Goal: Transaction & Acquisition: Purchase product/service

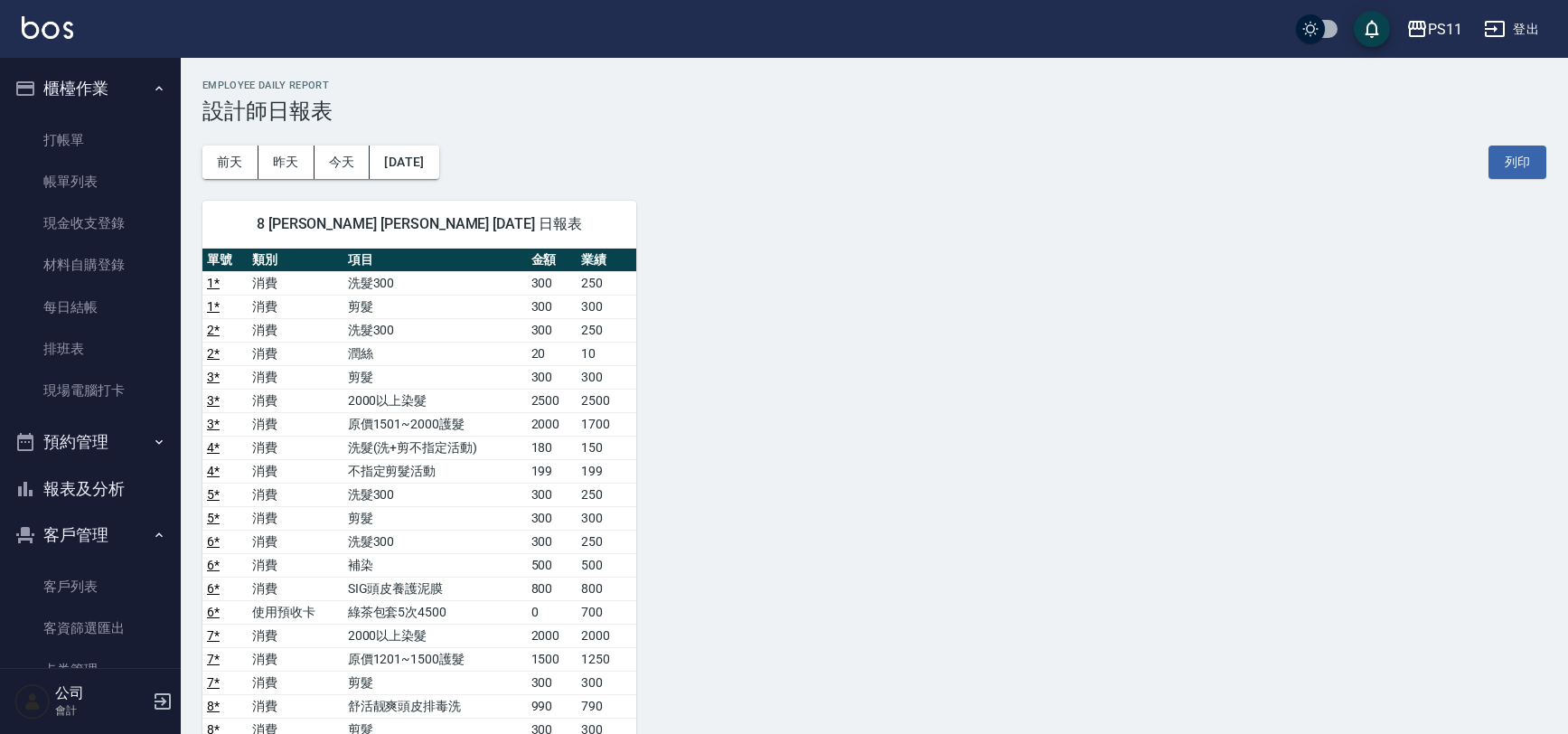
scroll to position [328, 0]
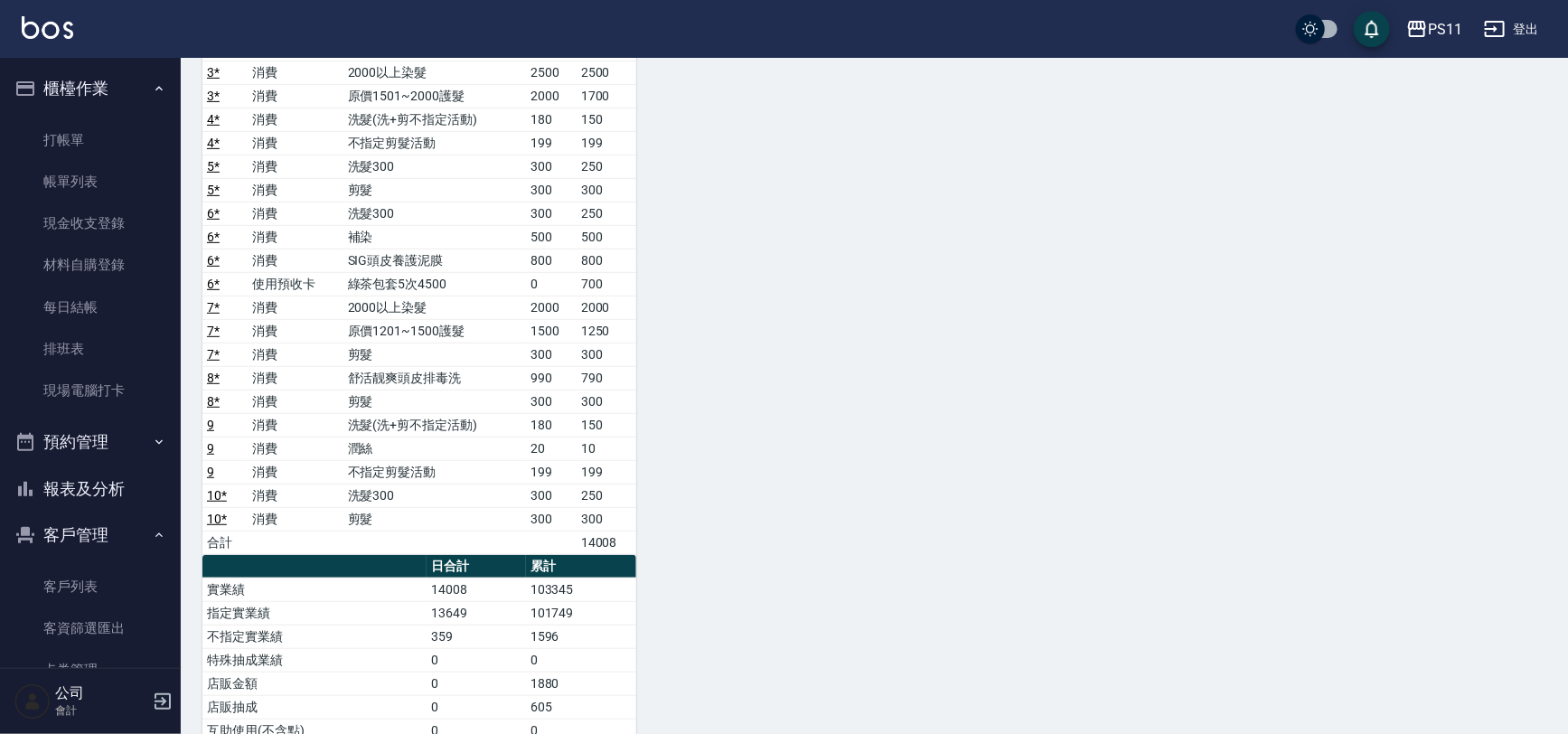
click at [956, 263] on div "8 [PERSON_NAME] [PERSON_NAME] [DATE] 日報表 單號 類別 項目 金額 業績 1 * 消費 洗髮300 300 250 1 …" at bounding box center [863, 402] width 1366 height 1101
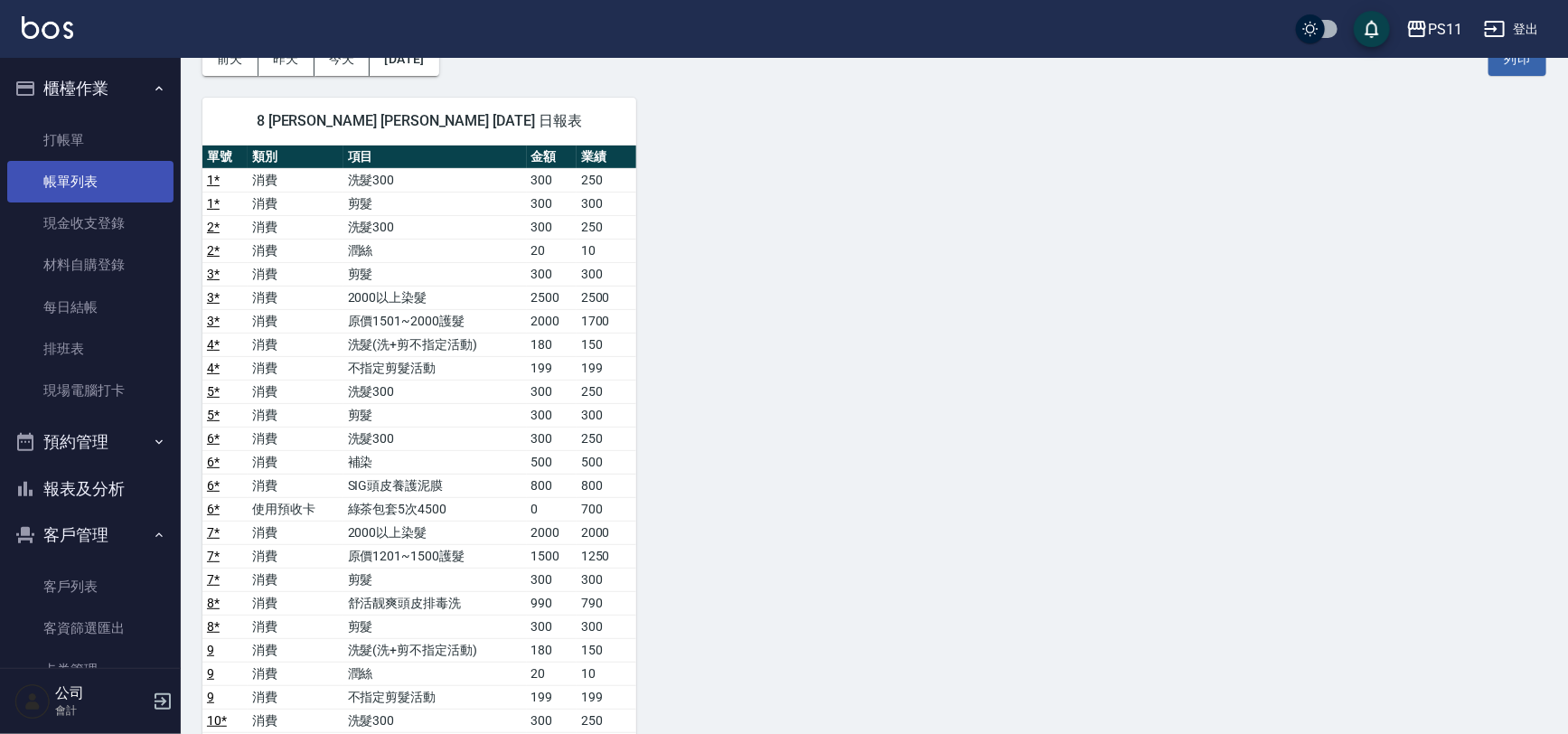
scroll to position [82, 0]
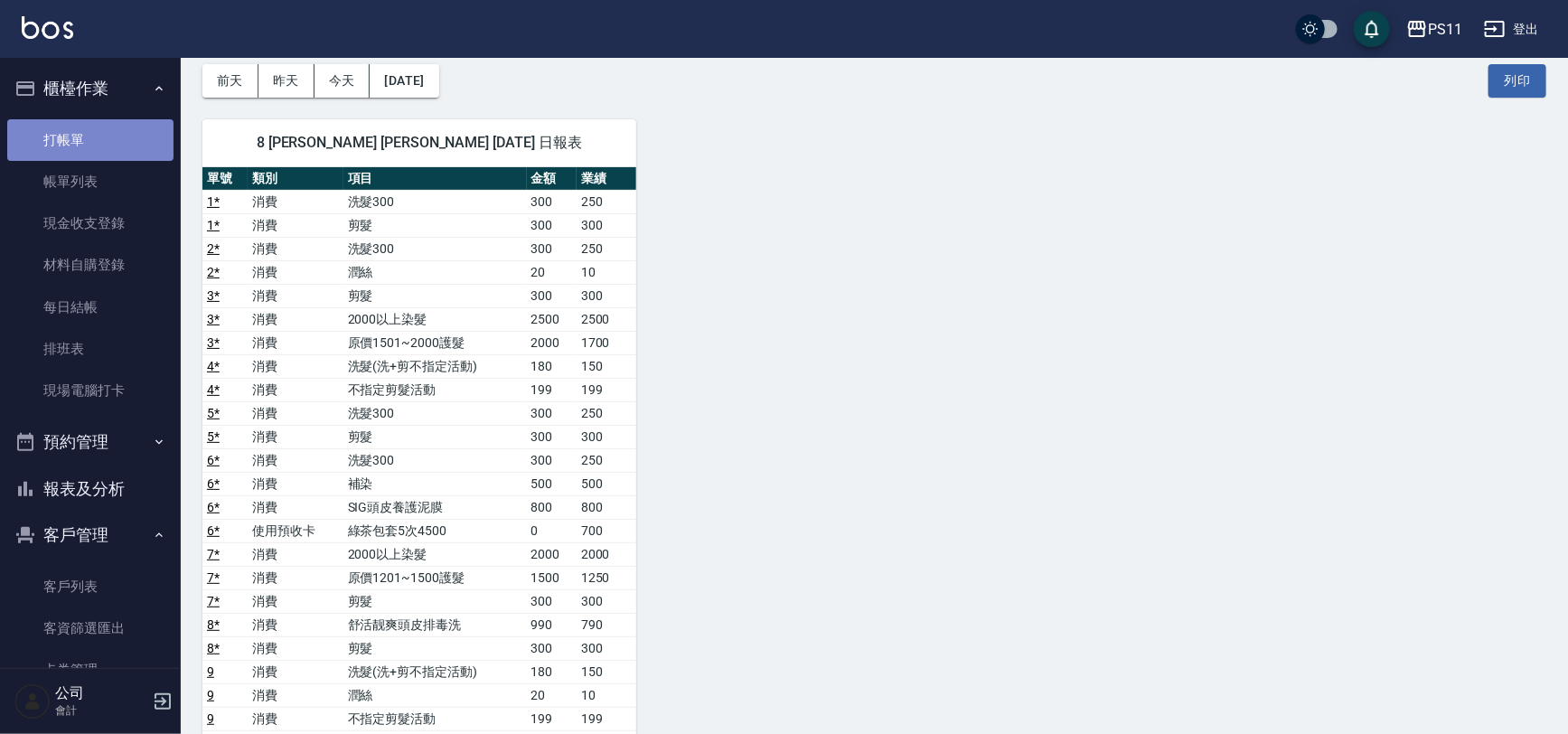
click at [103, 142] on link "打帳單" at bounding box center [90, 139] width 166 height 41
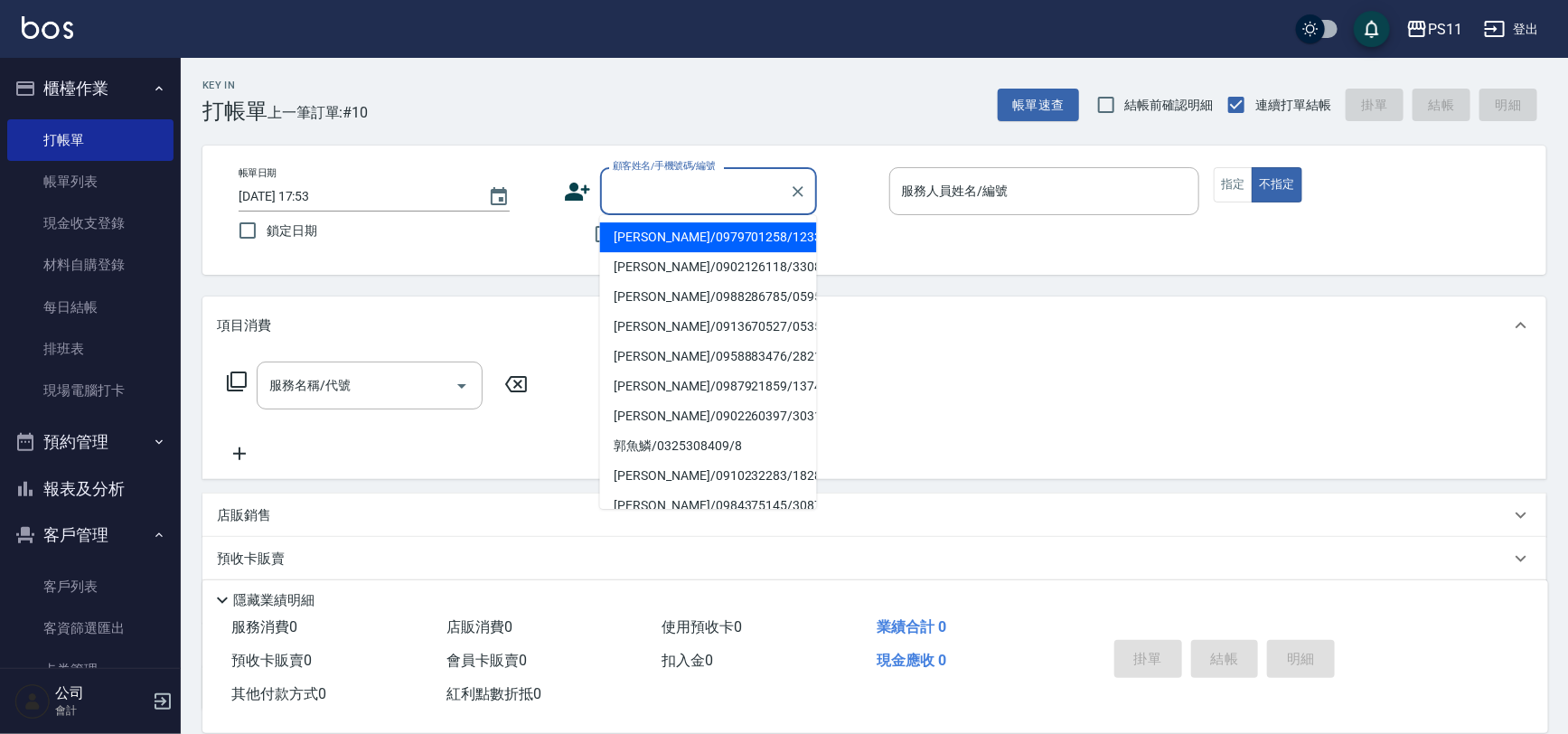
click at [637, 177] on input "顧客姓名/手機號碼/編號" at bounding box center [695, 191] width 174 height 32
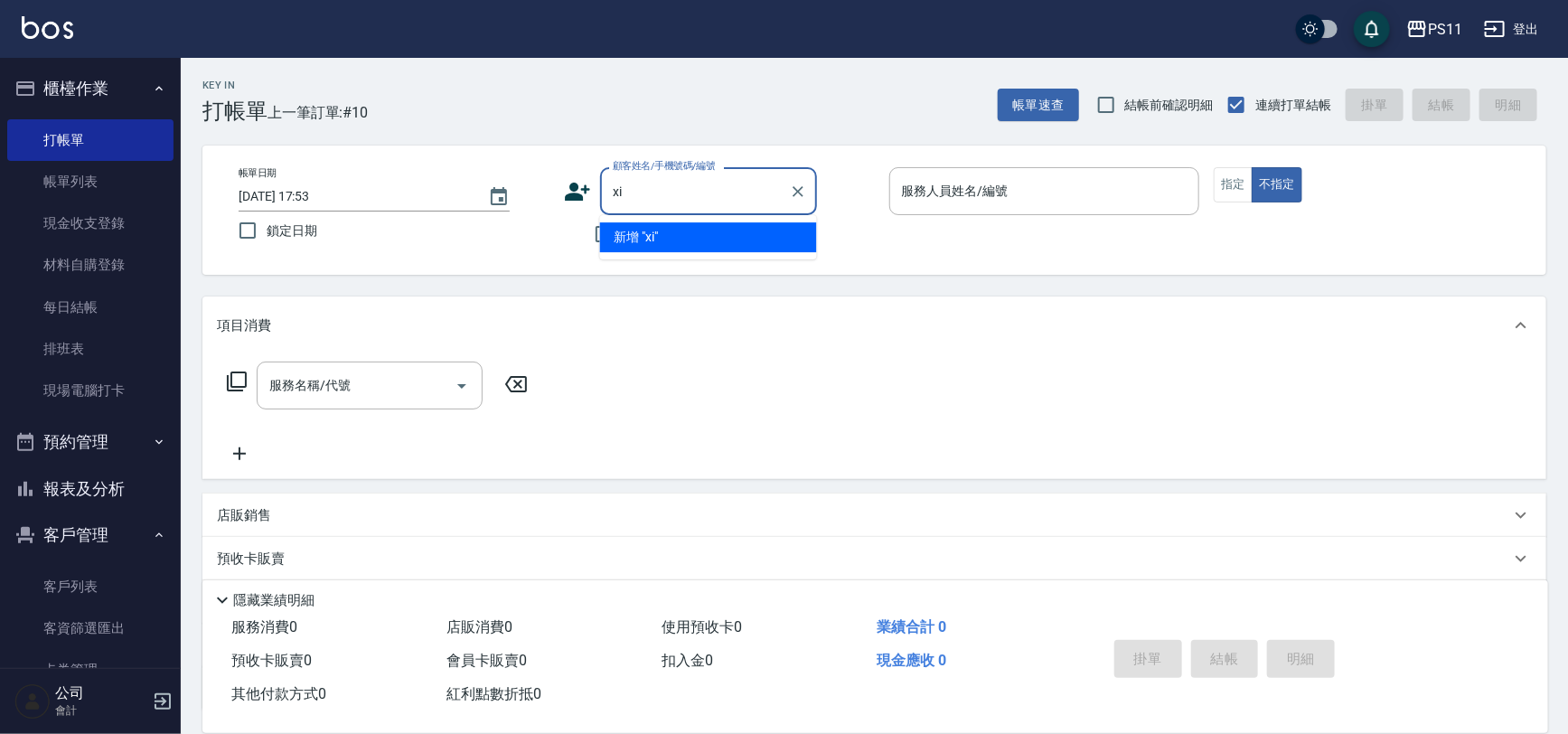
type input "x"
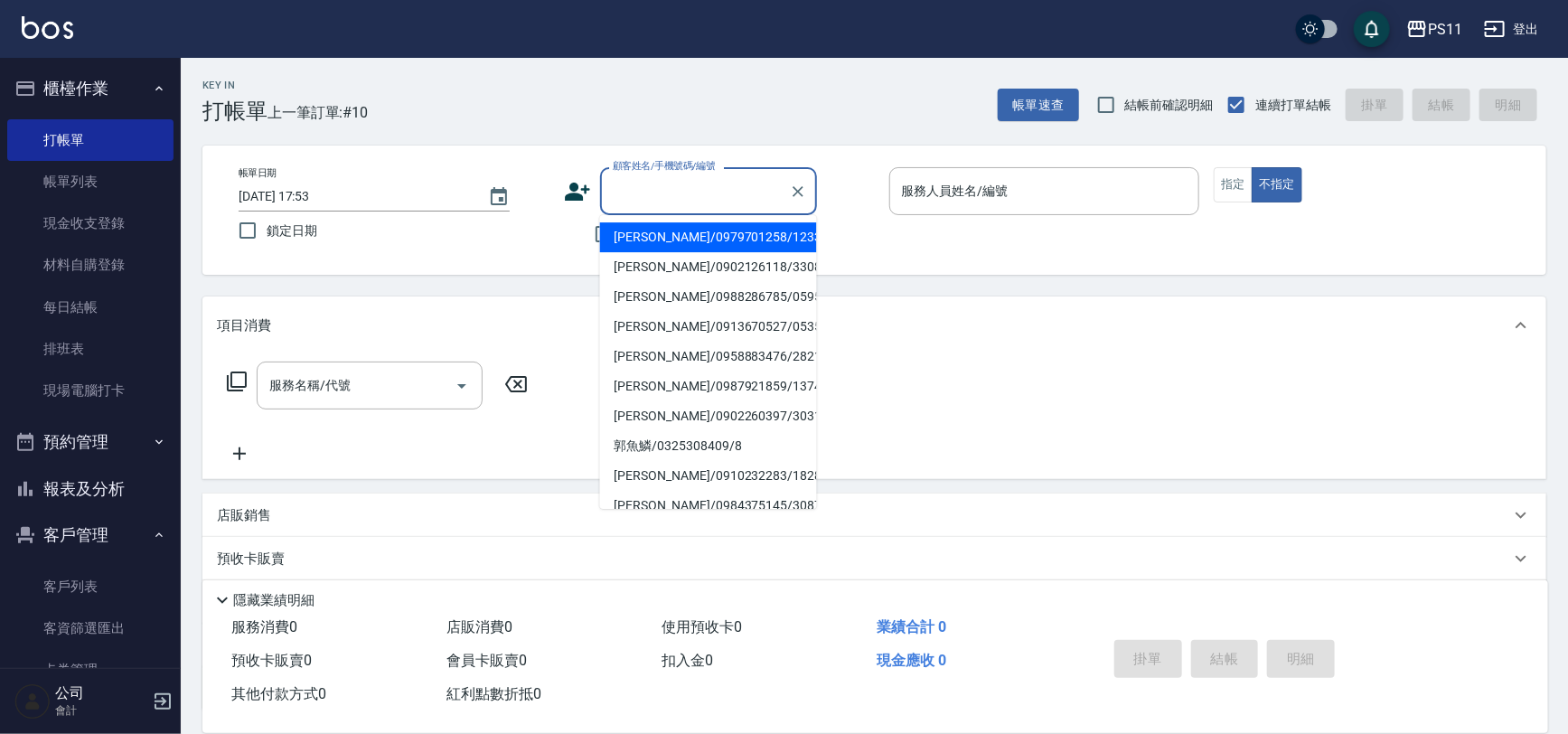
type input "ㄑ"
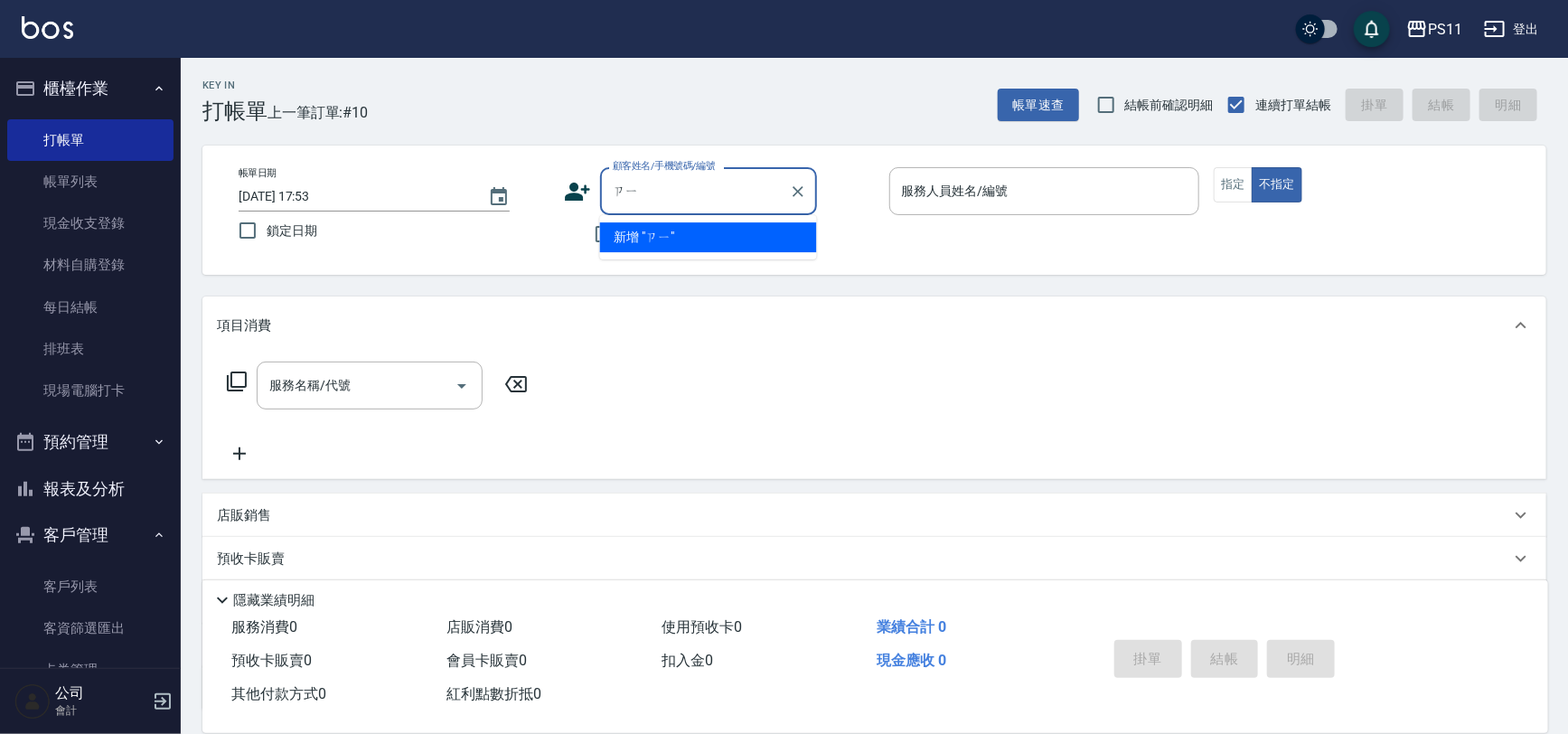
type input "ㄗ"
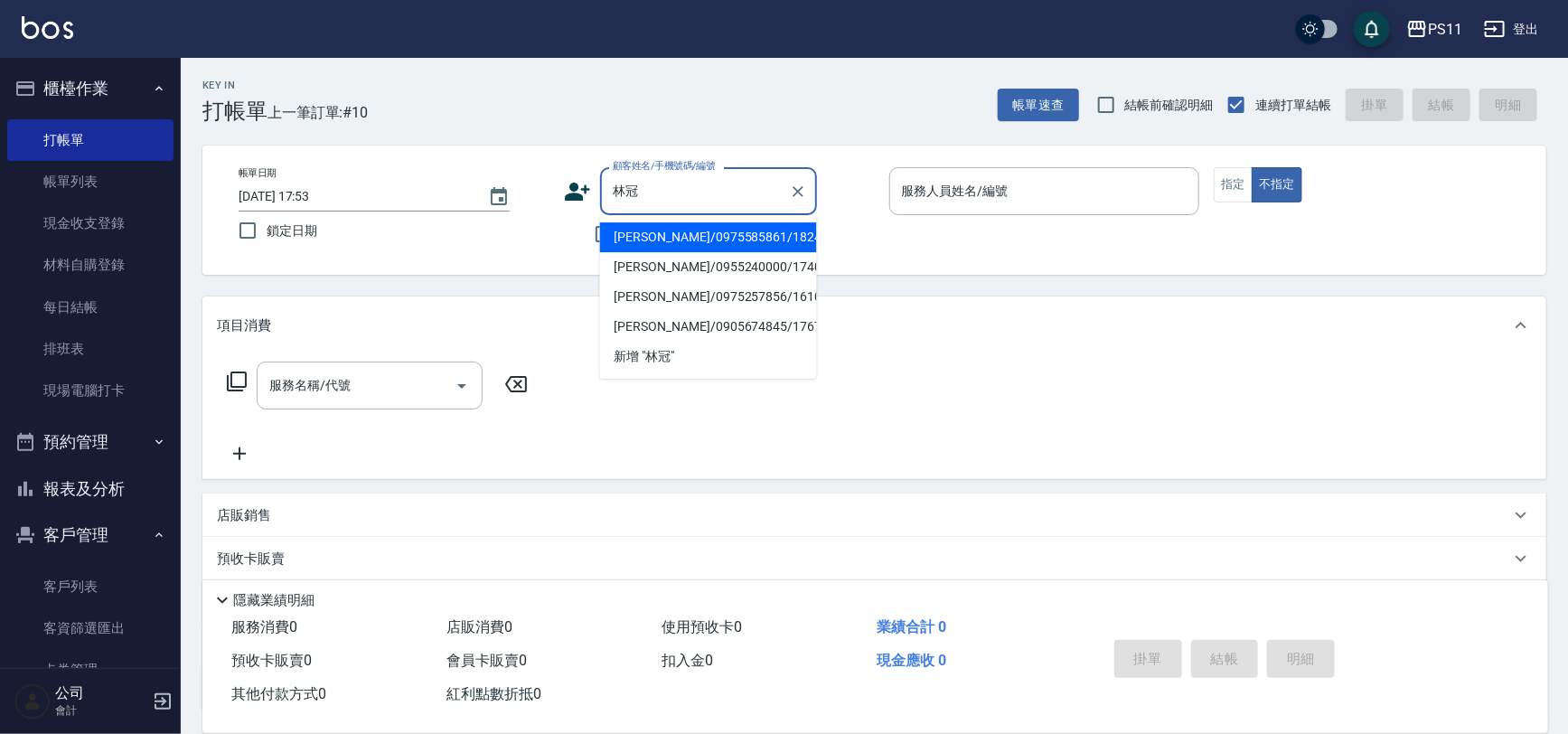
click at [678, 180] on input "林冠" at bounding box center [695, 191] width 174 height 32
drag, startPoint x: 721, startPoint y: 266, endPoint x: 1074, endPoint y: 202, distance: 358.8
click at [722, 266] on li "[PERSON_NAME]/0986522115/0035" at bounding box center [708, 267] width 217 height 30
type input "[PERSON_NAME]/0986522115/0035"
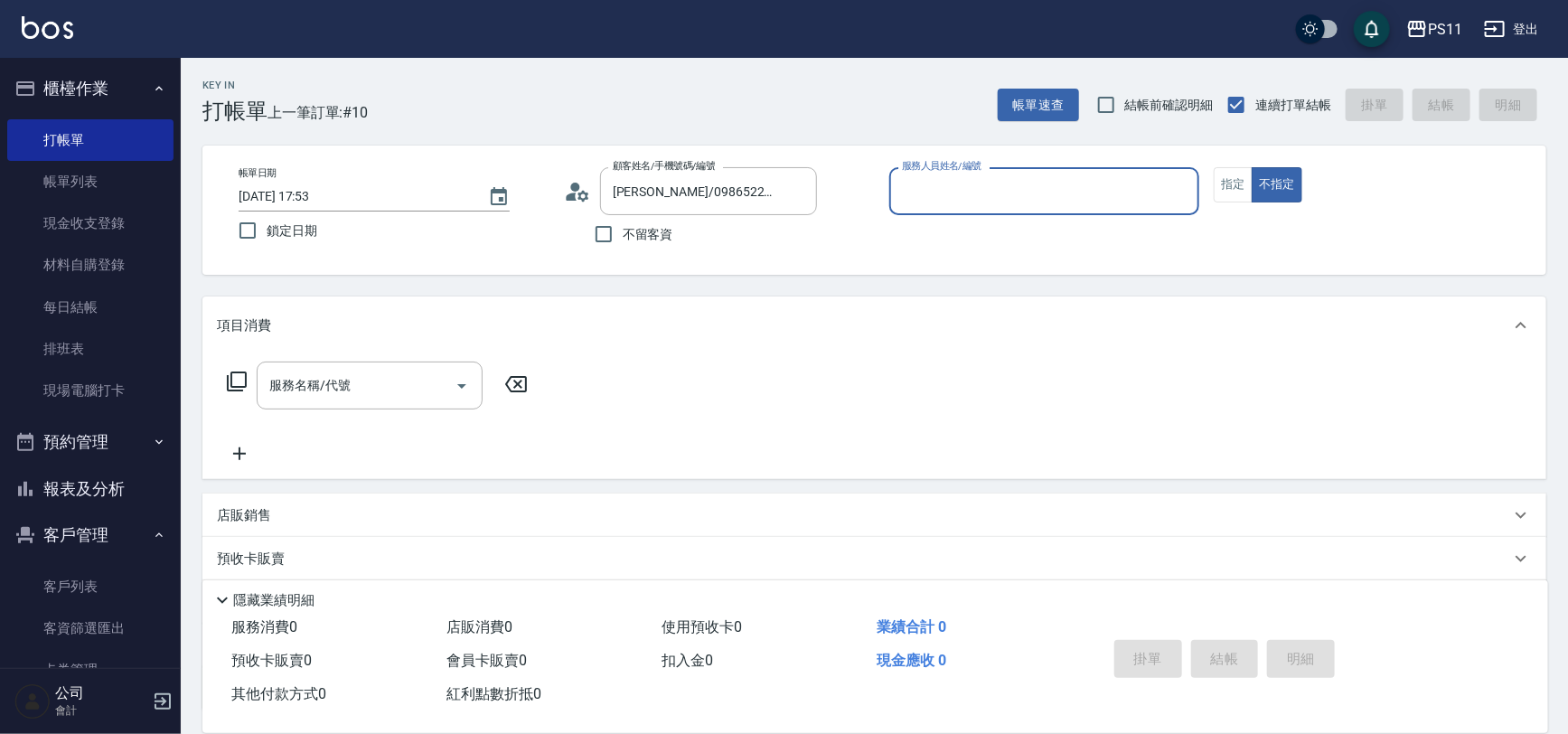
click at [1044, 190] on input "服務人員姓名/編號" at bounding box center [1044, 191] width 295 height 32
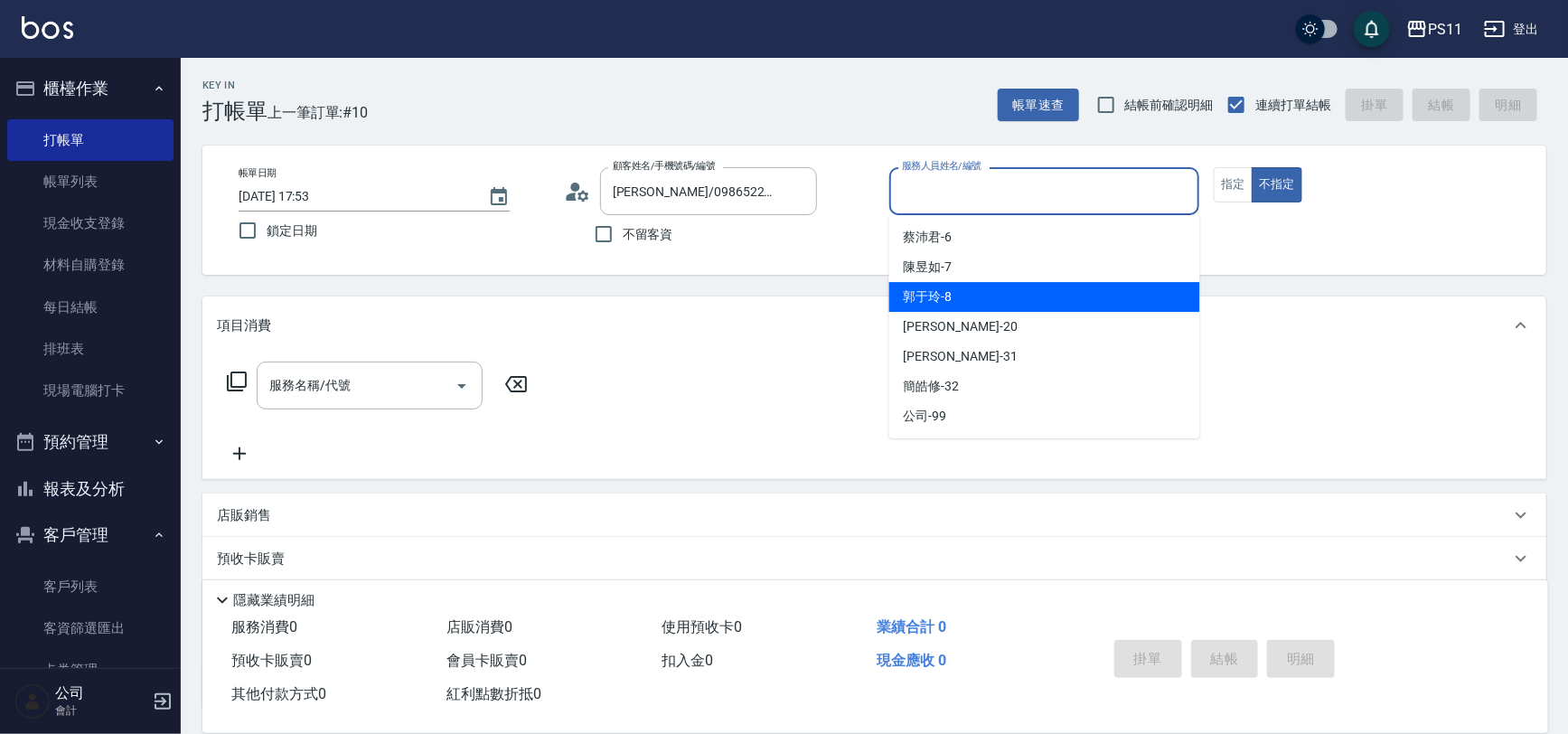
drag, startPoint x: 1060, startPoint y: 298, endPoint x: 1101, endPoint y: 275, distance: 47.0
click at [1062, 298] on div "郭于玲 -8" at bounding box center [1045, 296] width 311 height 30
type input "郭于玲-8"
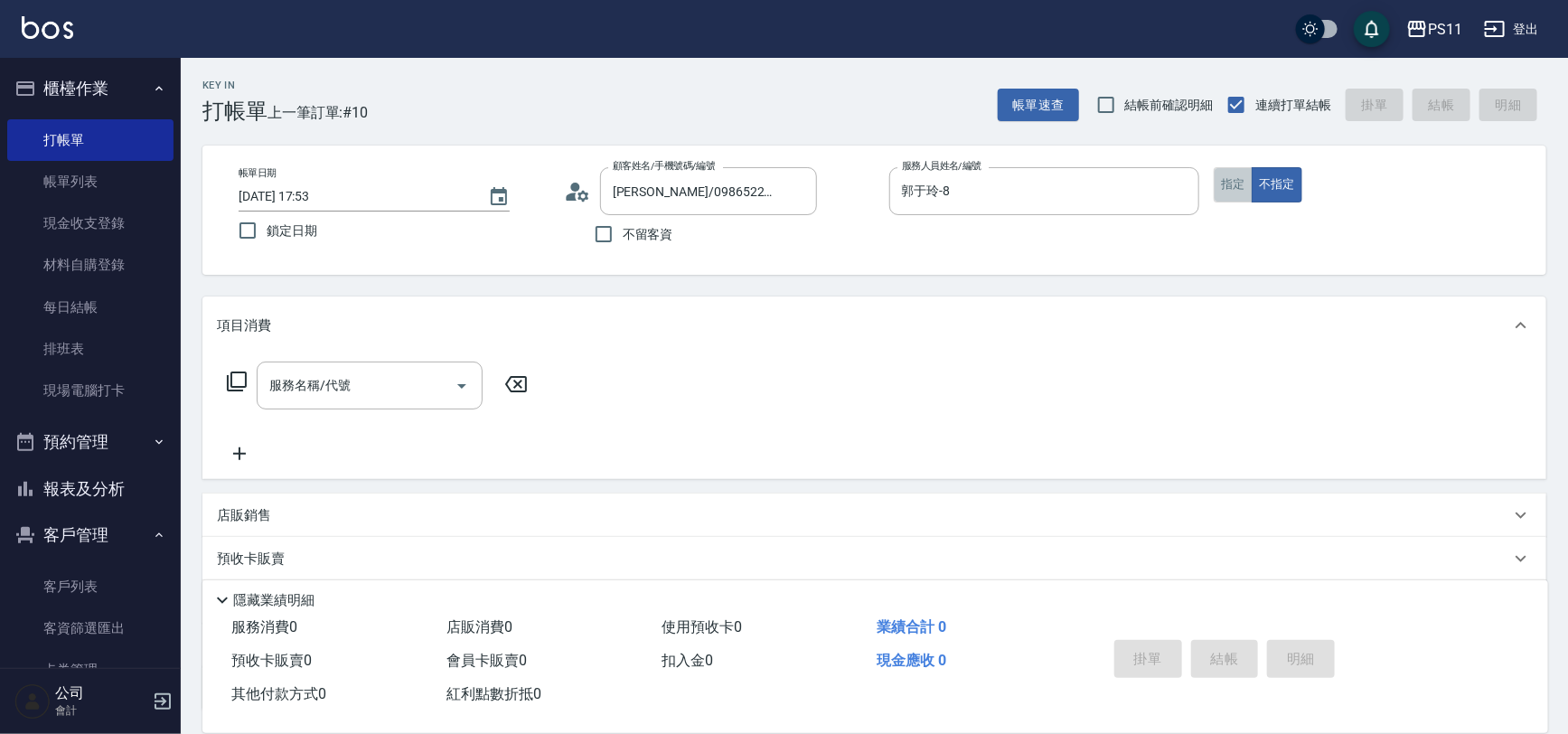
click at [1234, 172] on button "指定" at bounding box center [1233, 184] width 38 height 36
click at [253, 382] on div "服務名稱/代號 服務名稱/代號" at bounding box center [377, 386] width 321 height 48
click at [229, 376] on icon at bounding box center [236, 381] width 22 height 22
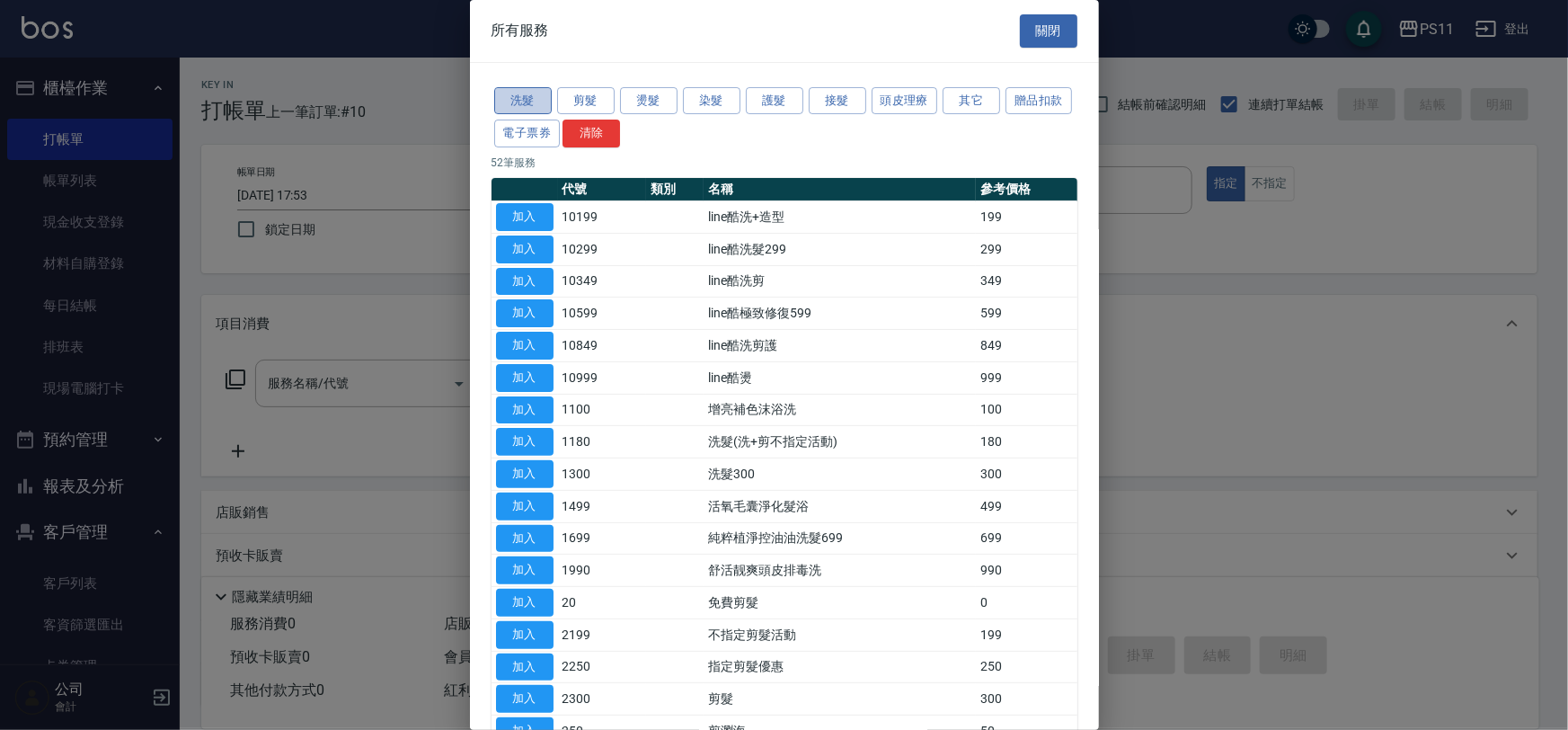
drag, startPoint x: 512, startPoint y: 89, endPoint x: 614, endPoint y: 306, distance: 239.8
click at [513, 90] on button "洗髮" at bounding box center [523, 100] width 57 height 28
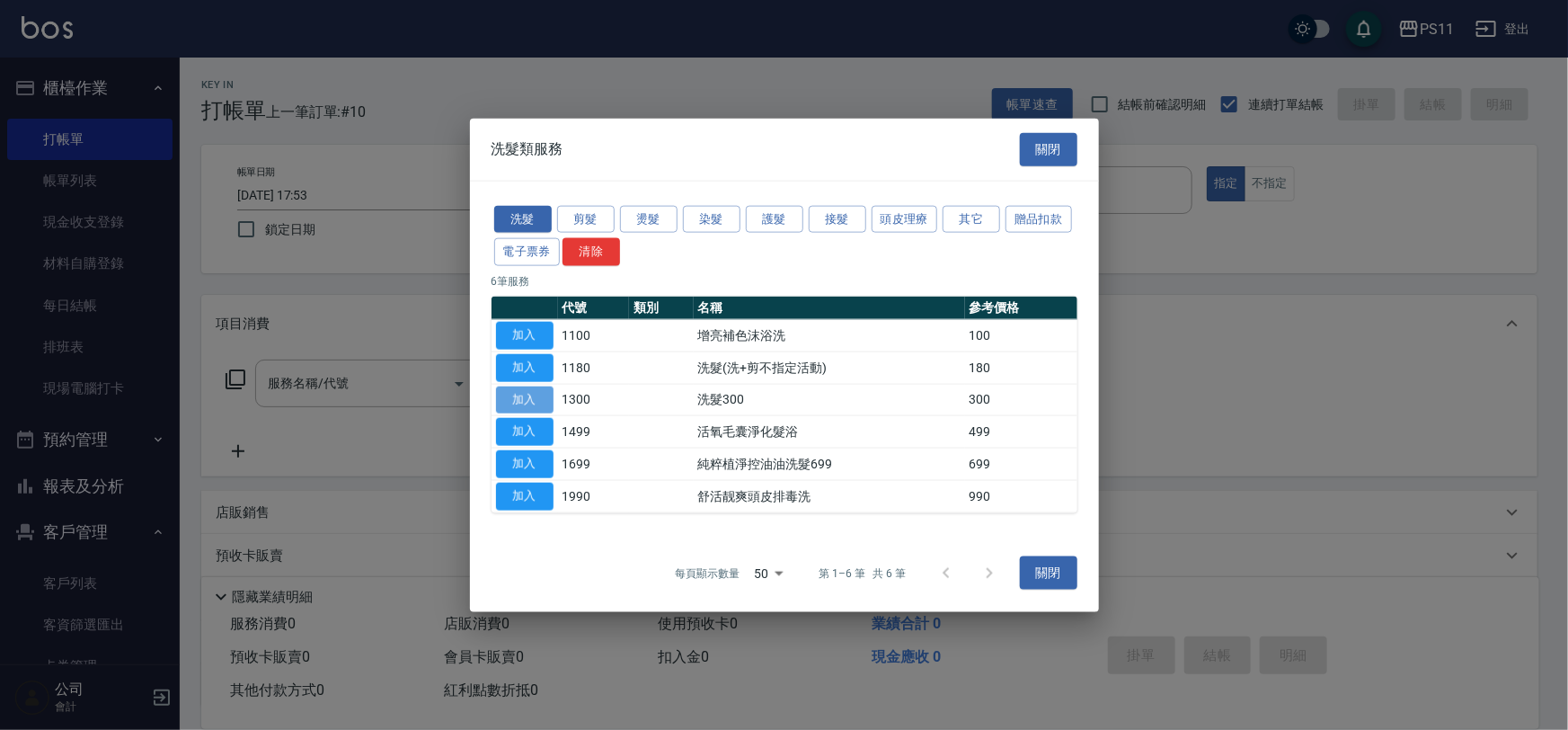
click at [524, 404] on button "加入" at bounding box center [525, 399] width 57 height 28
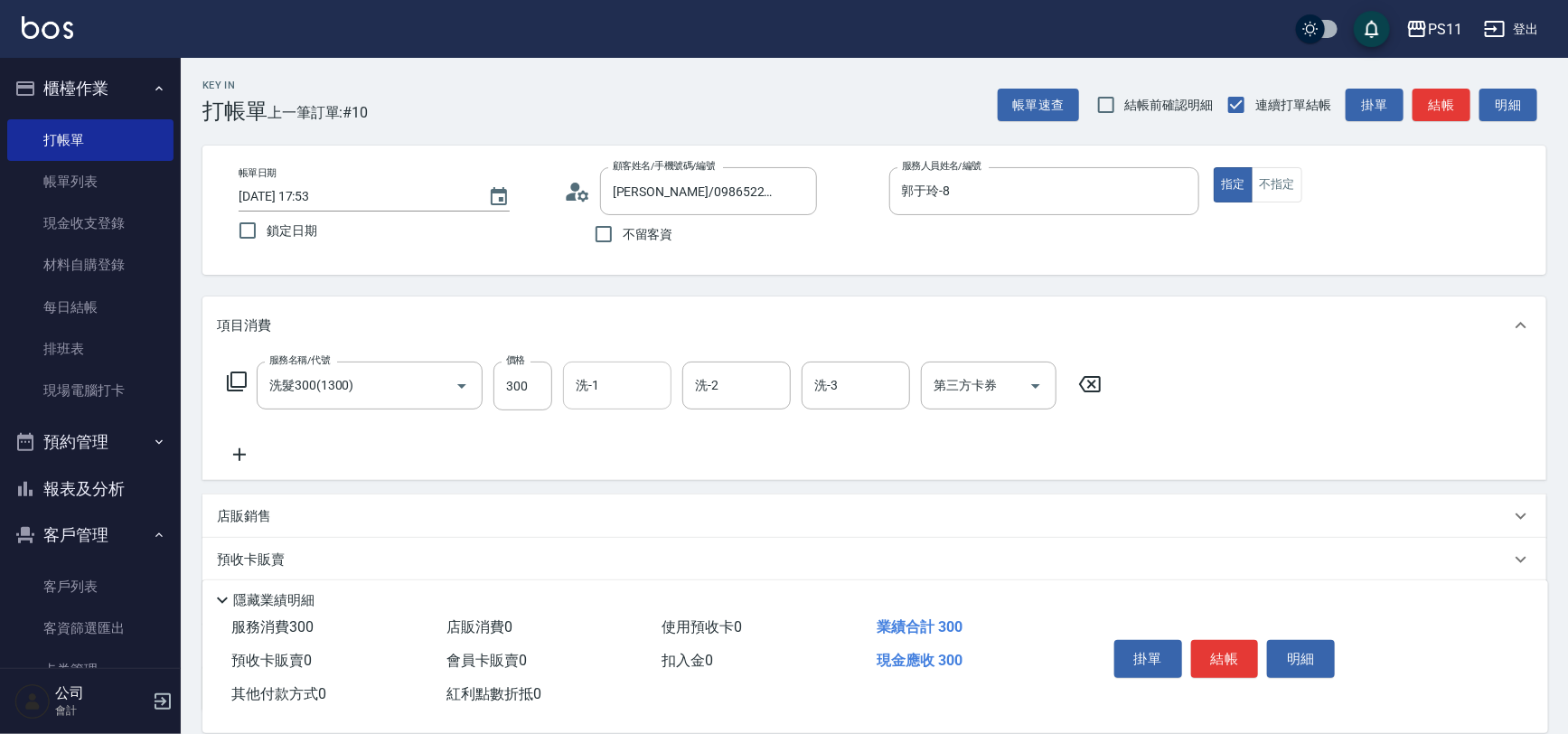
click at [614, 382] on input "洗-1" at bounding box center [617, 385] width 92 height 32
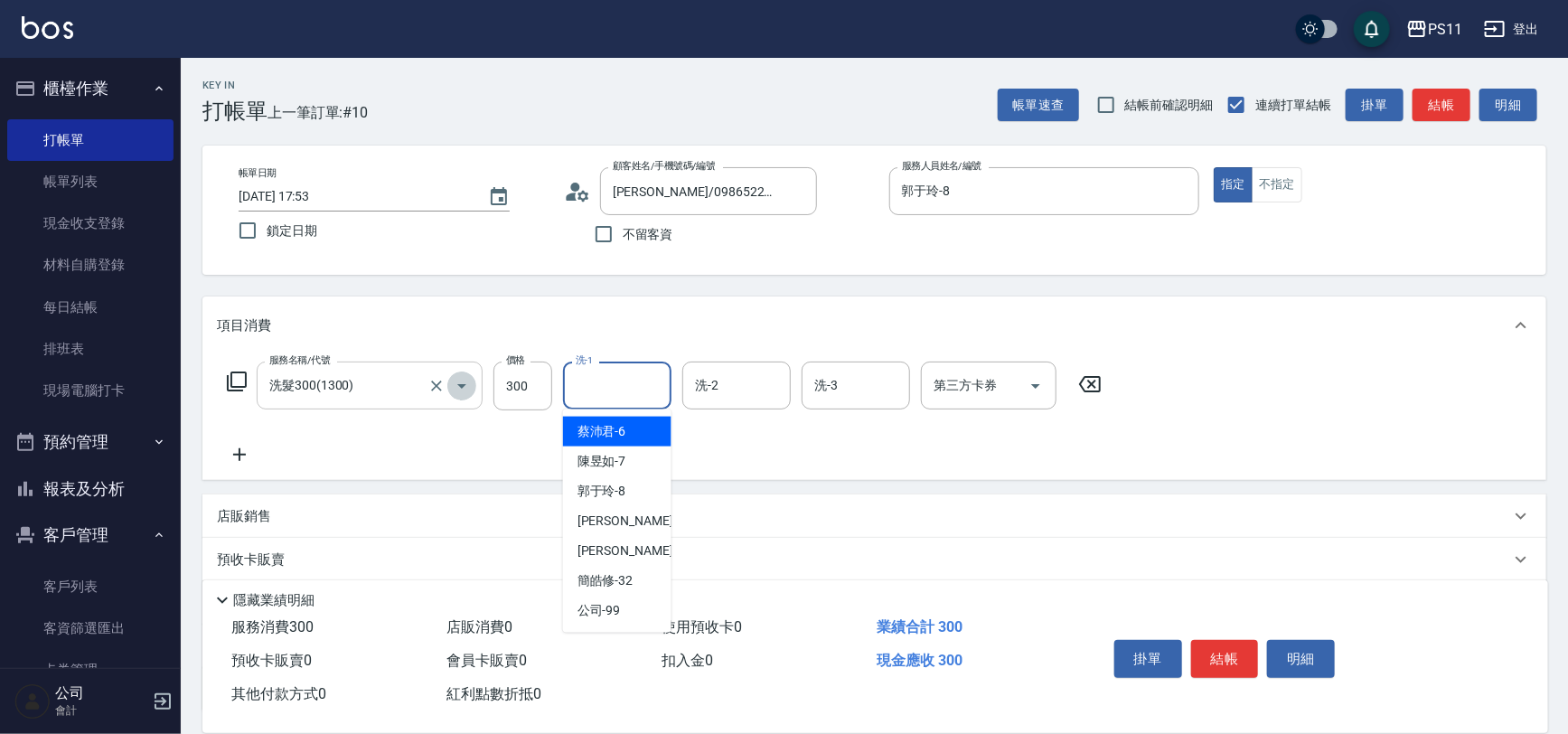
click at [463, 380] on icon "Open" at bounding box center [462, 386] width 22 height 22
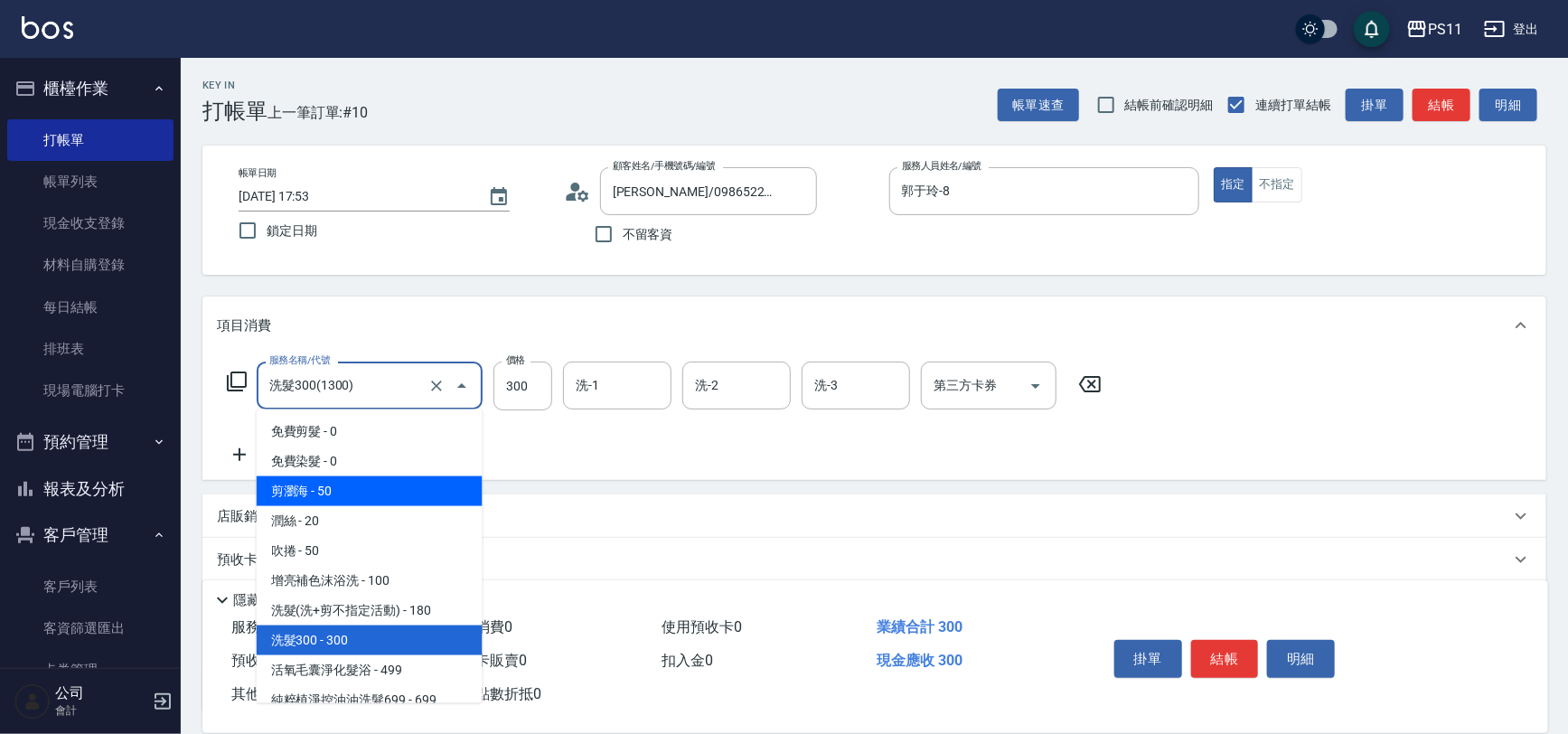
scroll to position [246, 0]
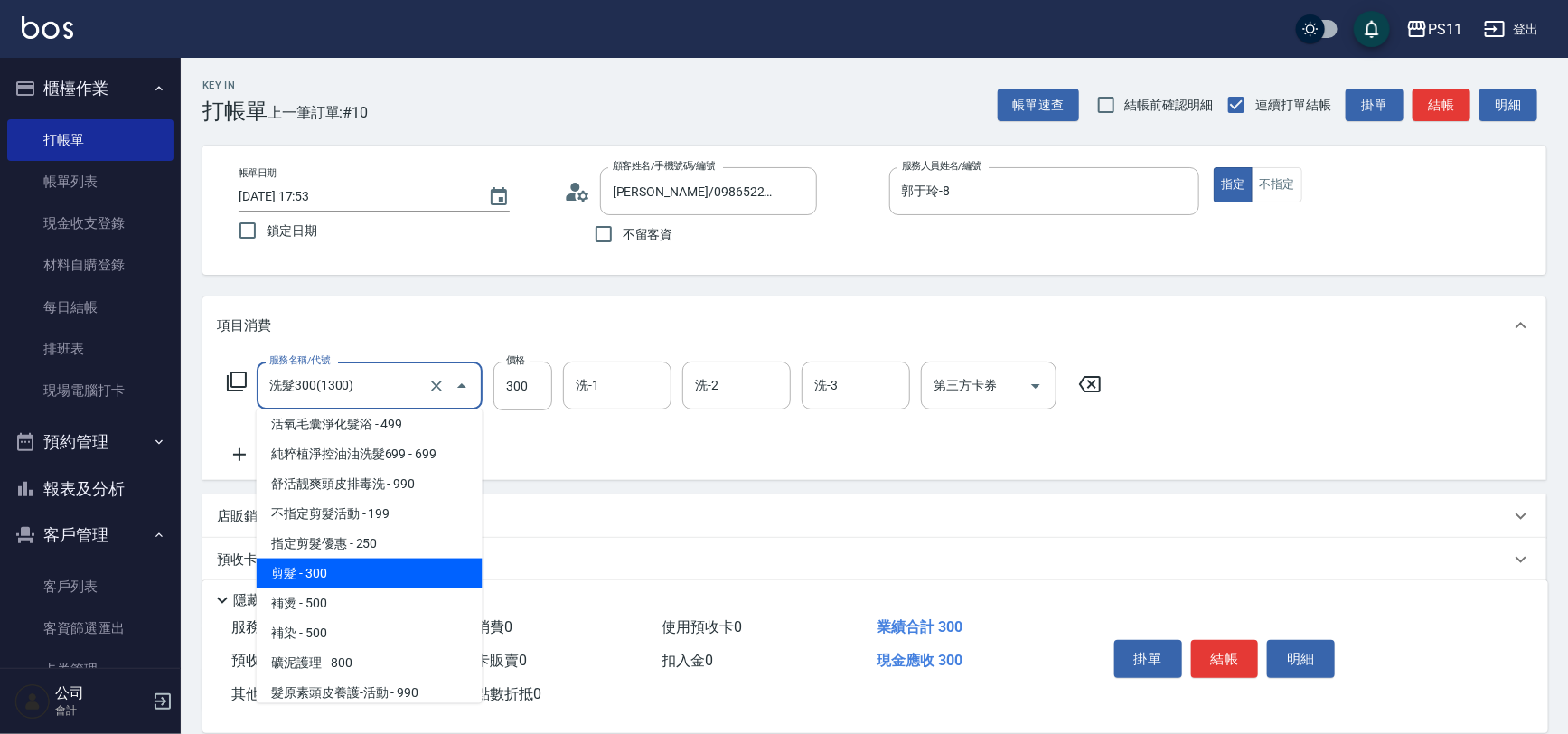
click at [418, 573] on span "剪髮 - 300" at bounding box center [368, 573] width 226 height 30
type input "剪髮(2300)"
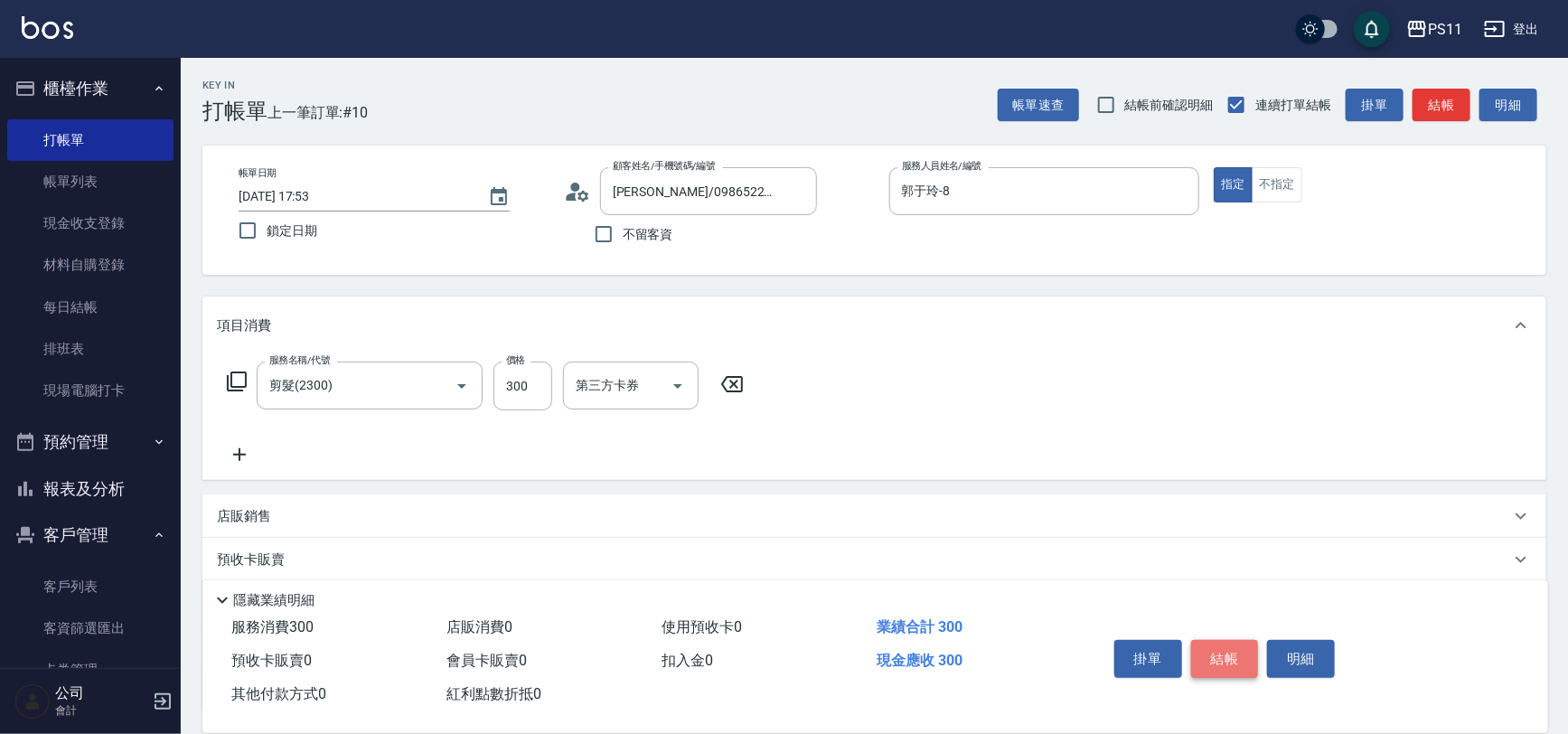
click at [1247, 658] on button "結帳" at bounding box center [1224, 659] width 68 height 38
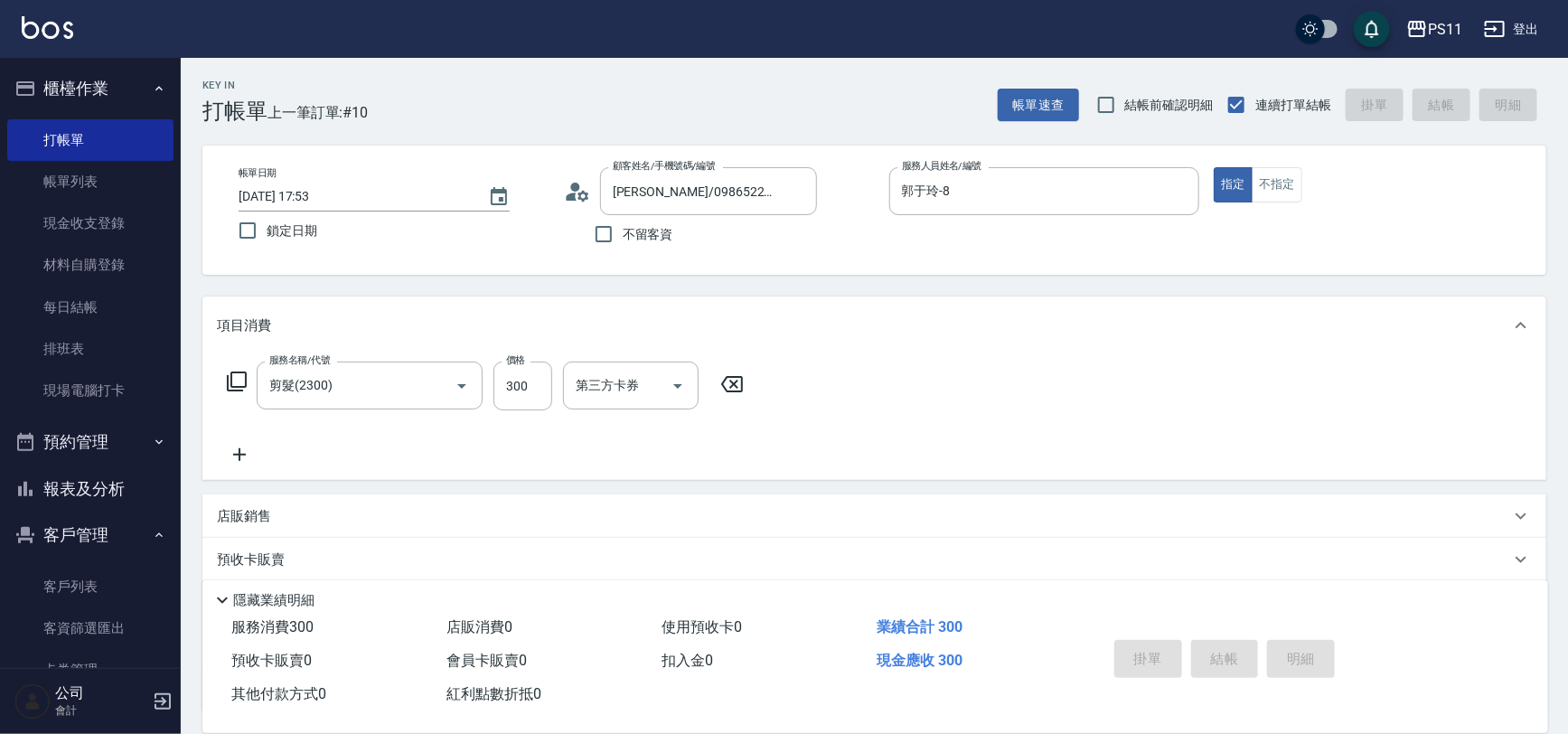
type input "[DATE] 17:54"
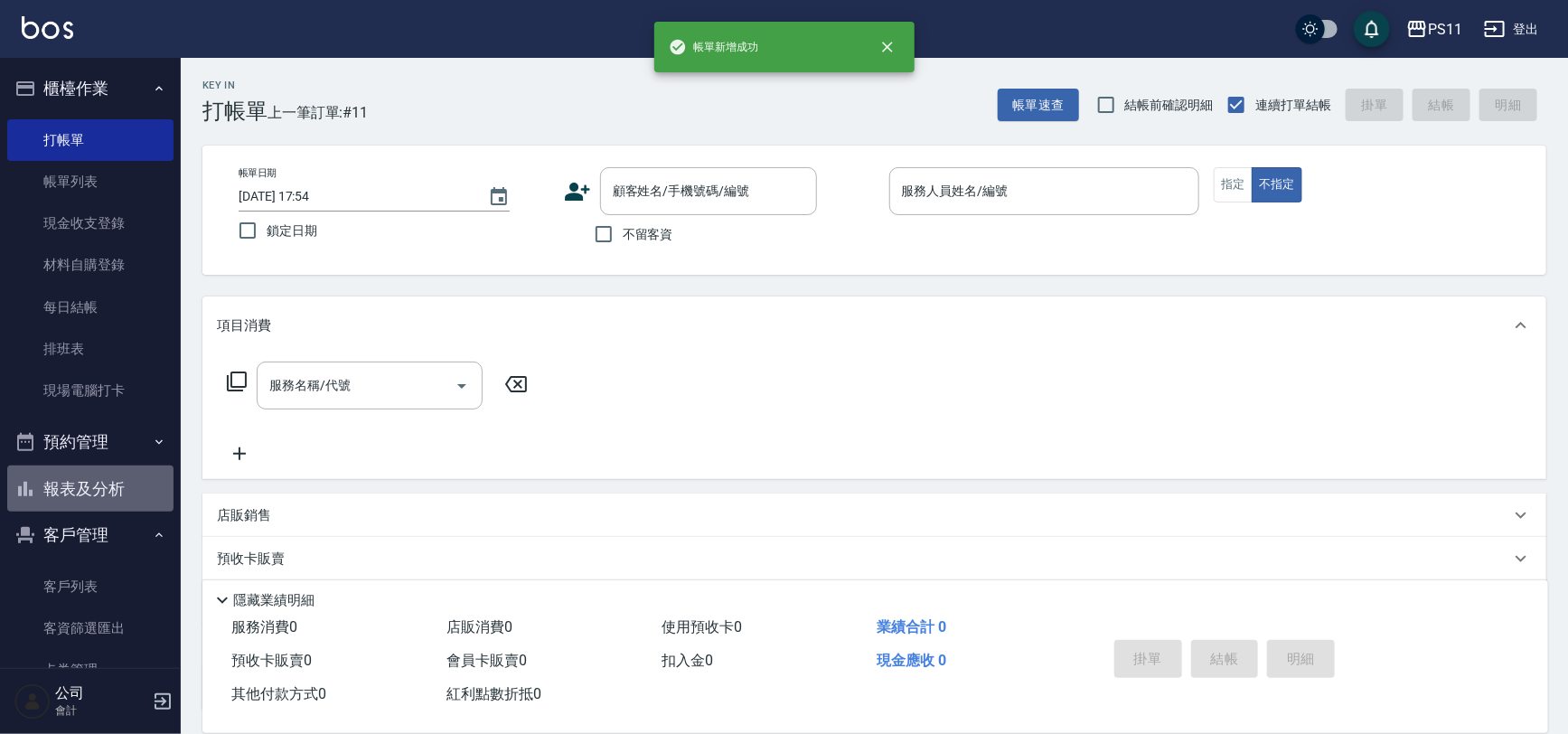
click at [117, 483] on button "報表及分析" at bounding box center [90, 488] width 166 height 47
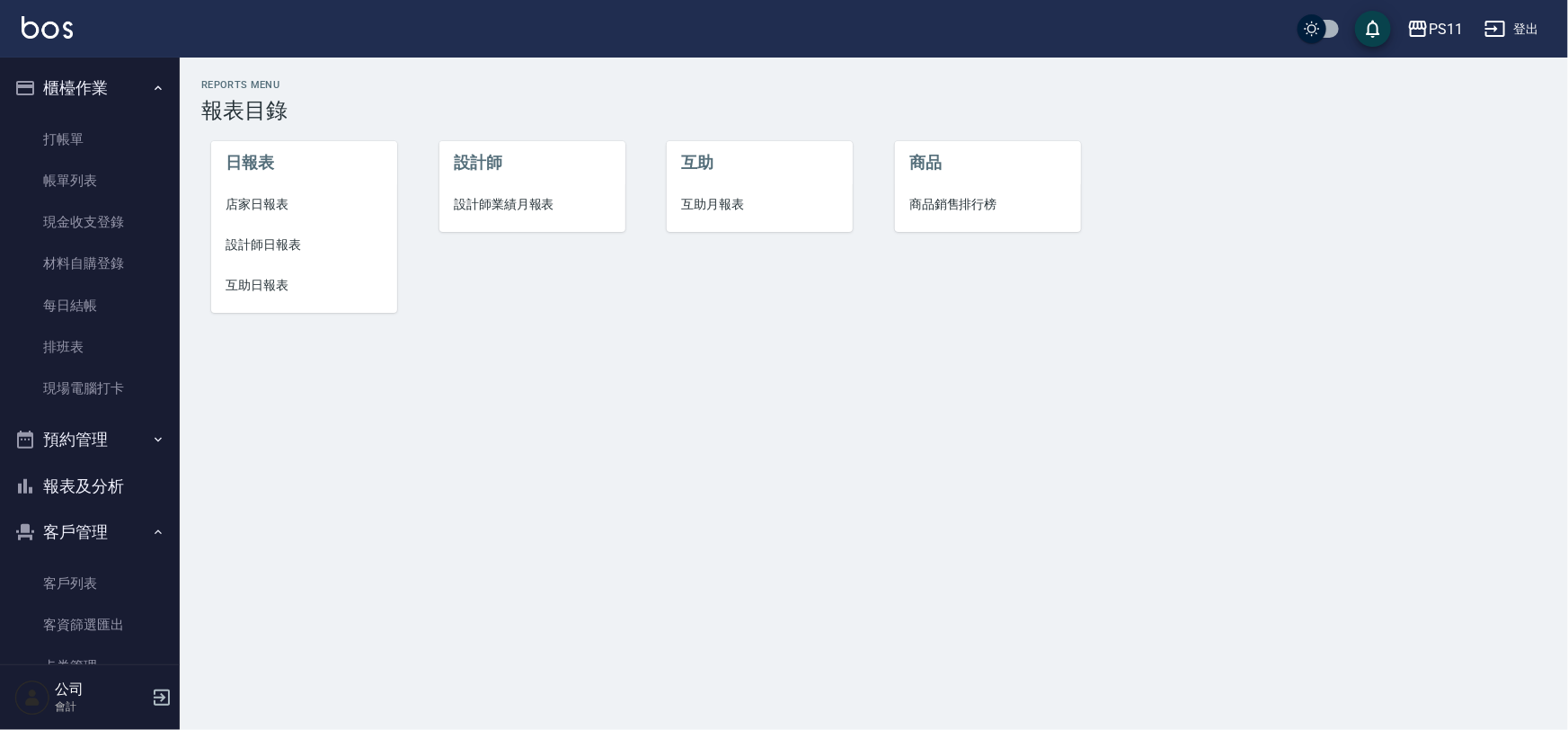
click at [293, 247] on span "設計師日報表" at bounding box center [303, 245] width 157 height 19
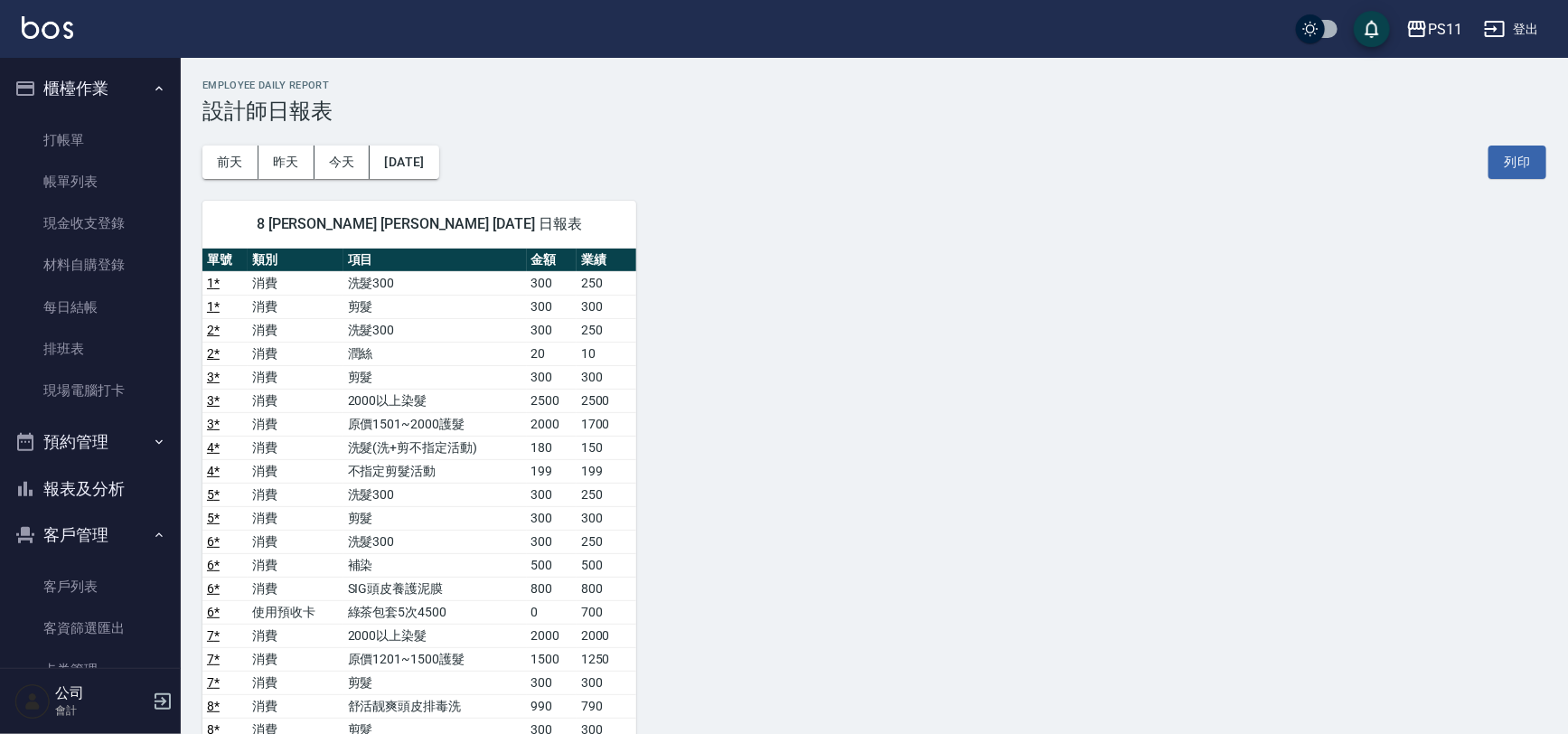
click at [1066, 356] on div "8 [PERSON_NAME] [PERSON_NAME] [DATE] 日報表 單號 類別 項目 金額 業績 1 * 消費 洗髮300 300 250 1 …" at bounding box center [863, 741] width 1366 height 1125
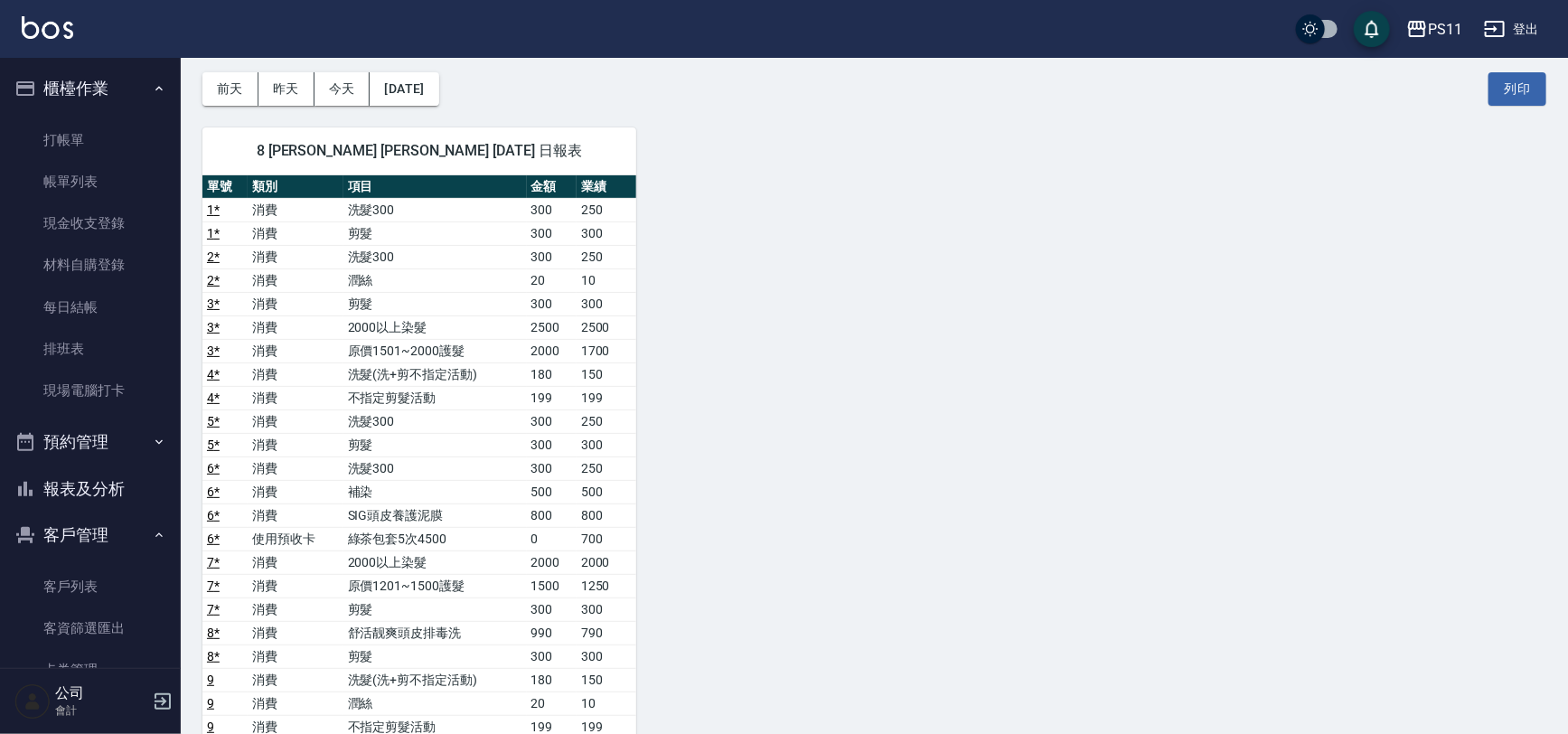
scroll to position [492, 0]
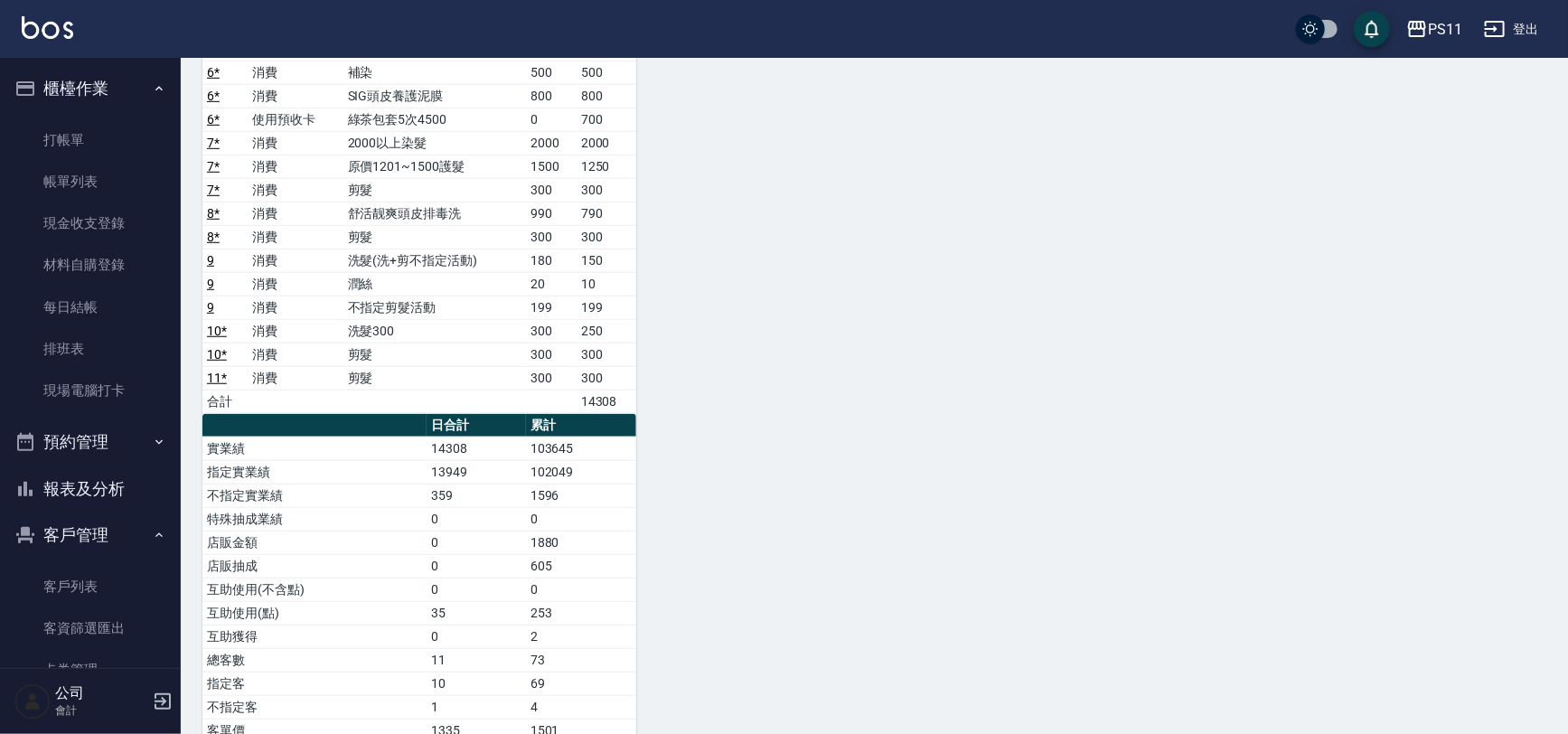
click at [103, 491] on button "報表及分析" at bounding box center [90, 488] width 166 height 47
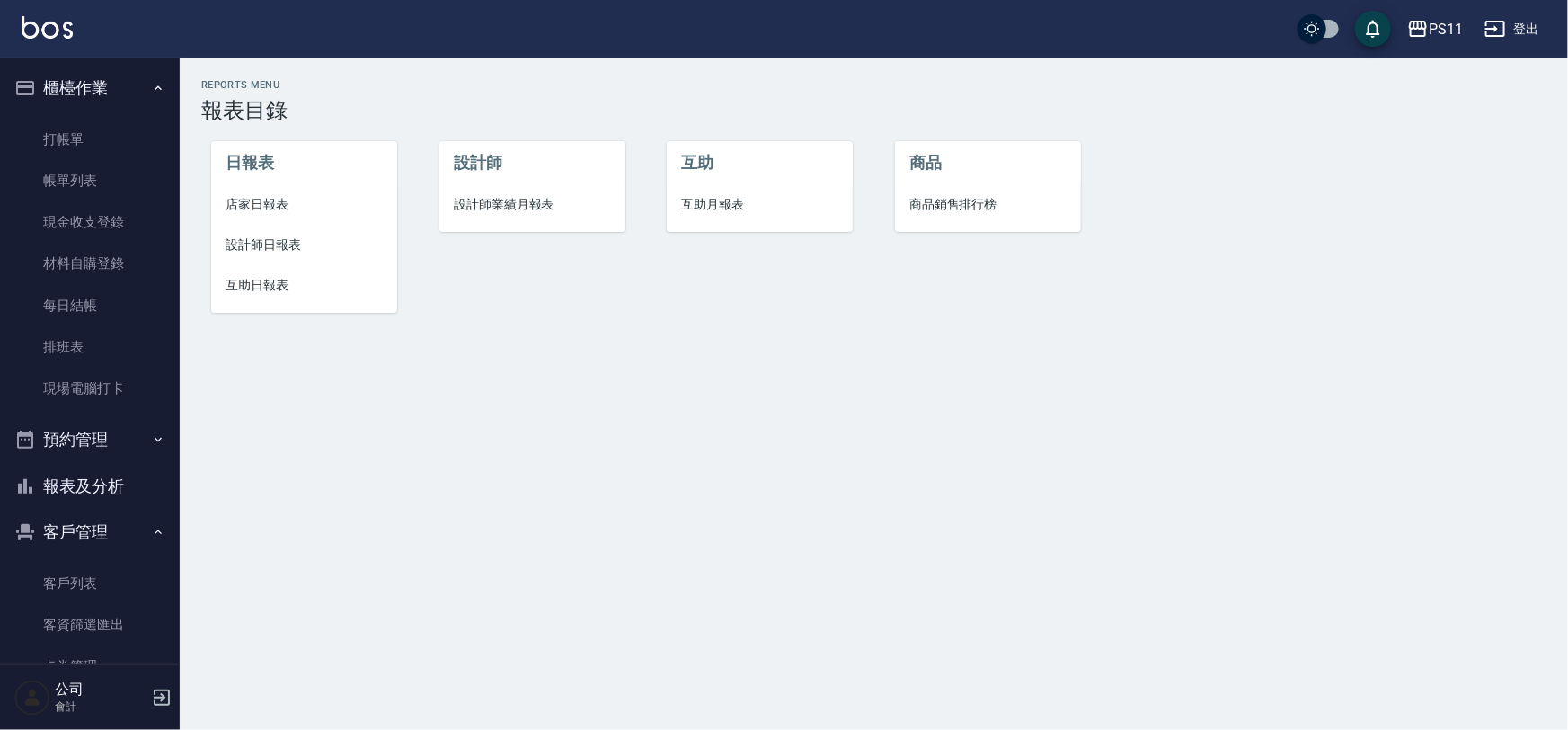
click at [242, 277] on span "互助日報表" at bounding box center [303, 285] width 157 height 19
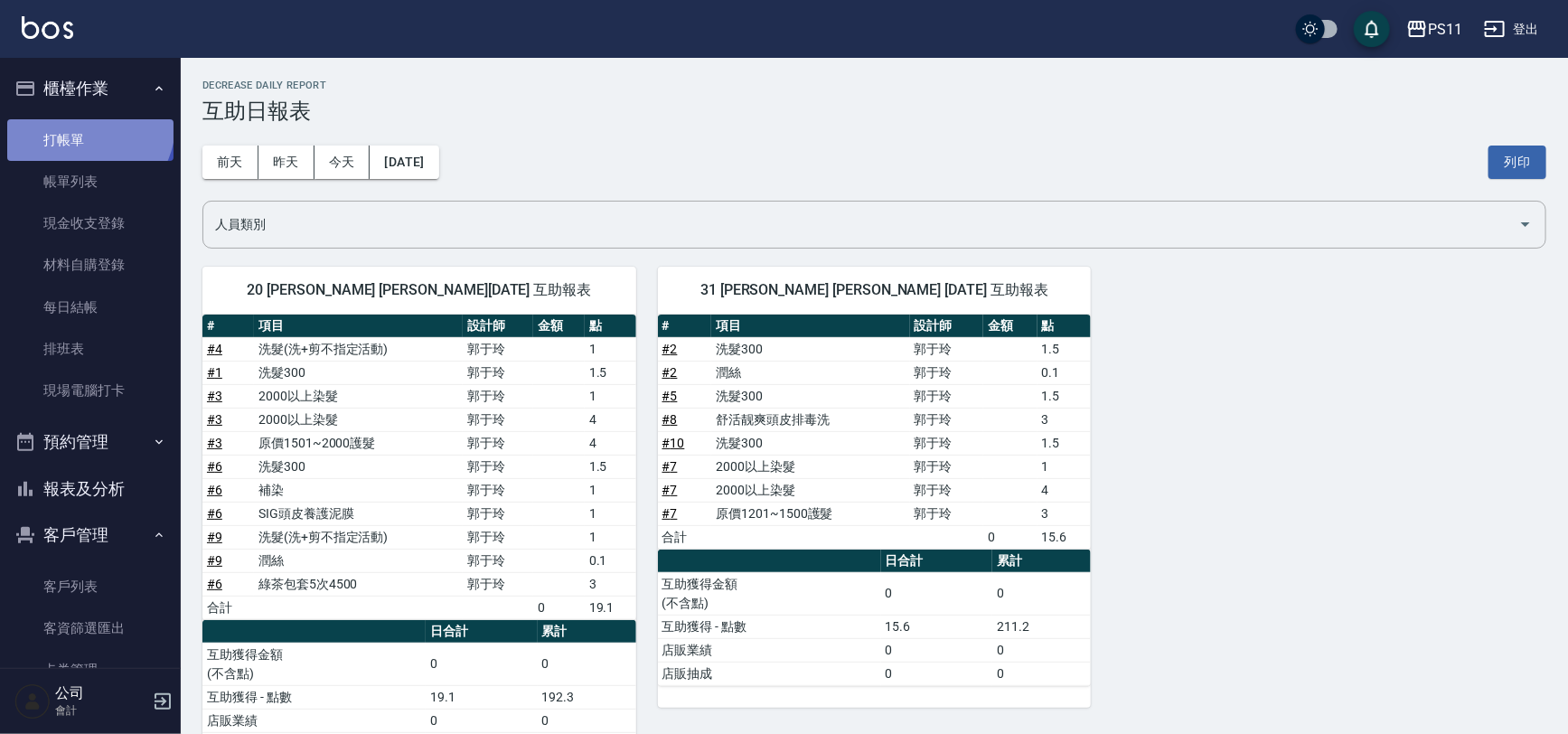
click at [86, 125] on link "打帳單" at bounding box center [90, 139] width 166 height 41
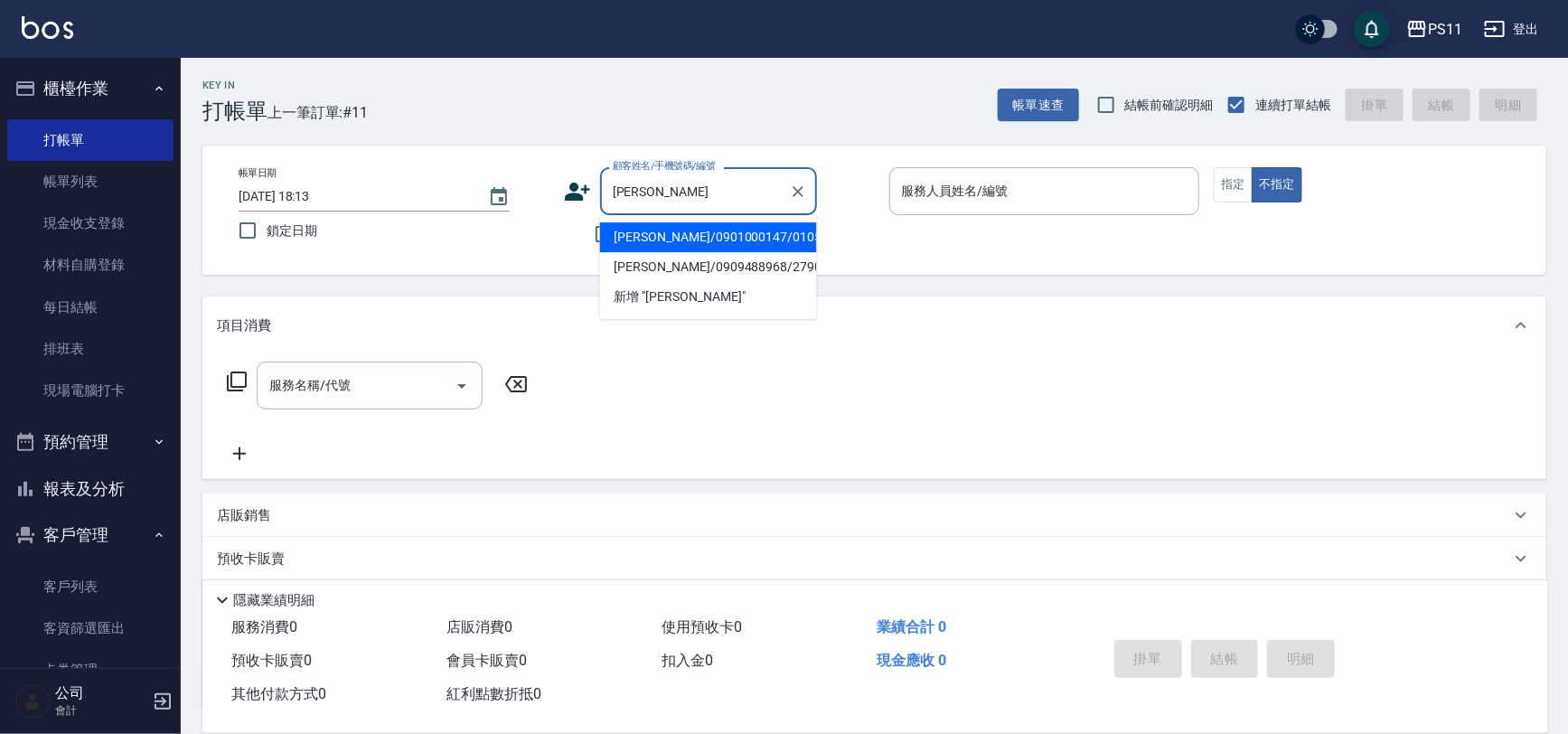
click at [736, 230] on li "[PERSON_NAME]/0901000147/0105" at bounding box center [708, 237] width 217 height 30
type input "[PERSON_NAME]/0901000147/0105"
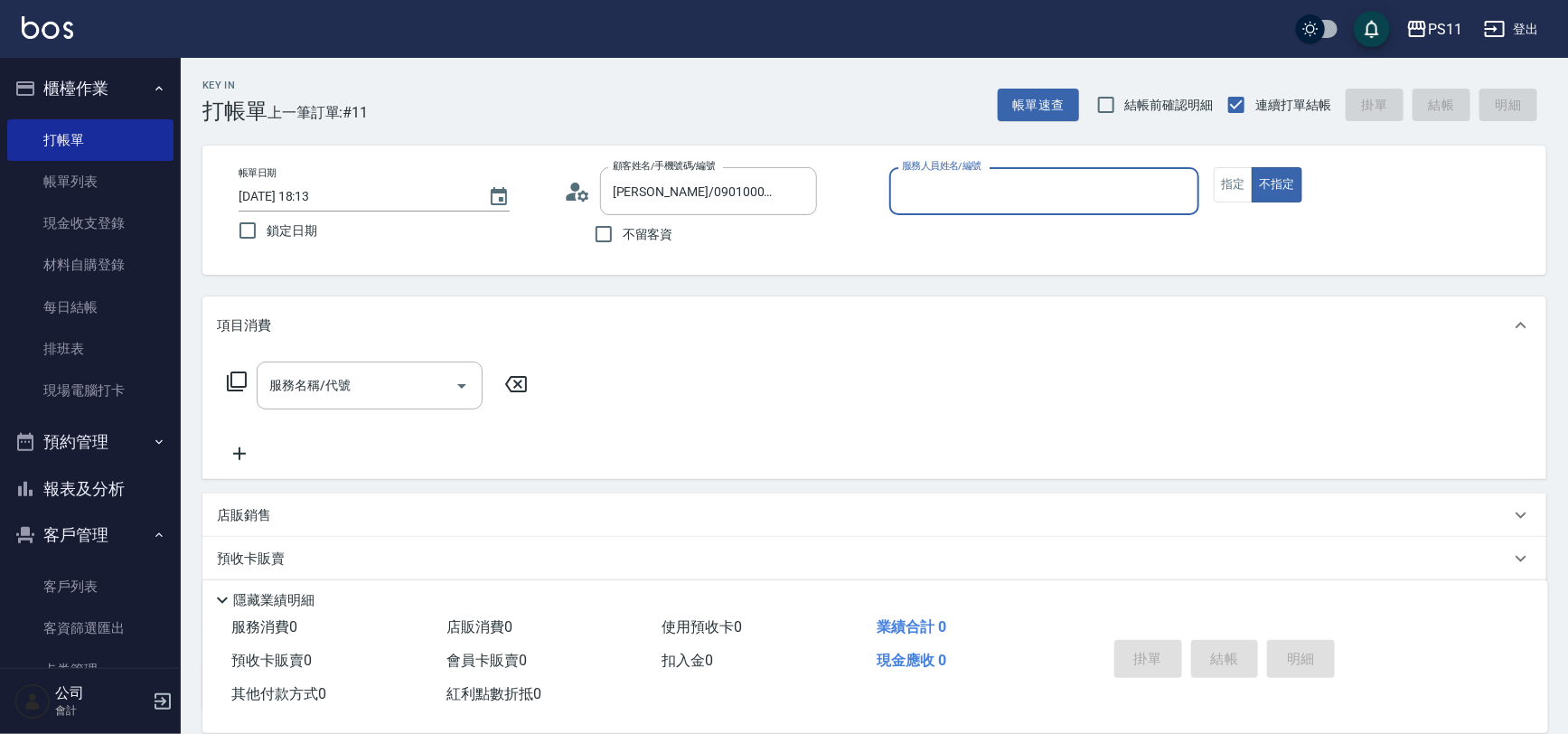
click at [938, 185] on input "服務人員姓名/編號" at bounding box center [1044, 191] width 295 height 32
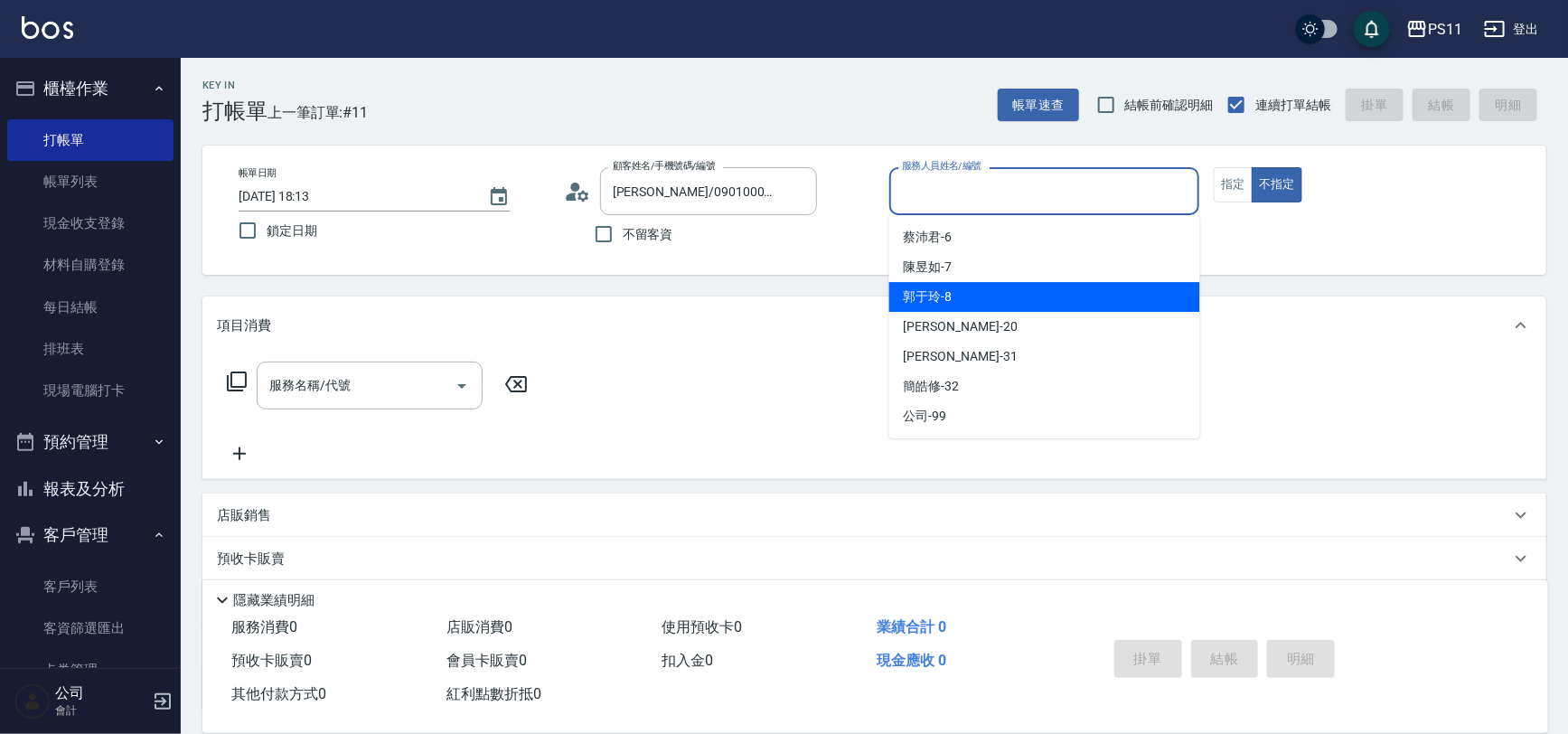
drag, startPoint x: 1030, startPoint y: 295, endPoint x: 1079, endPoint y: 280, distance: 51.2
click at [1032, 293] on div "郭于玲 -8" at bounding box center [1045, 296] width 311 height 30
type input "郭于玲-8"
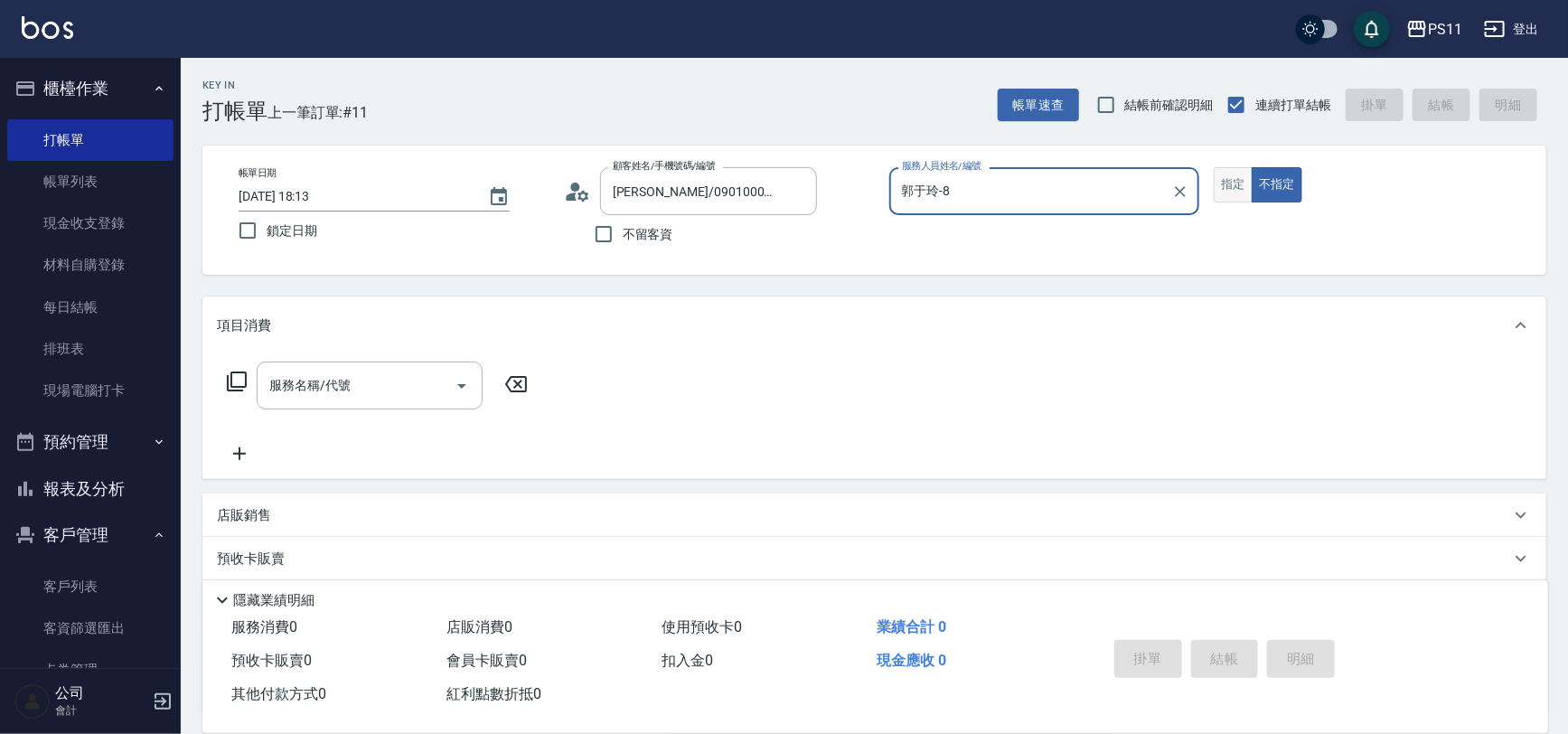
click at [1239, 178] on button "指定" at bounding box center [1233, 184] width 38 height 36
click at [231, 363] on div "服務名稱/代號 服務名稱/代號" at bounding box center [377, 386] width 321 height 48
drag, startPoint x: 235, startPoint y: 368, endPoint x: 251, endPoint y: 406, distance: 41.2
click at [239, 368] on div "服務名稱/代號 服務名稱/代號" at bounding box center [377, 386] width 321 height 48
click at [244, 390] on icon at bounding box center [236, 381] width 22 height 22
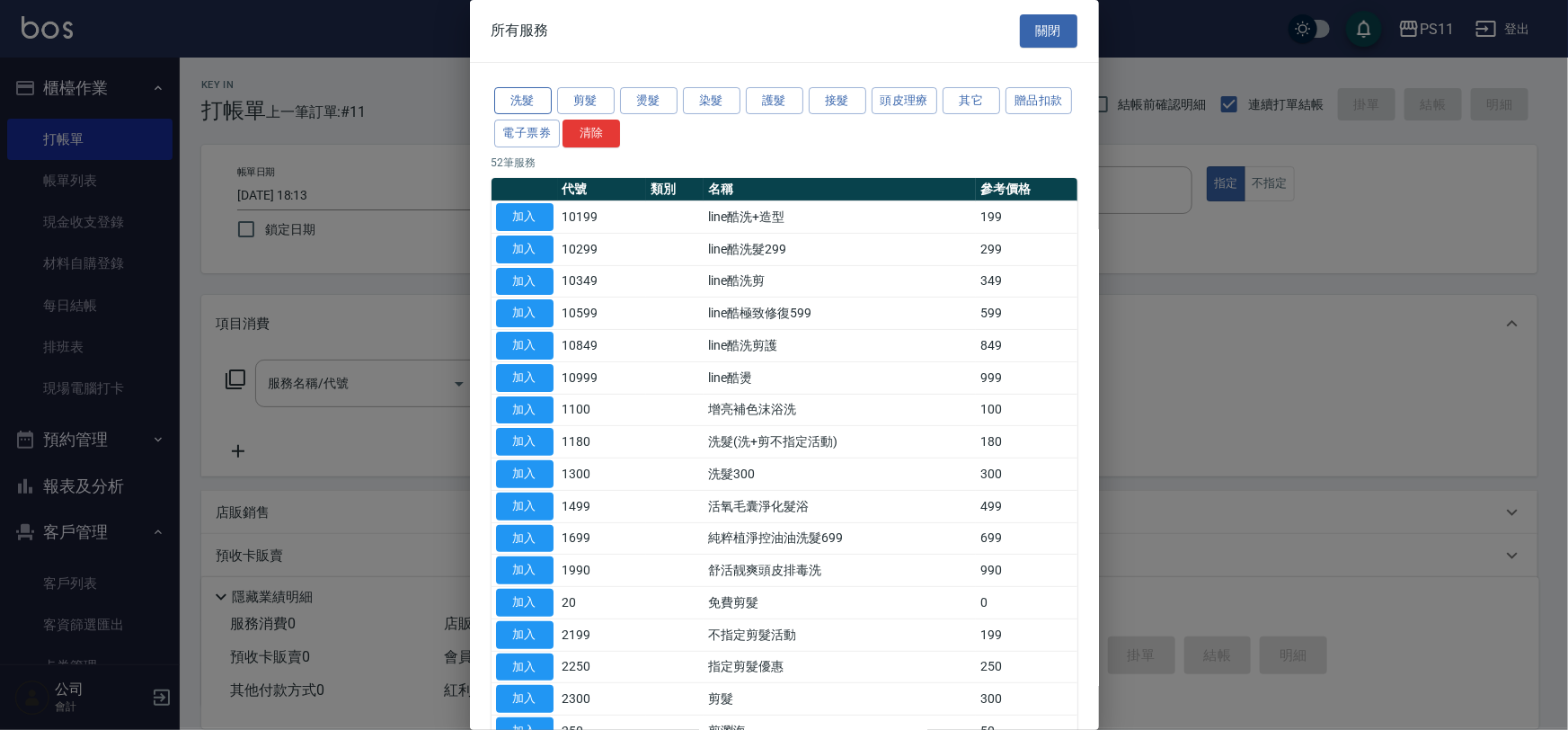
click at [544, 92] on button "洗髮" at bounding box center [523, 100] width 57 height 28
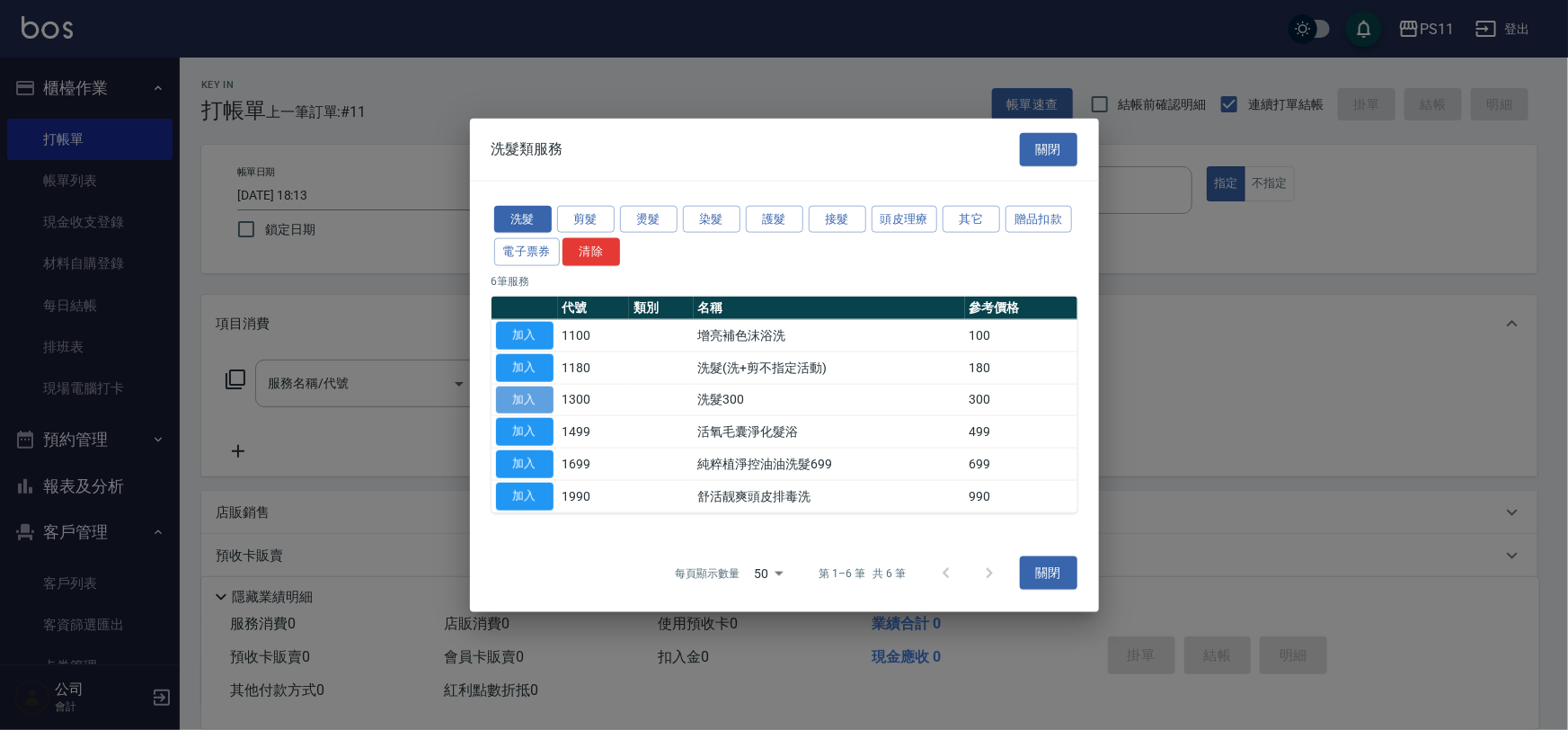
click at [513, 398] on button "加入" at bounding box center [525, 399] width 57 height 28
type input "洗髮300(1300)"
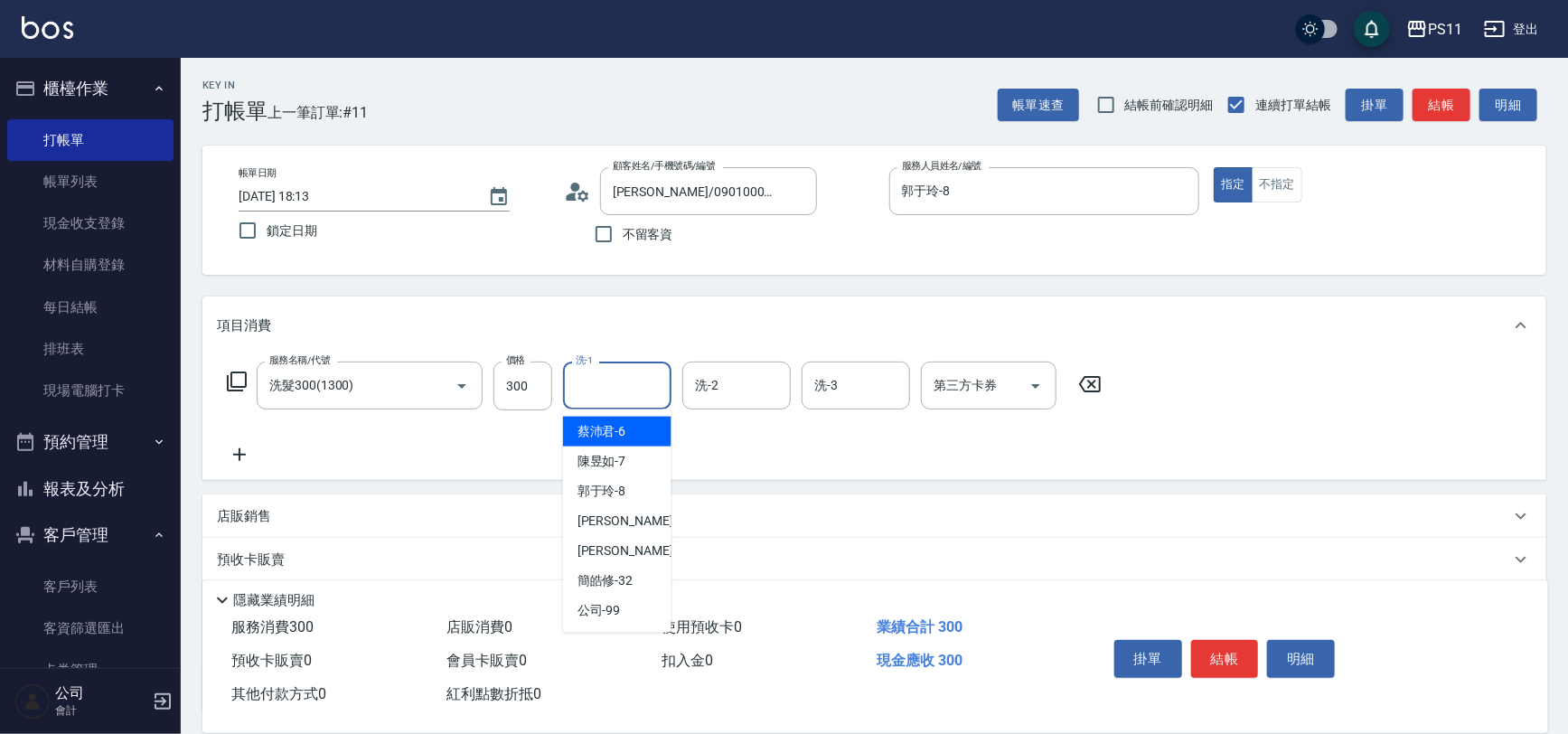
click at [619, 381] on input "洗-1" at bounding box center [617, 385] width 92 height 32
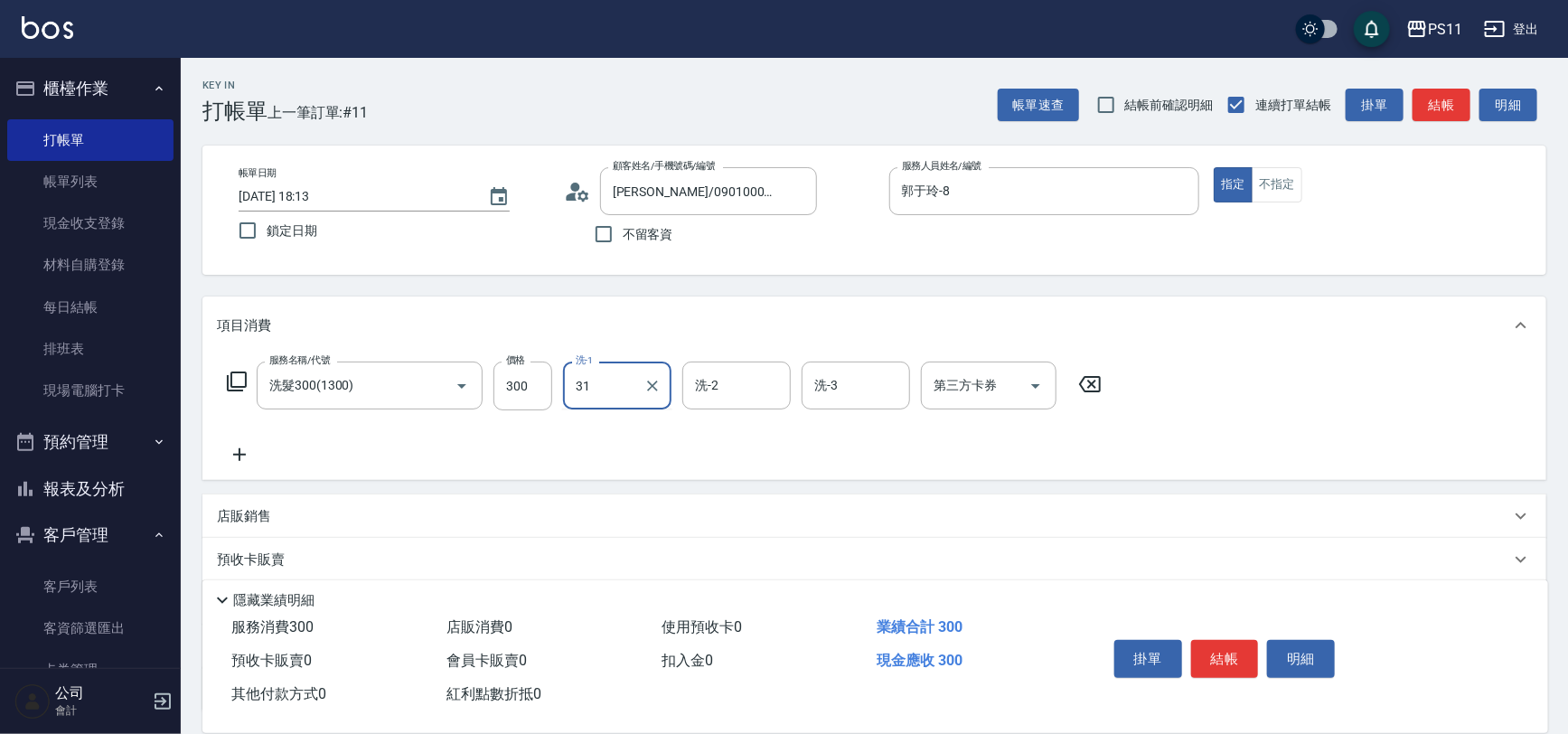
type input "[PERSON_NAME]-31"
click at [230, 454] on icon at bounding box center [239, 454] width 45 height 22
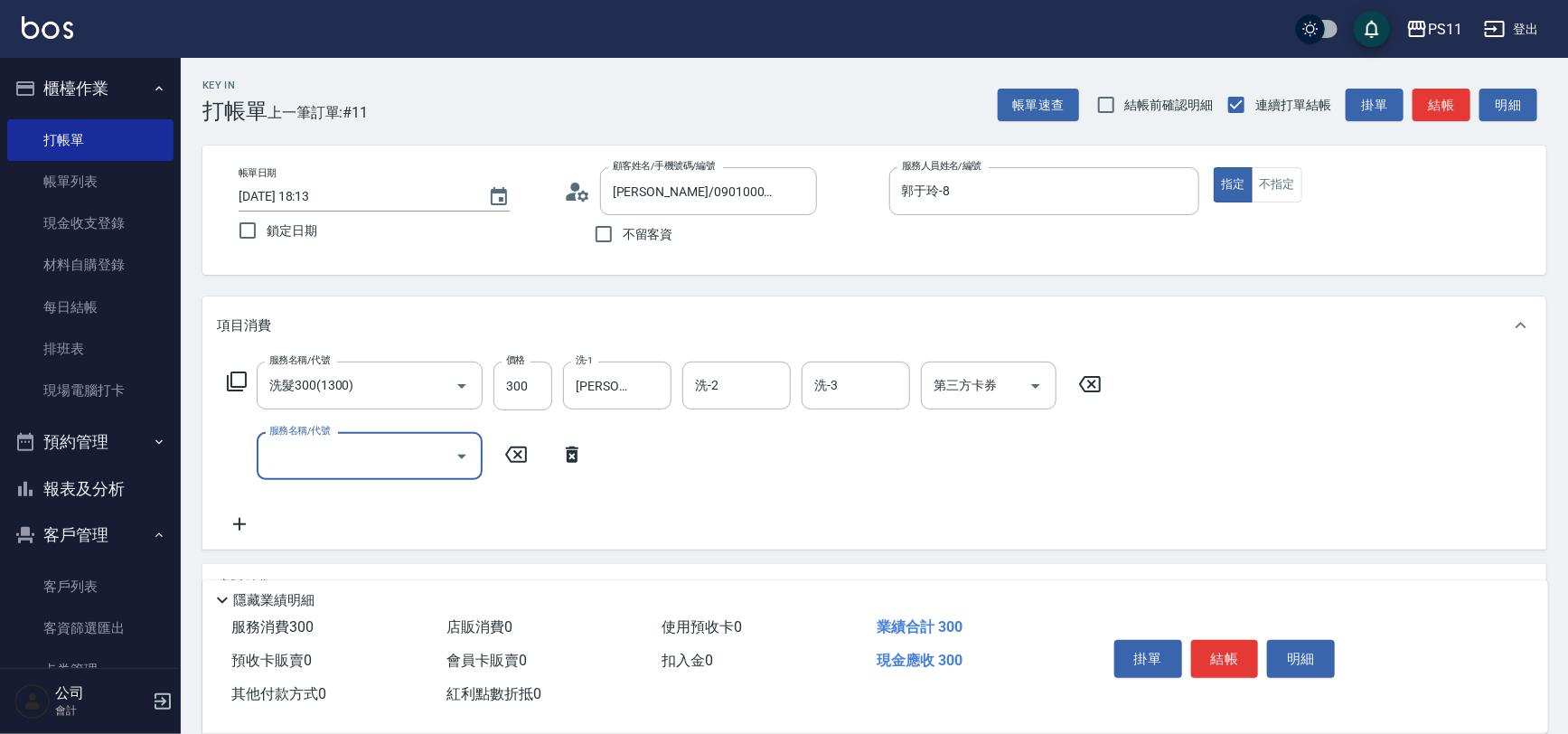
click at [262, 449] on div "服務名稱/代號" at bounding box center [368, 456] width 226 height 48
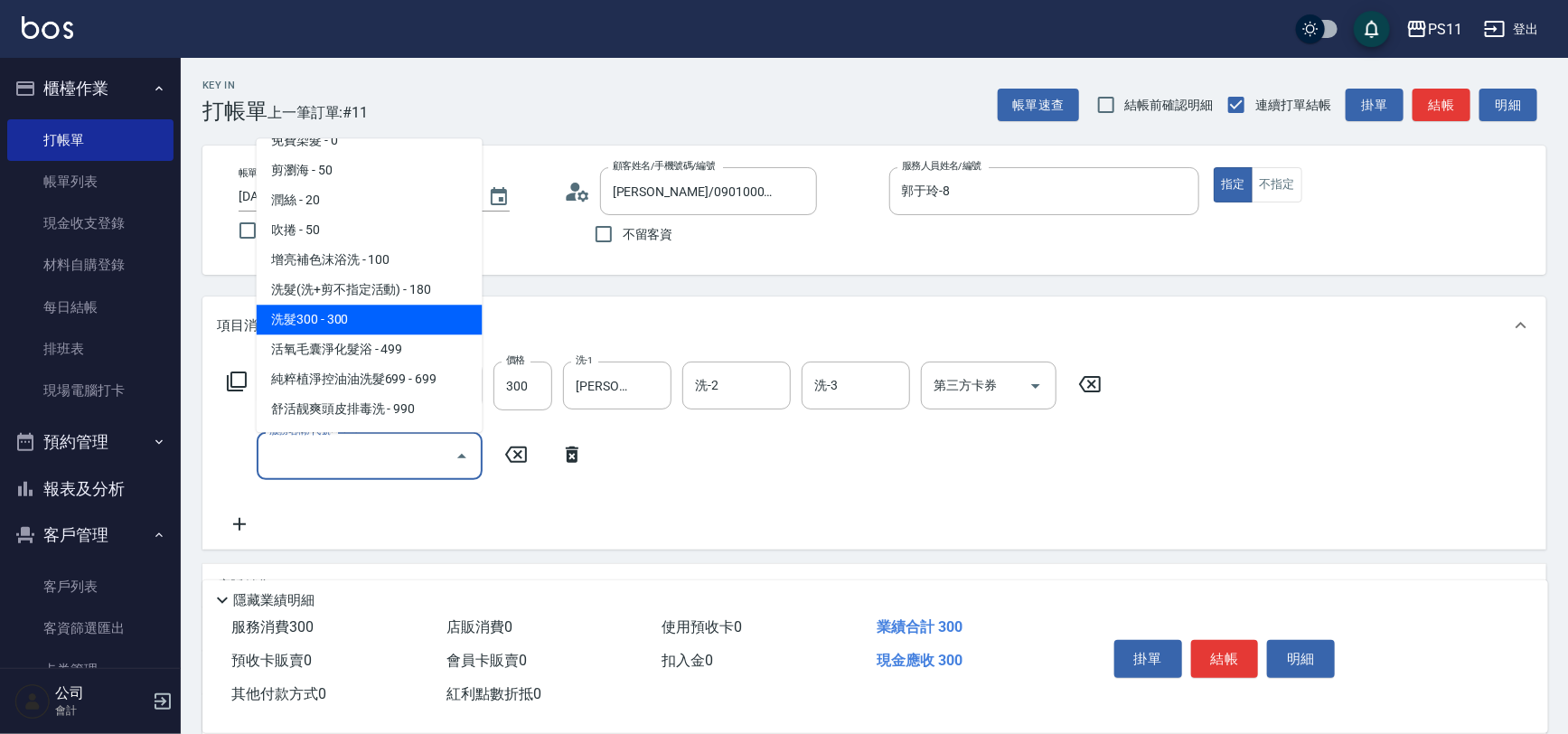
scroll to position [163, 0]
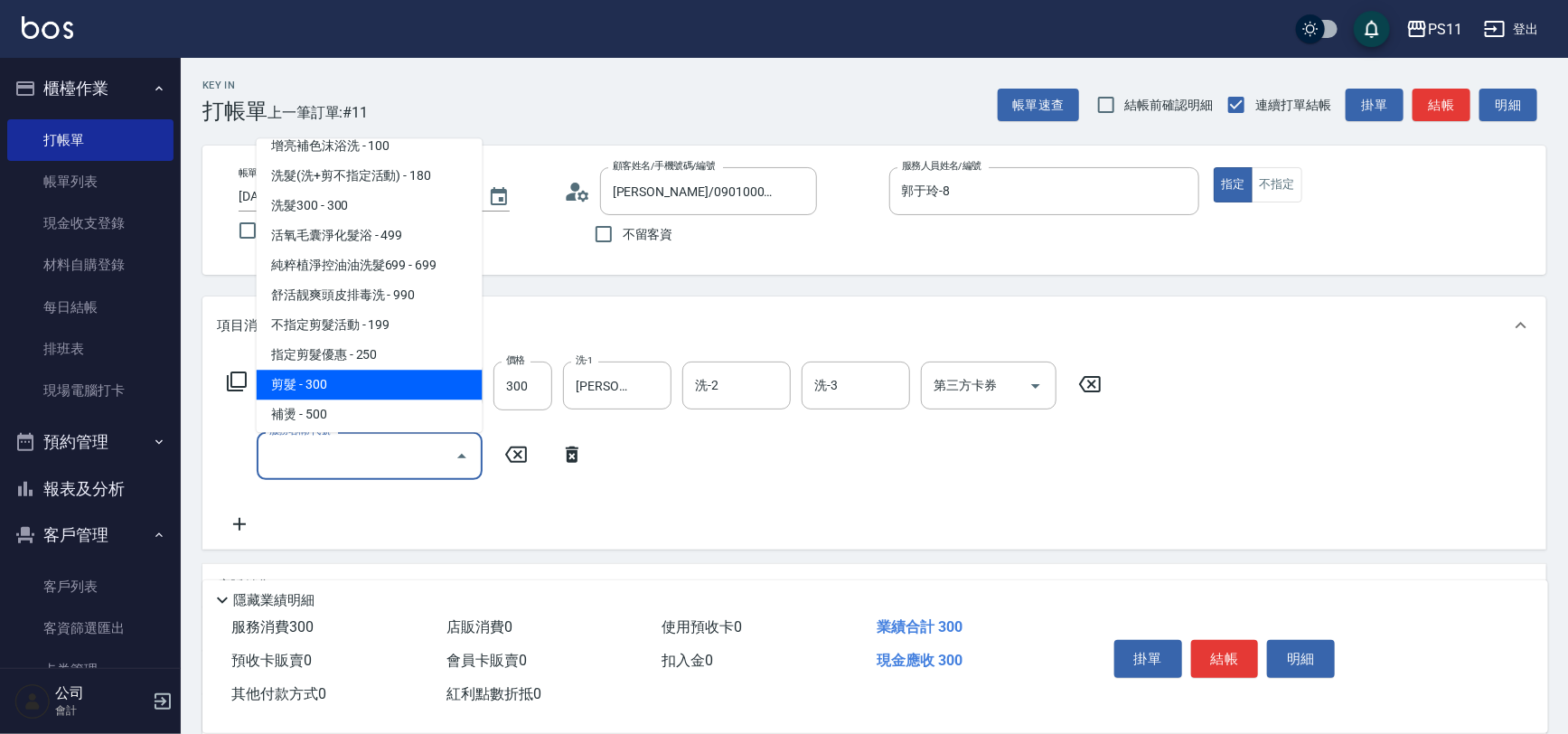
click at [368, 380] on span "剪髮 - 300" at bounding box center [368, 385] width 226 height 30
type input "剪髮(2300)"
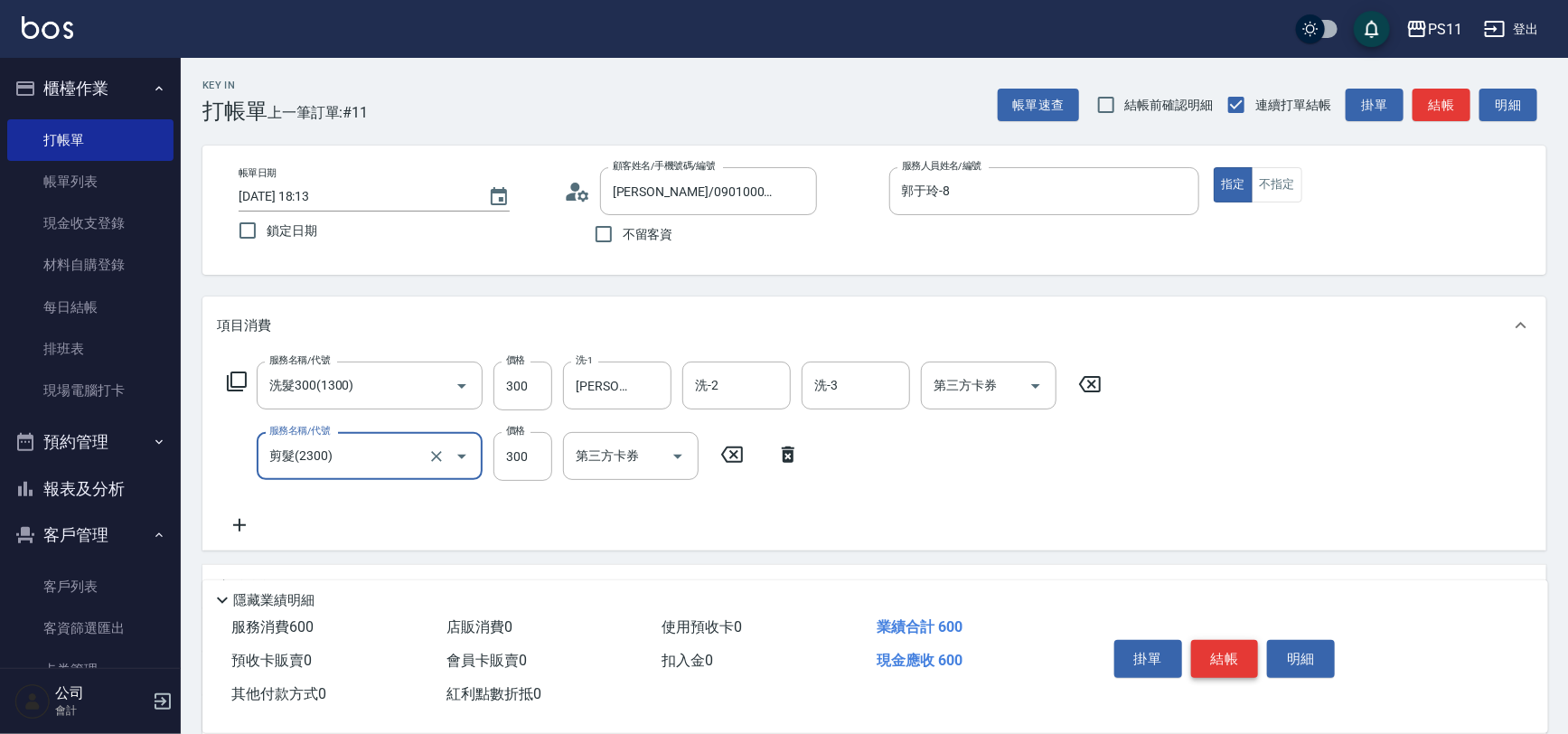
click at [1218, 642] on button "結帳" at bounding box center [1224, 659] width 68 height 38
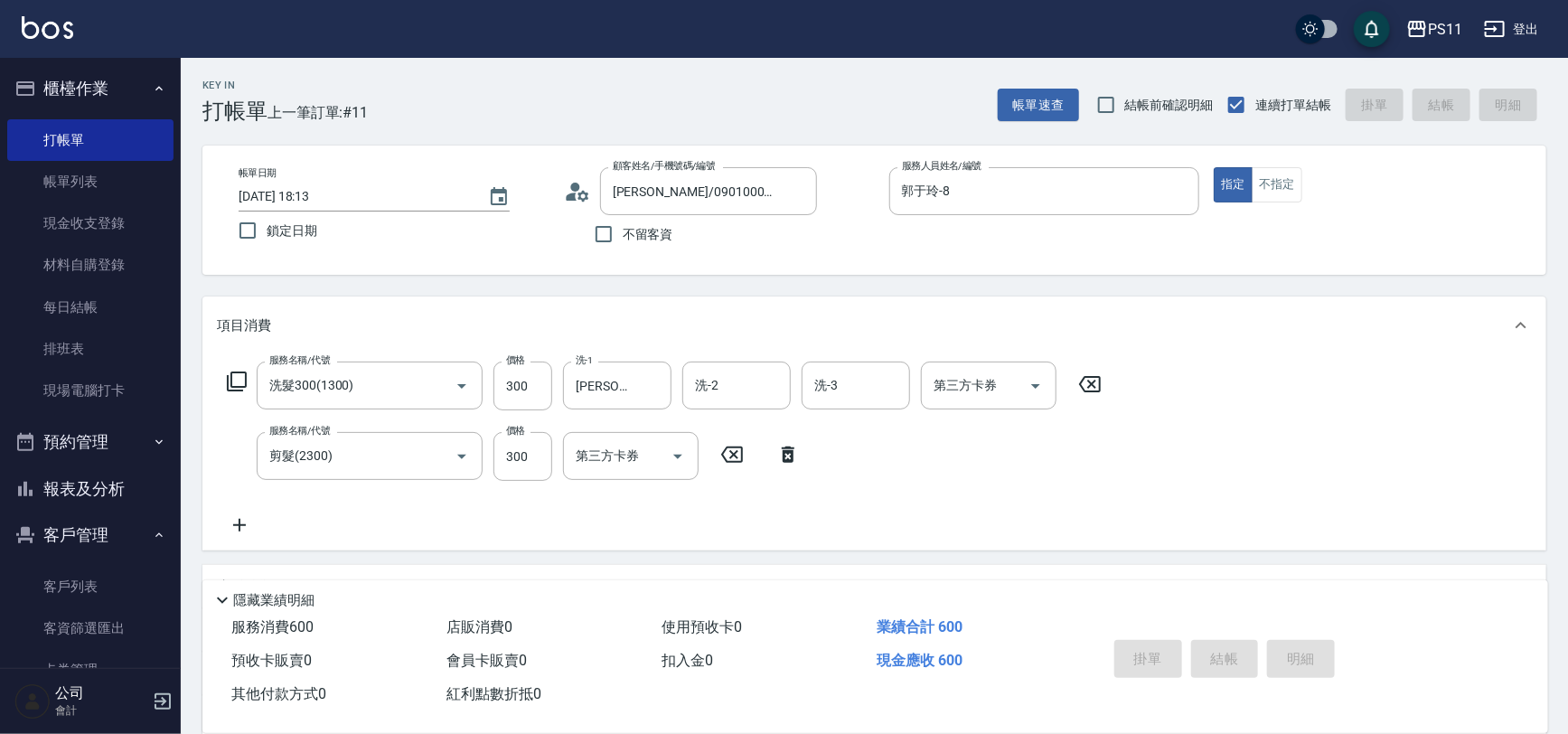
type input "[DATE] 18:22"
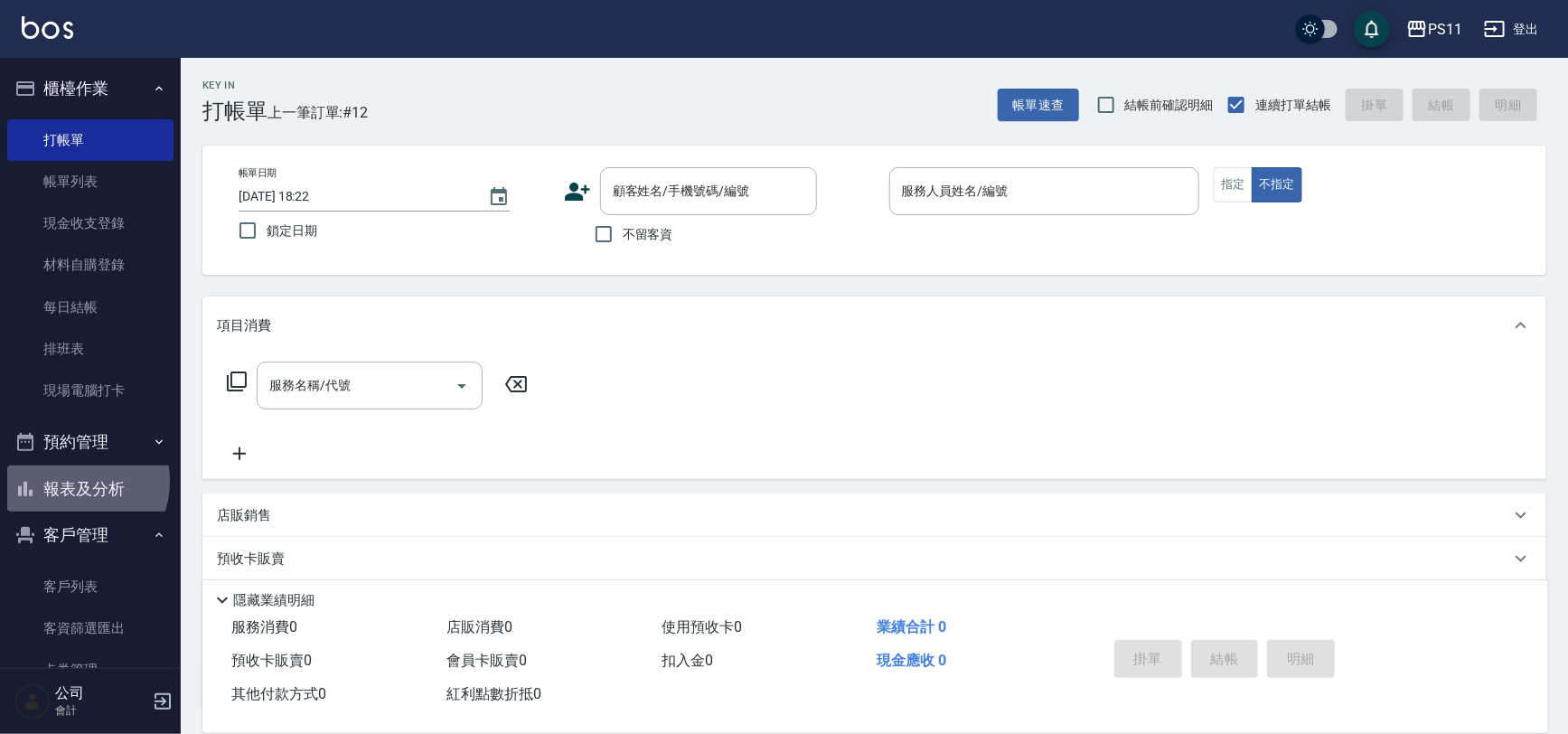
click at [71, 482] on button "報表及分析" at bounding box center [90, 488] width 166 height 47
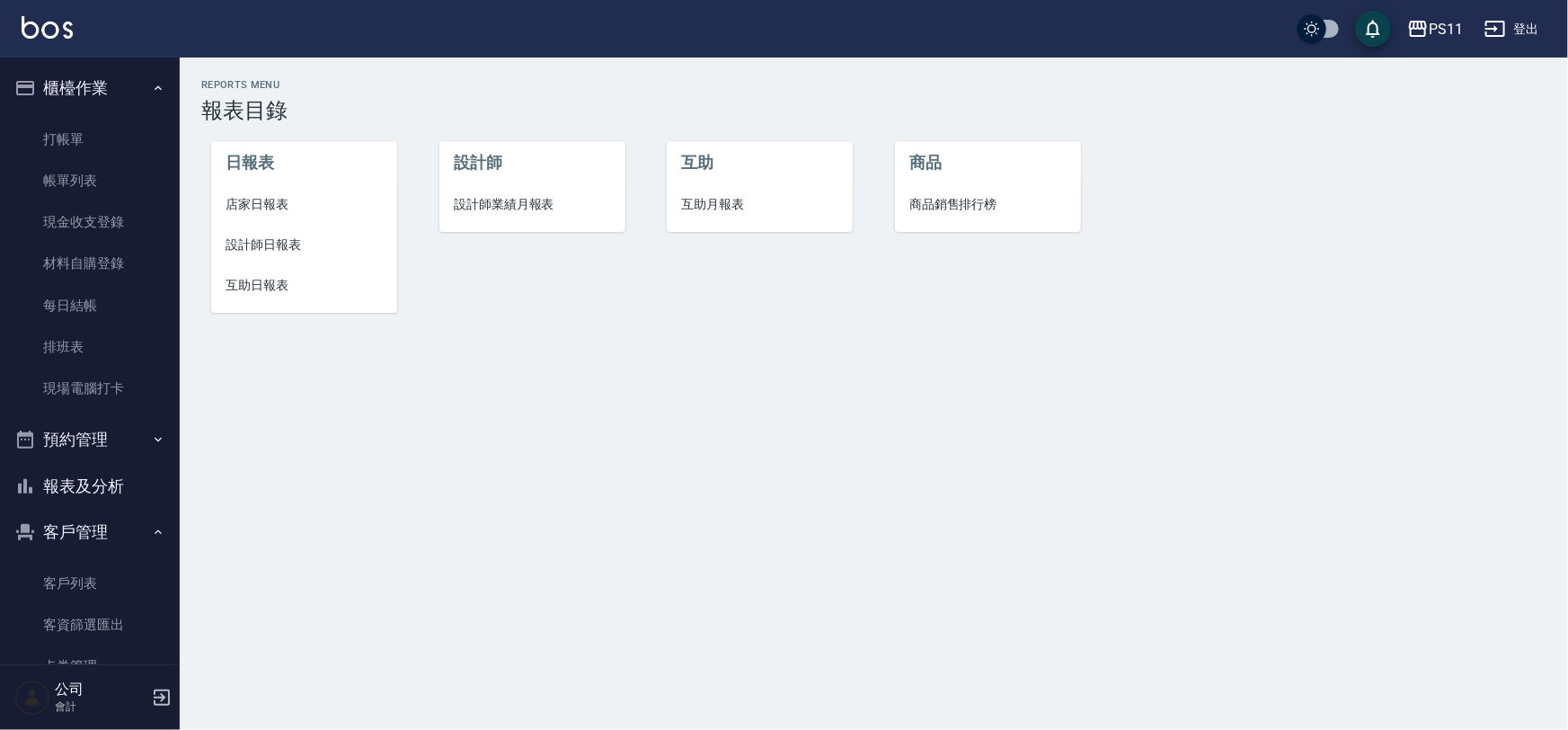
click at [330, 259] on li "設計師日報表" at bounding box center [303, 244] width 186 height 40
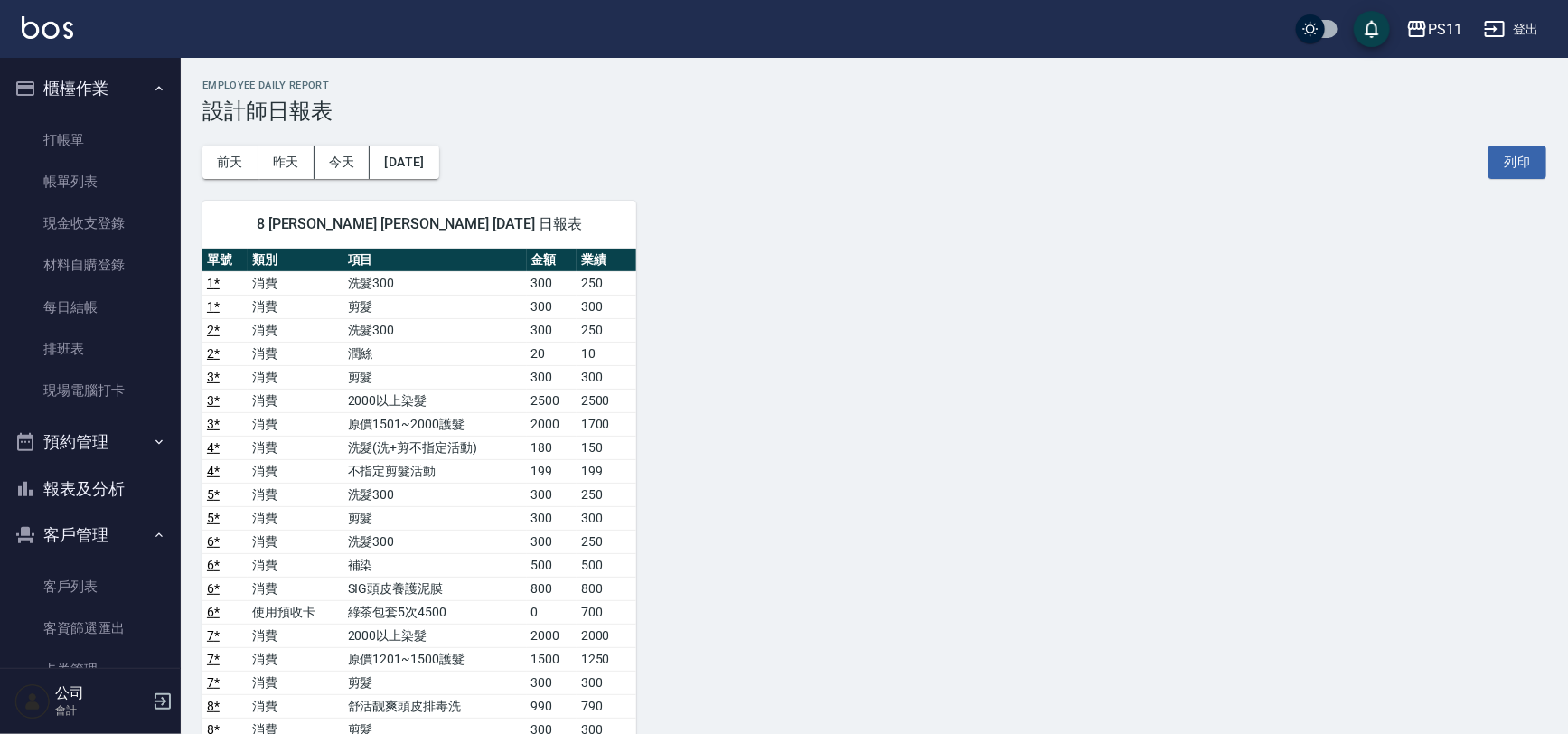
drag, startPoint x: 1039, startPoint y: 602, endPoint x: 1023, endPoint y: 613, distance: 19.4
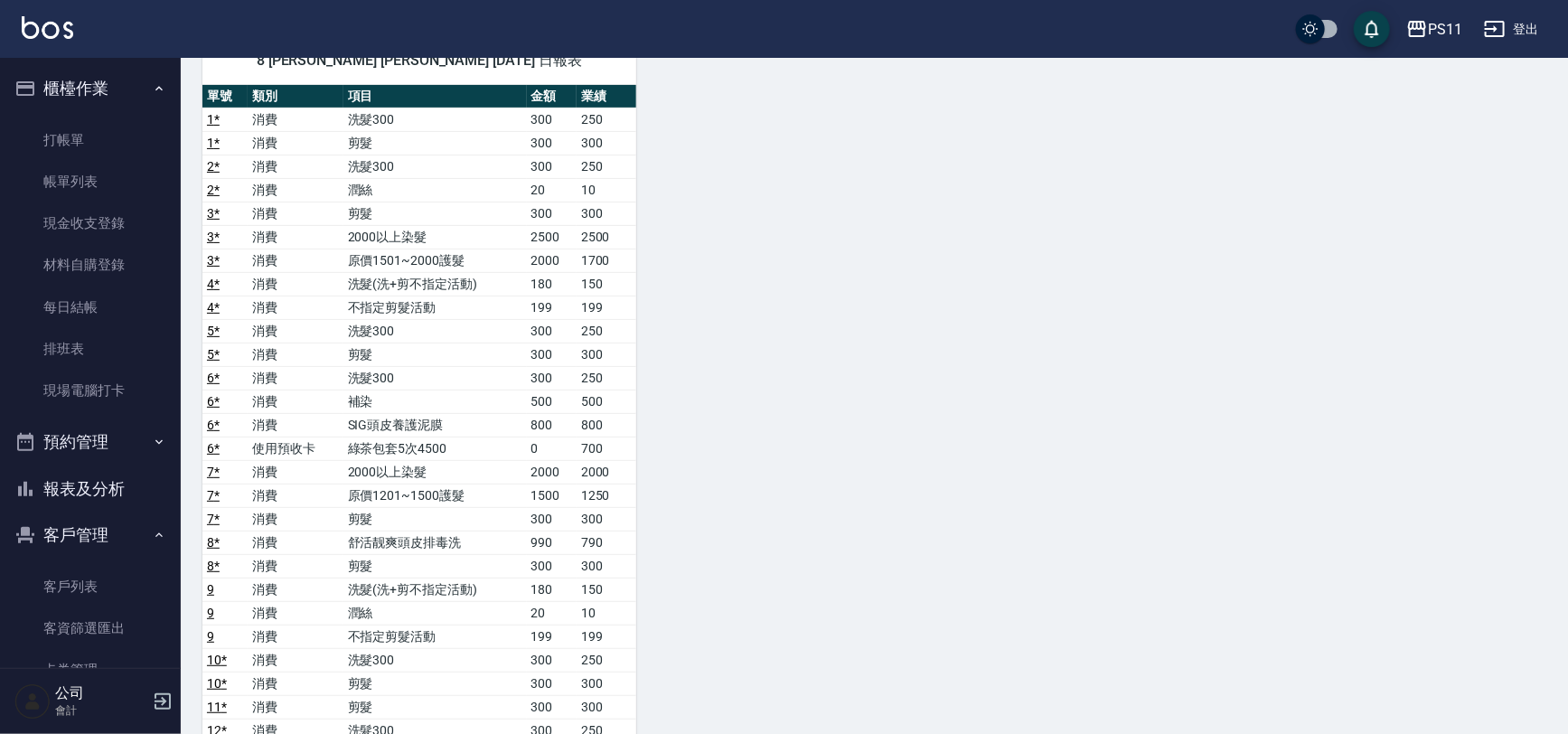
scroll to position [492, 0]
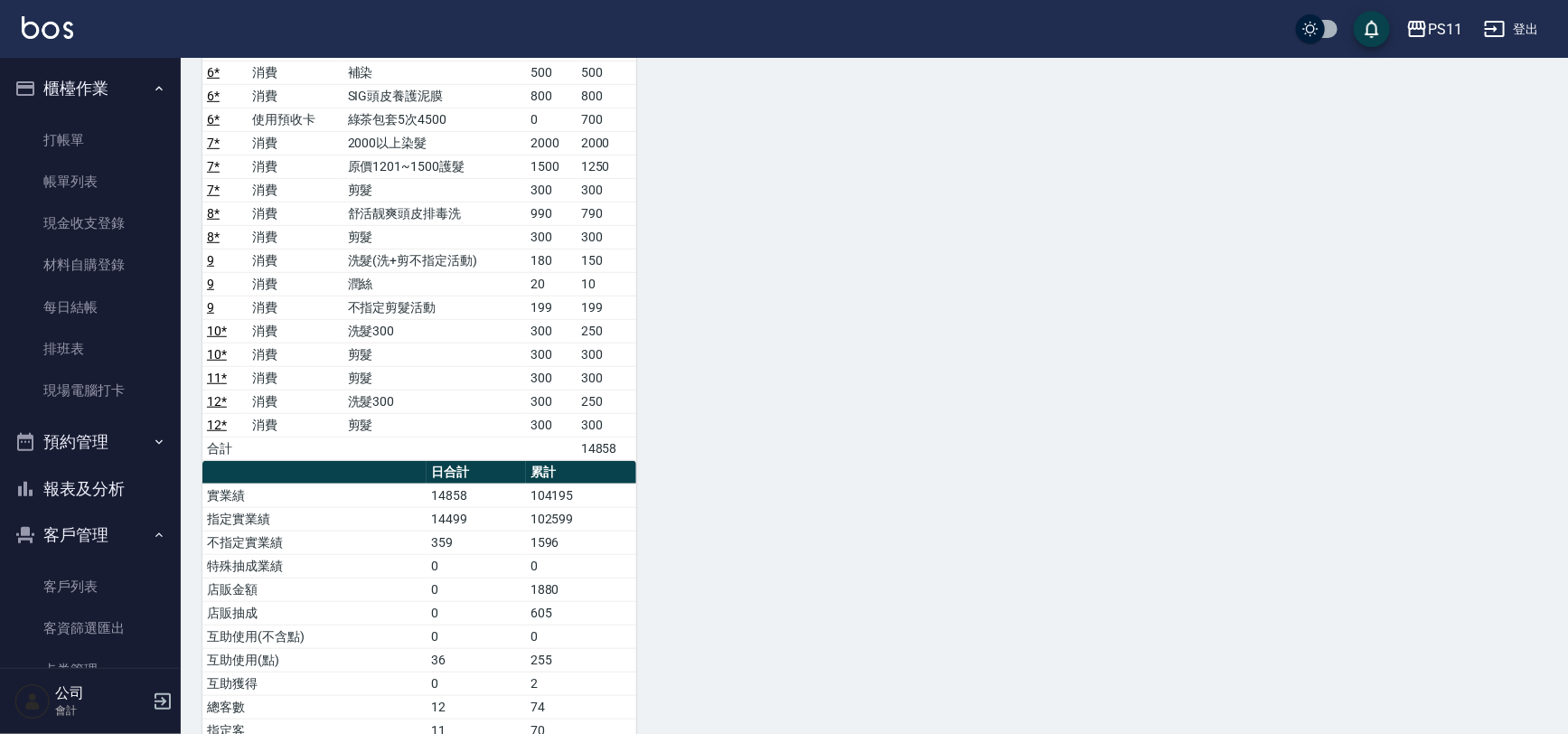
click at [81, 497] on button "報表及分析" at bounding box center [90, 488] width 166 height 47
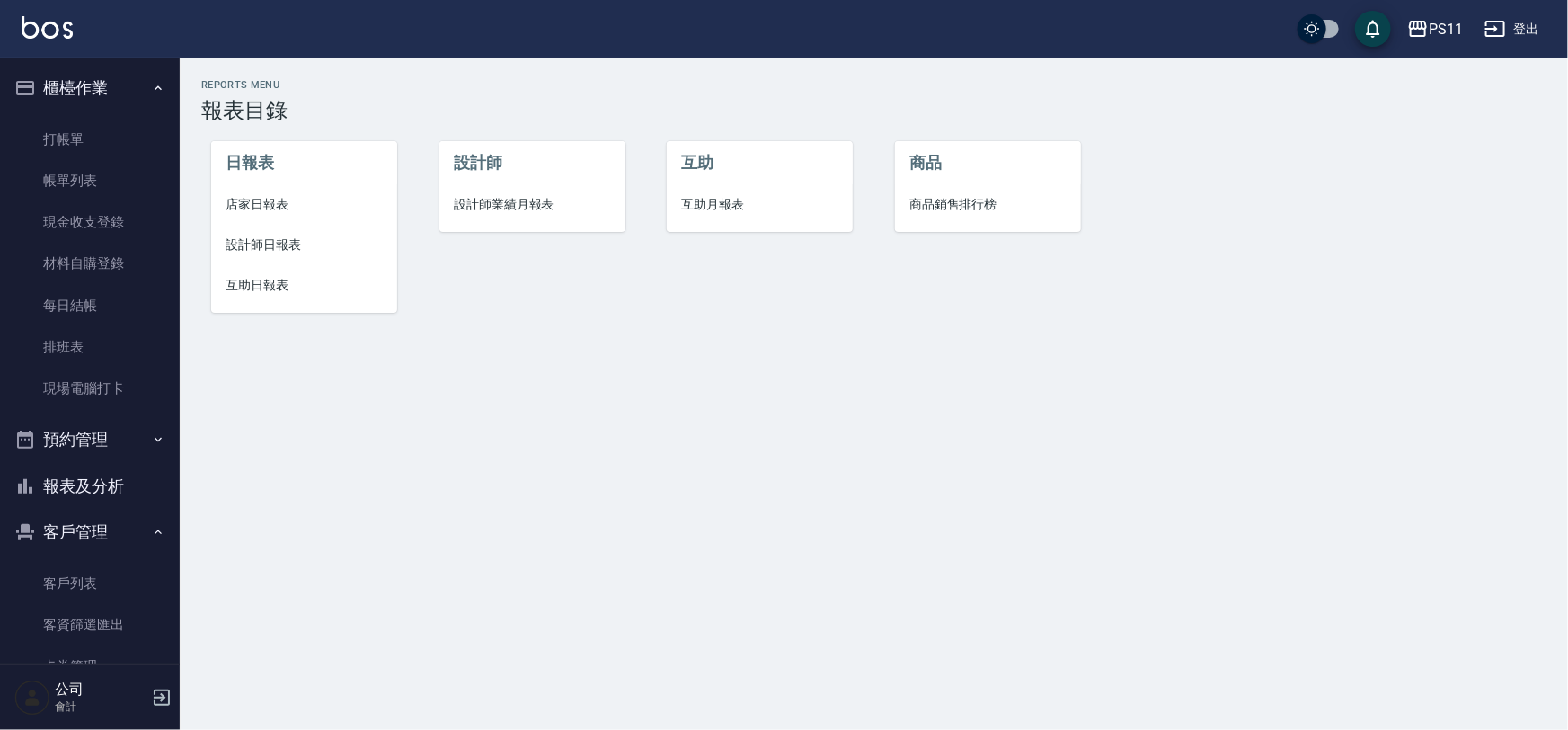
click at [234, 209] on span "店家日報表" at bounding box center [303, 204] width 157 height 19
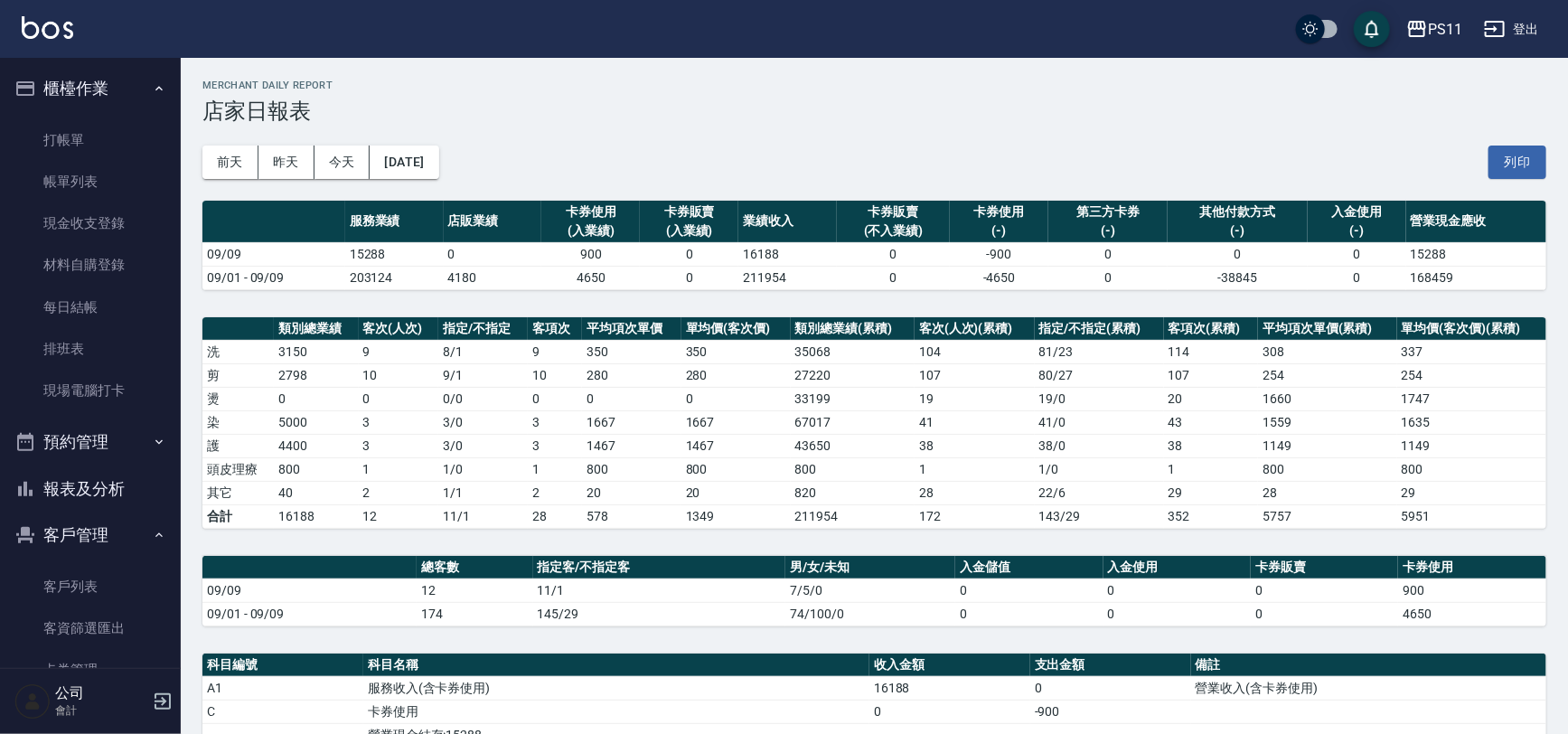
click at [97, 485] on button "報表及分析" at bounding box center [90, 488] width 166 height 47
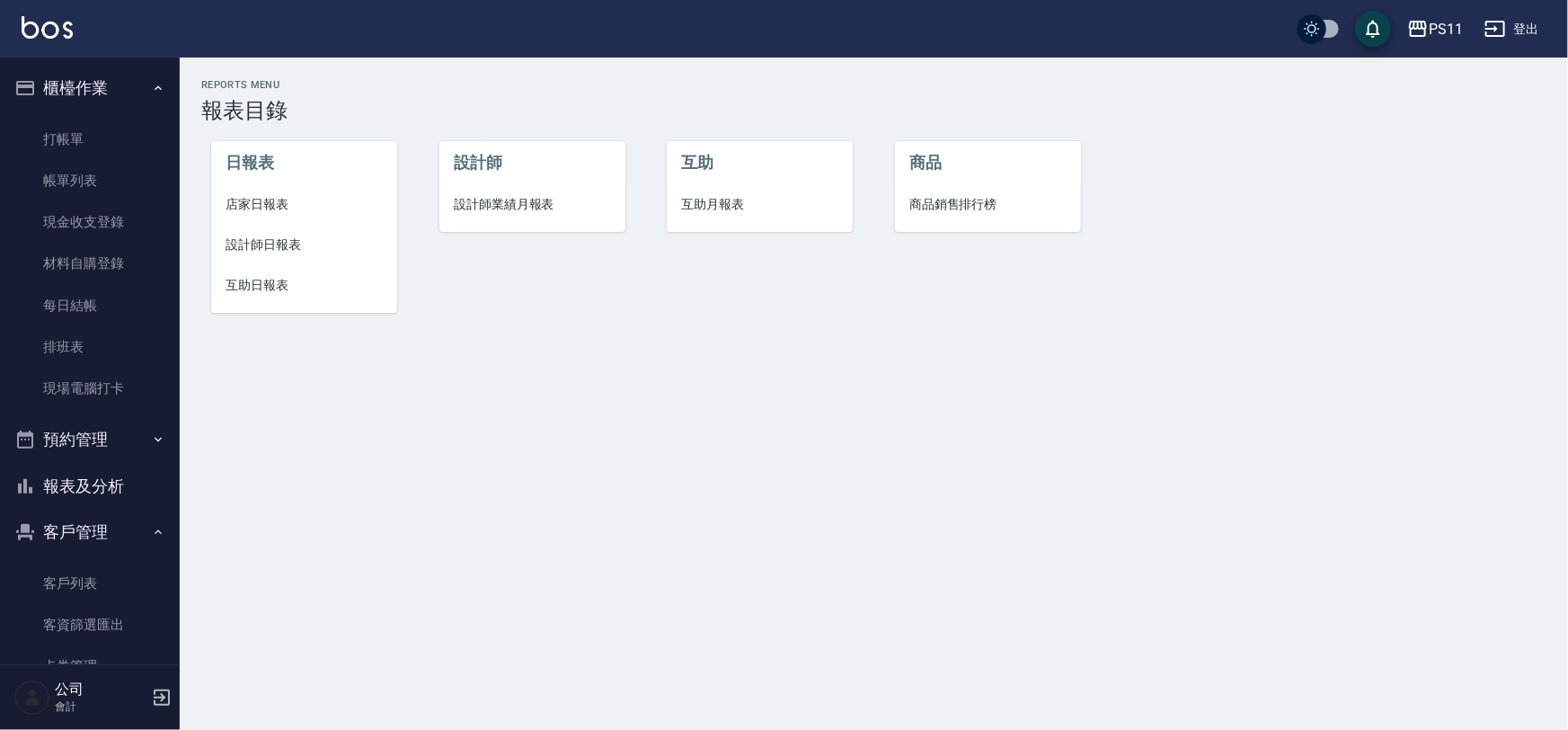
click at [289, 288] on span "互助日報表" at bounding box center [303, 285] width 157 height 19
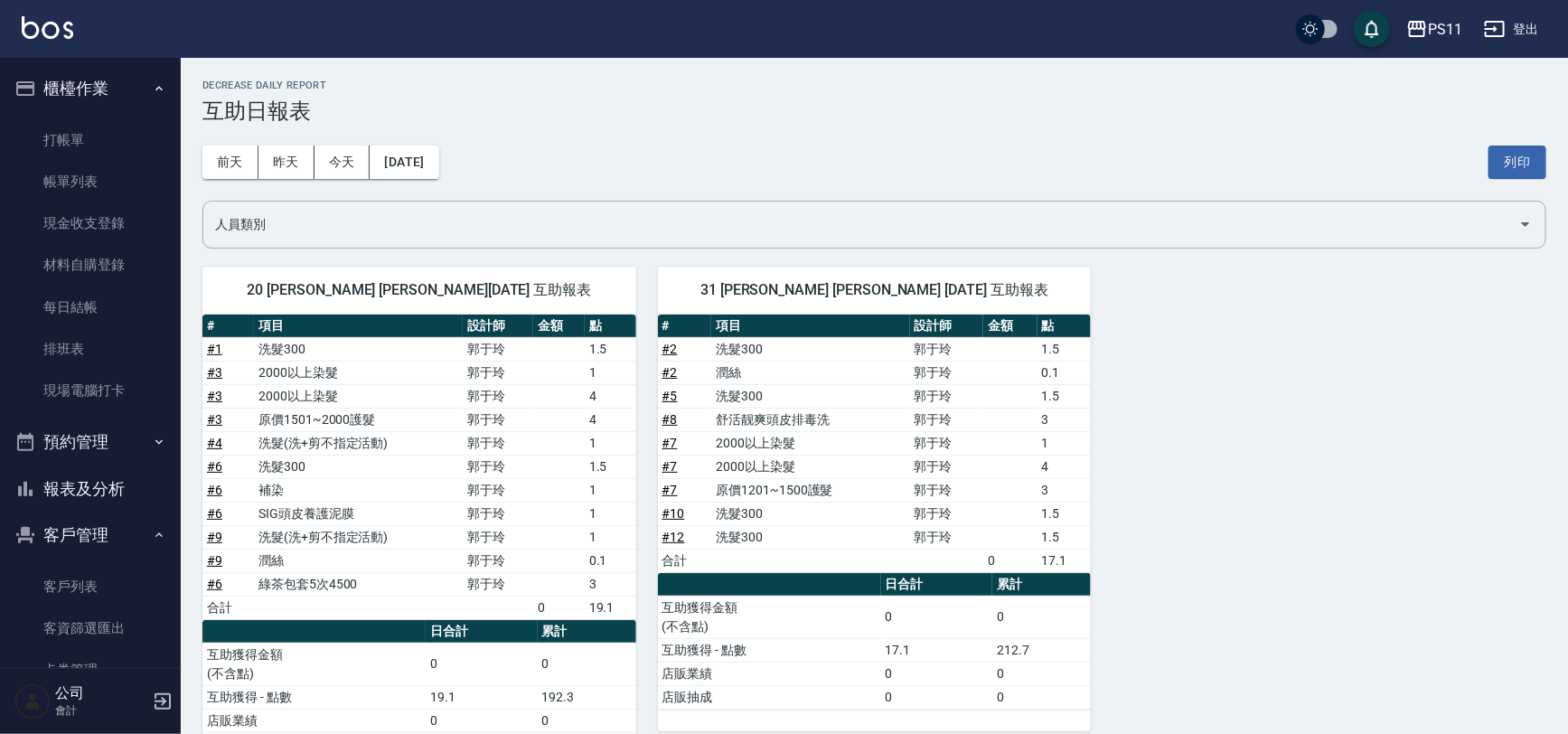
click at [898, 410] on td "舒活靓爽頭皮排毒洗" at bounding box center [810, 419] width 198 height 23
click at [107, 121] on link "打帳單" at bounding box center [90, 139] width 166 height 41
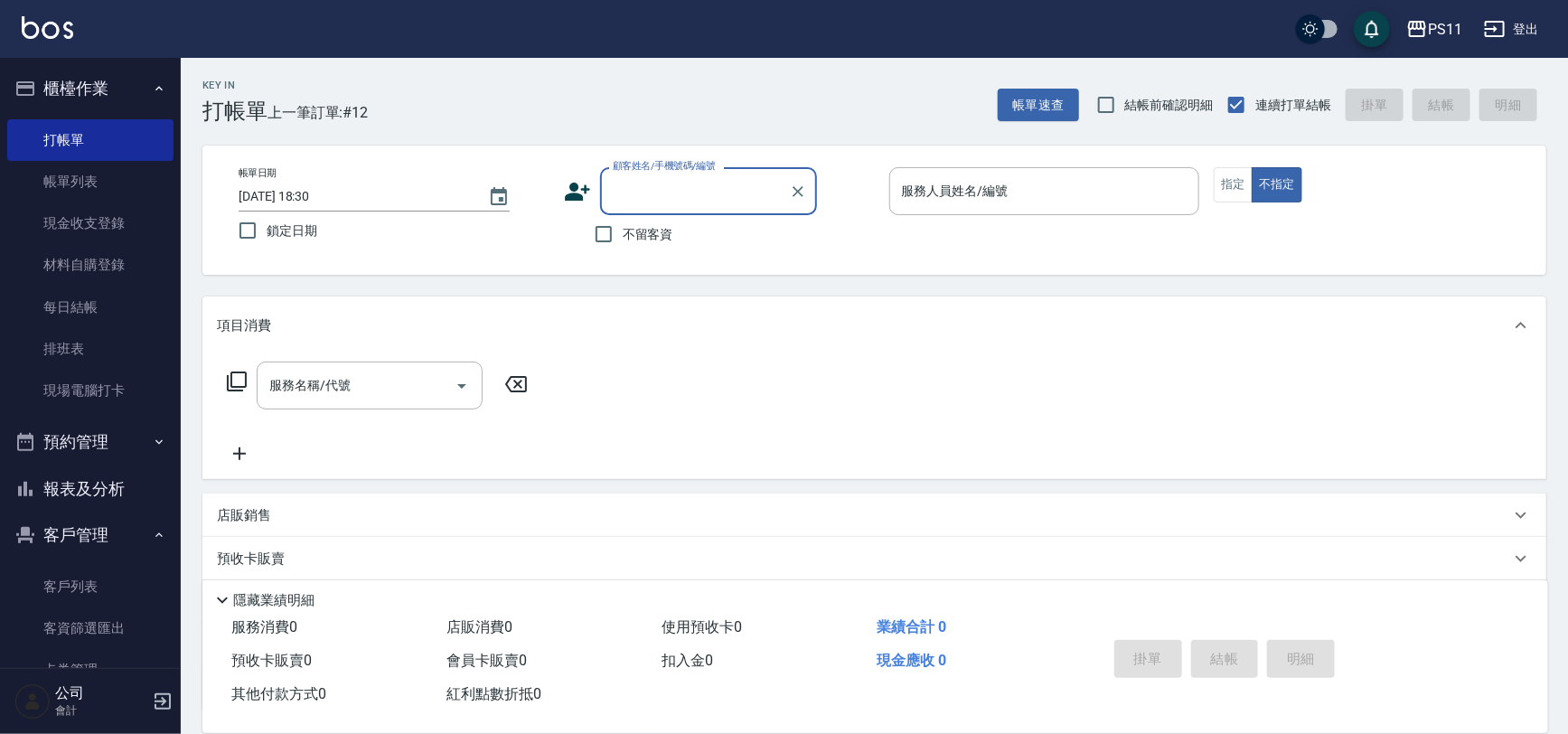
click at [725, 172] on div "顧客姓名/手機號碼/編號" at bounding box center [708, 191] width 217 height 48
type input "[PERSON_NAME]/0901000147/0105"
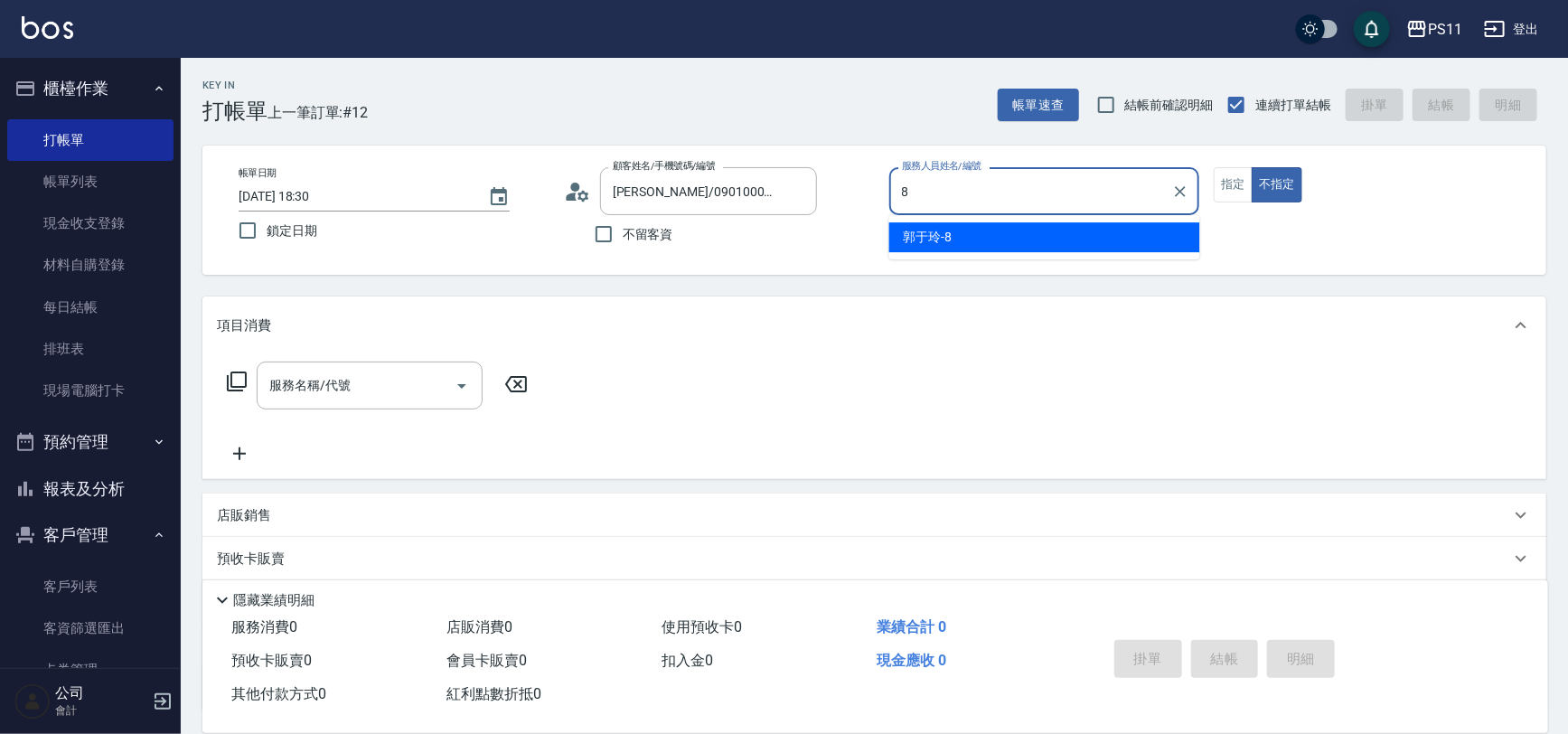
type input "郭于玲-8"
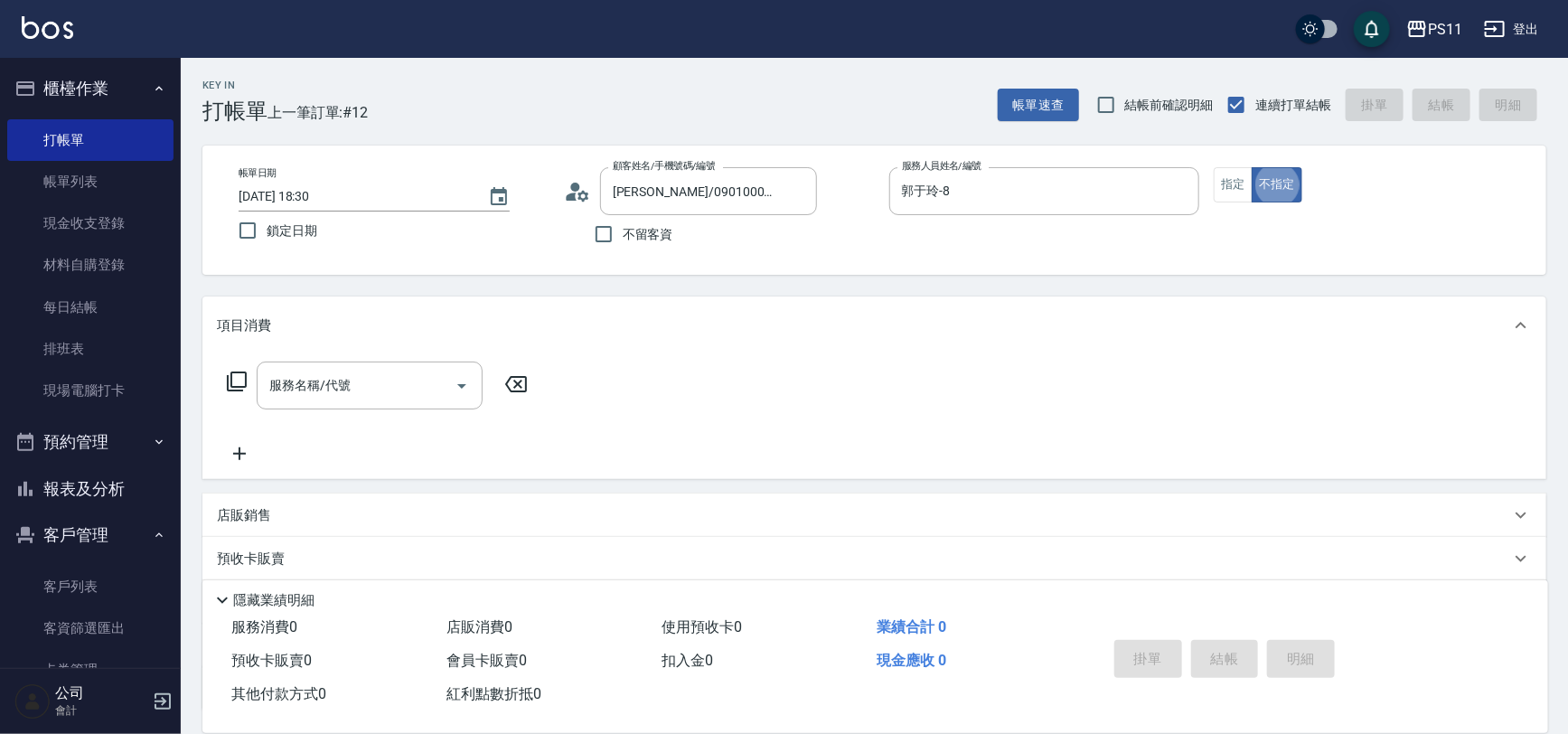
type button "false"
click at [458, 390] on icon "Open" at bounding box center [462, 386] width 22 height 22
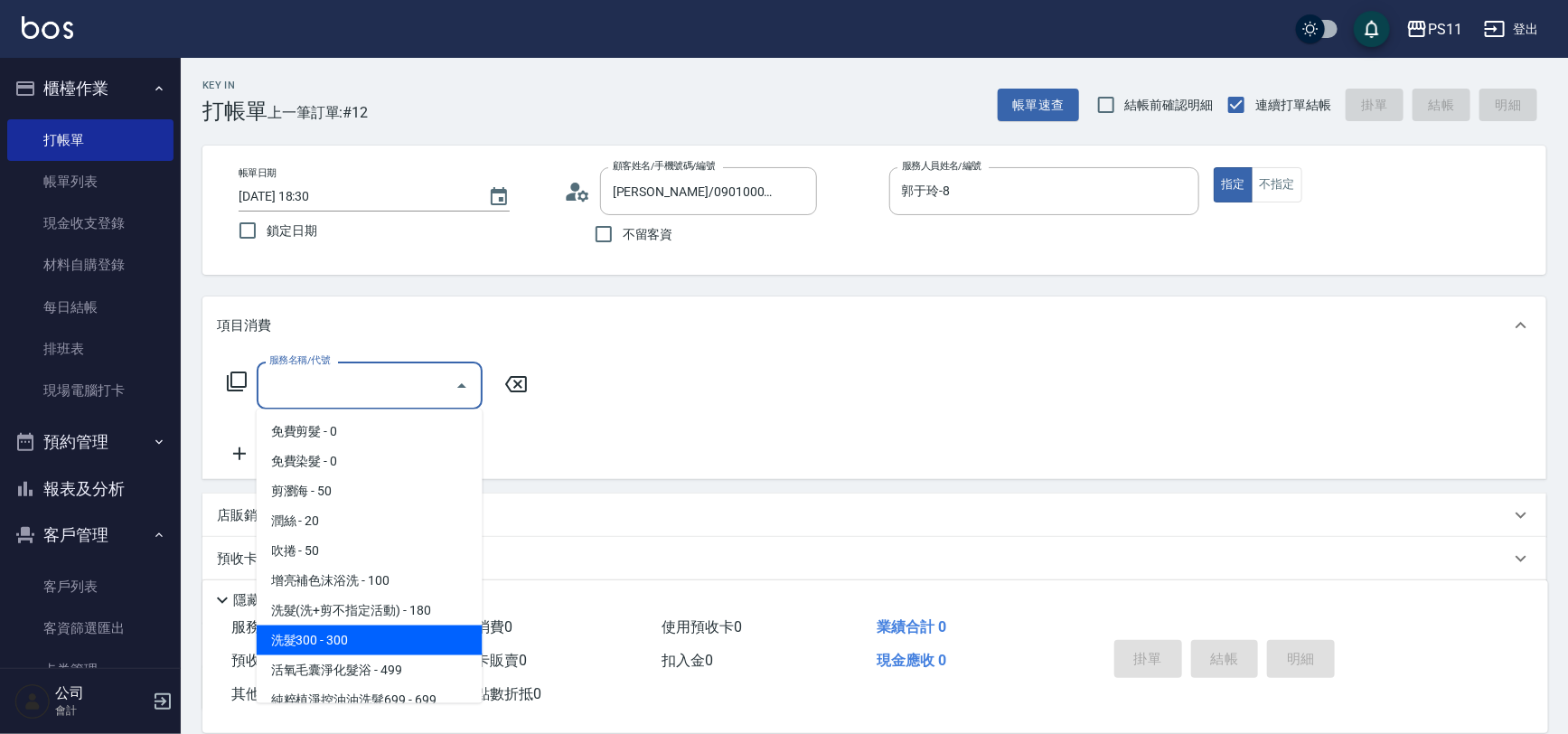
click at [388, 639] on span "洗髮300 - 300" at bounding box center [368, 640] width 226 height 30
type input "洗髮300(1300)"
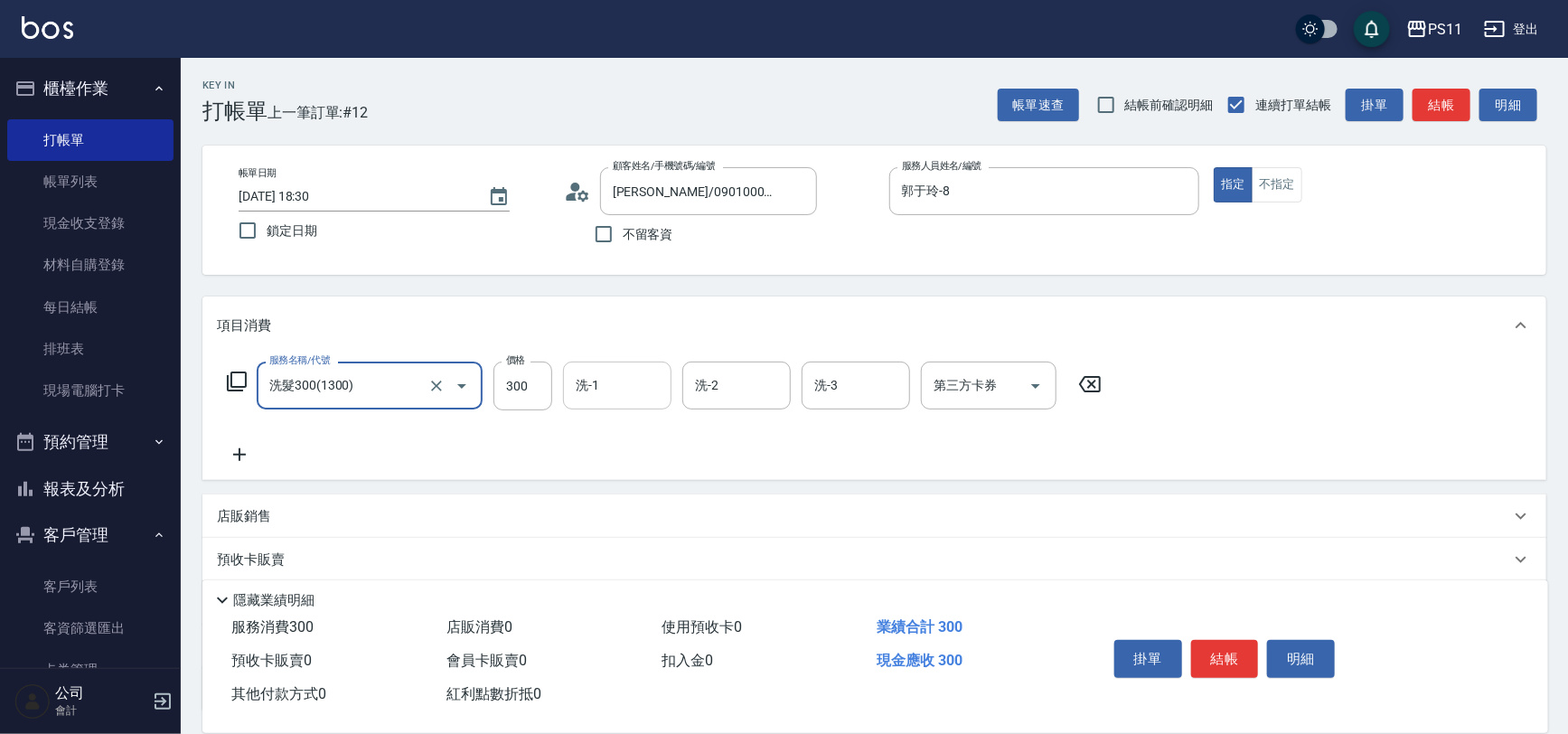
click at [612, 362] on div "洗-1" at bounding box center [617, 386] width 108 height 48
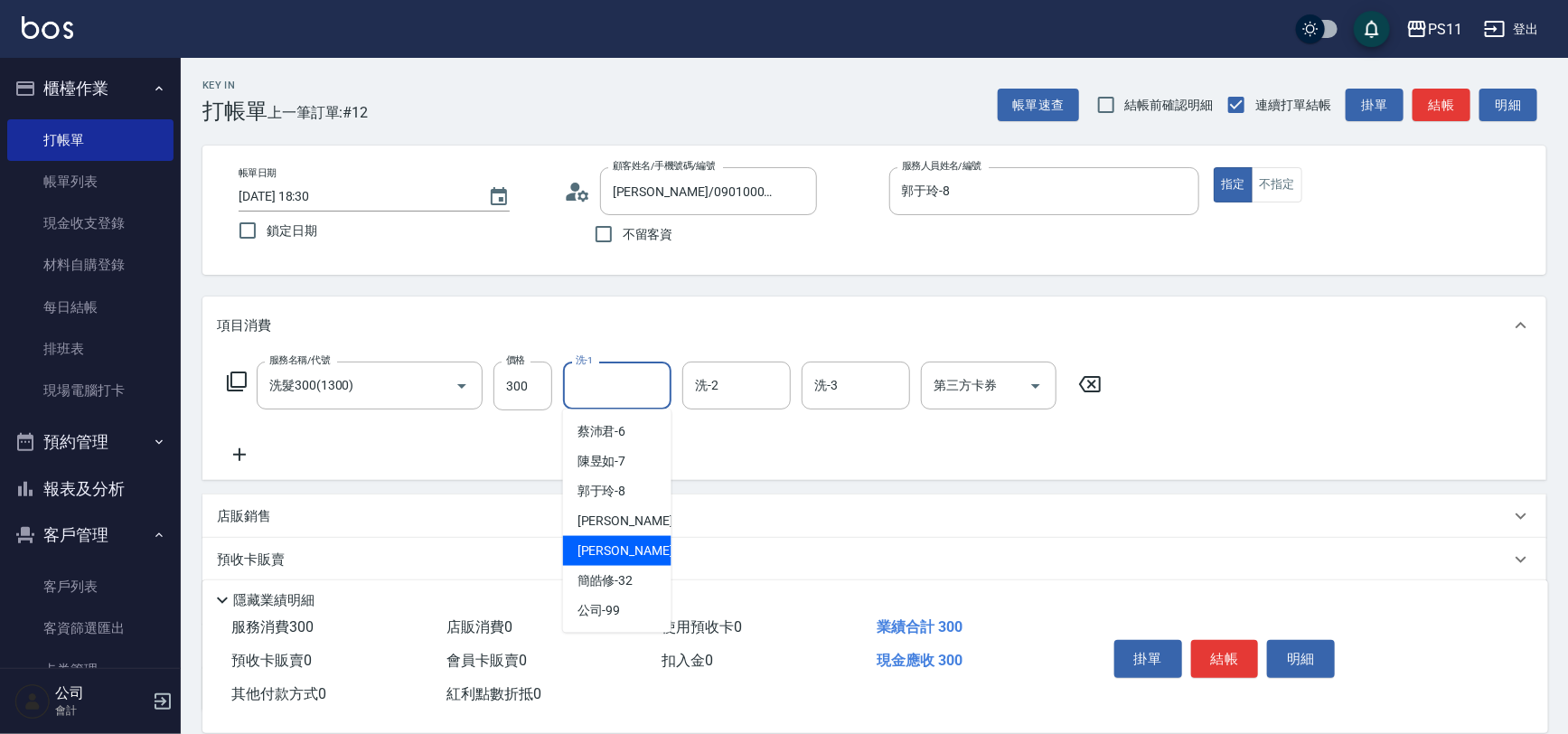
click at [631, 544] on span "[PERSON_NAME]-31" at bounding box center [634, 551] width 114 height 19
type input "[PERSON_NAME]-31"
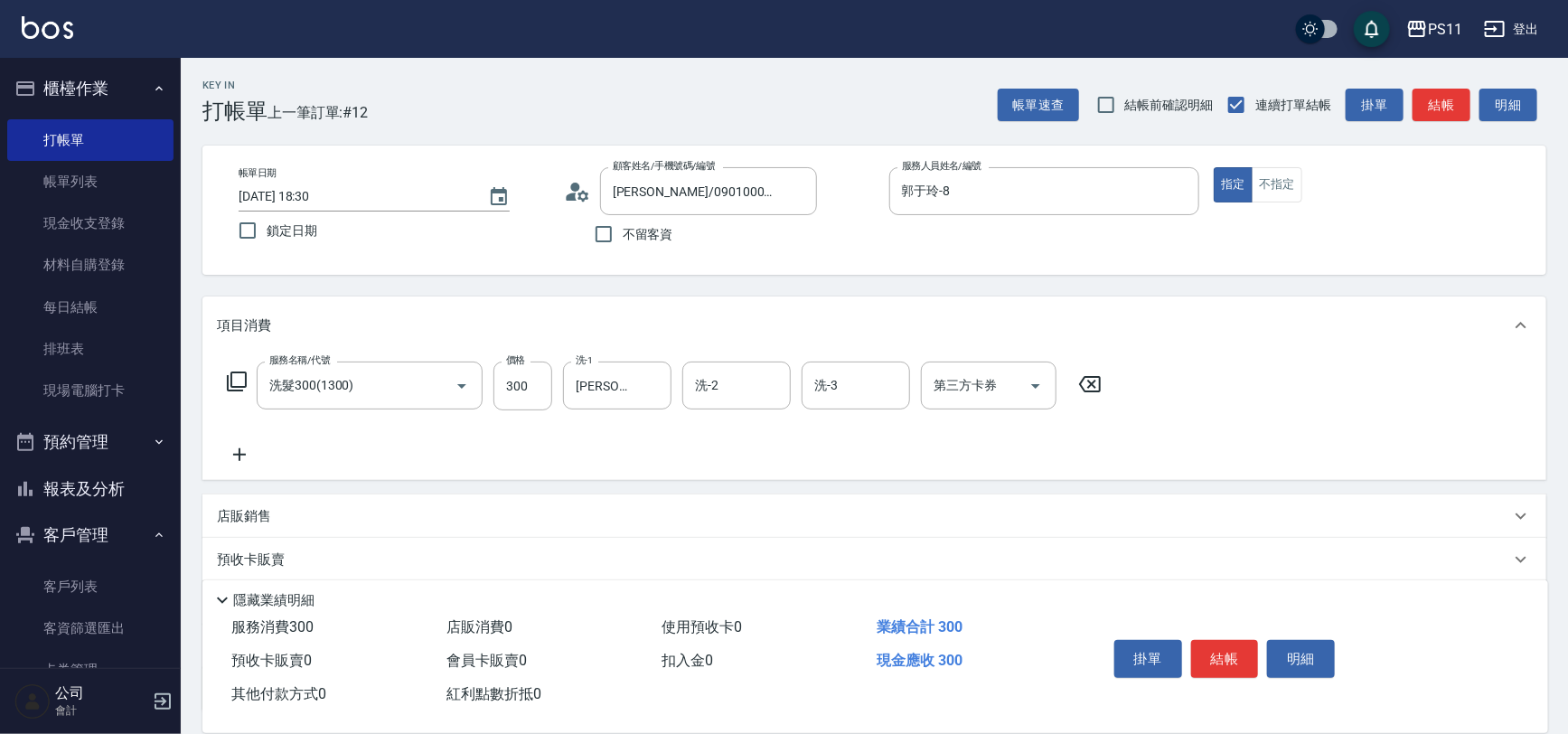
click at [237, 455] on icon at bounding box center [239, 454] width 12 height 12
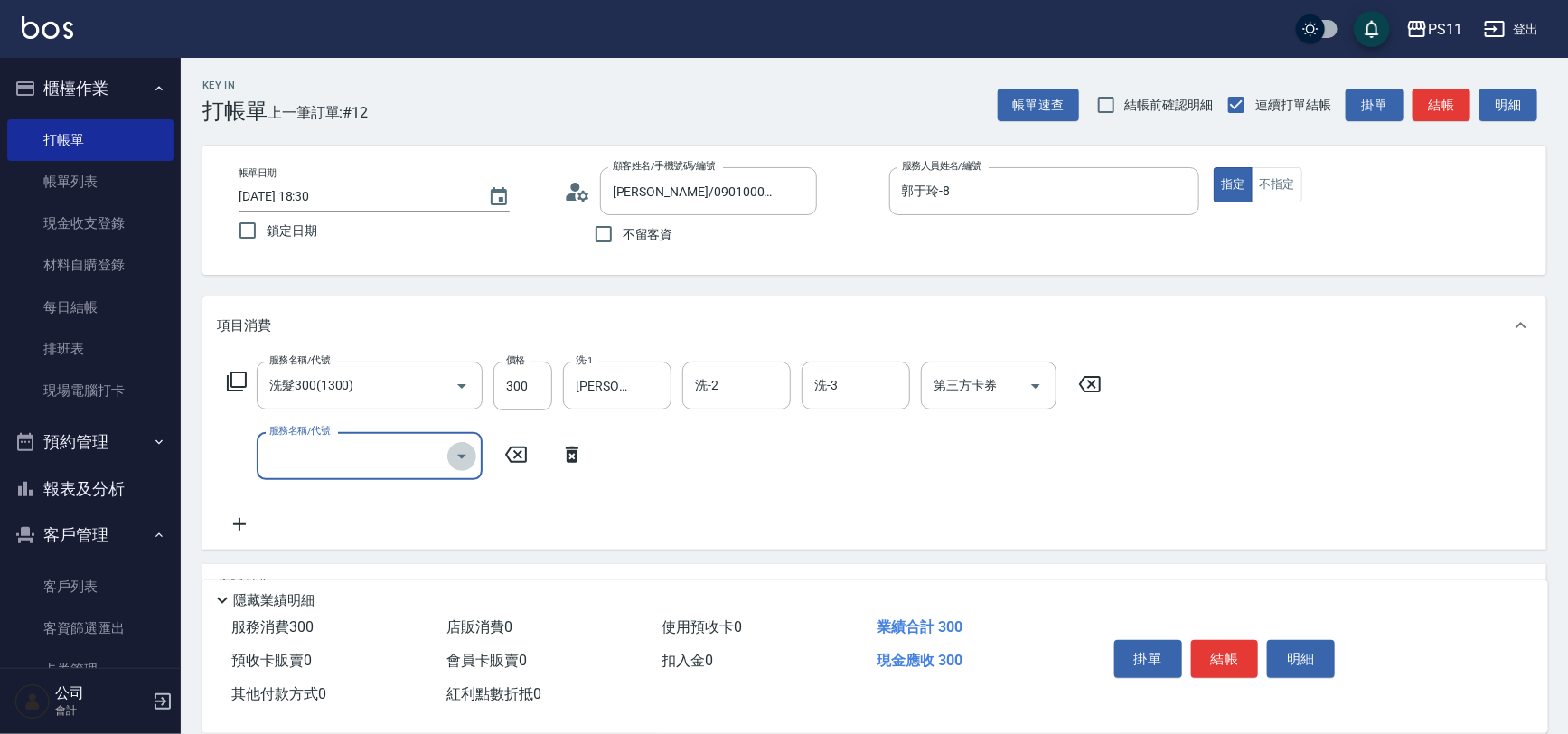
click at [460, 455] on icon "Open" at bounding box center [462, 457] width 9 height 5
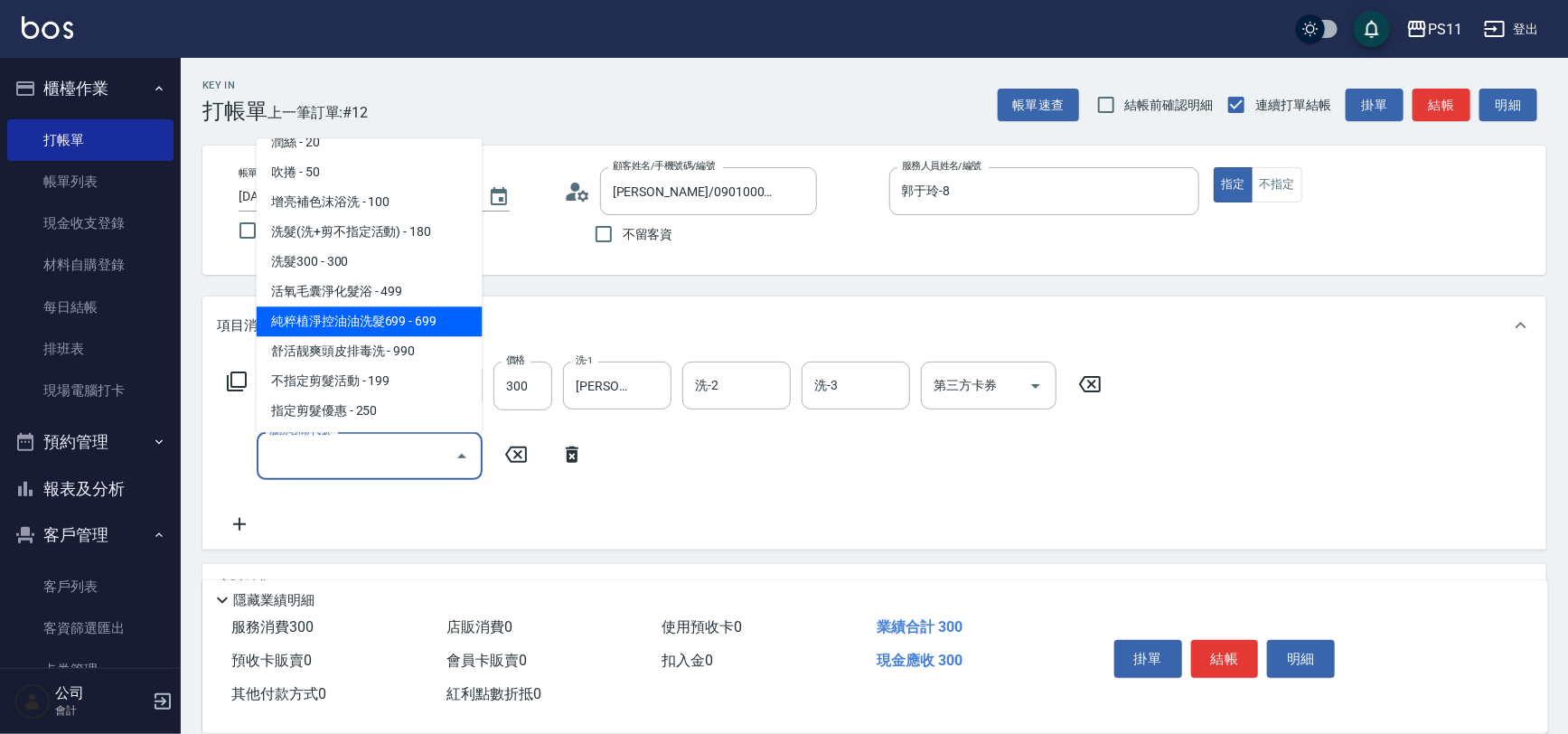
scroll to position [328, 0]
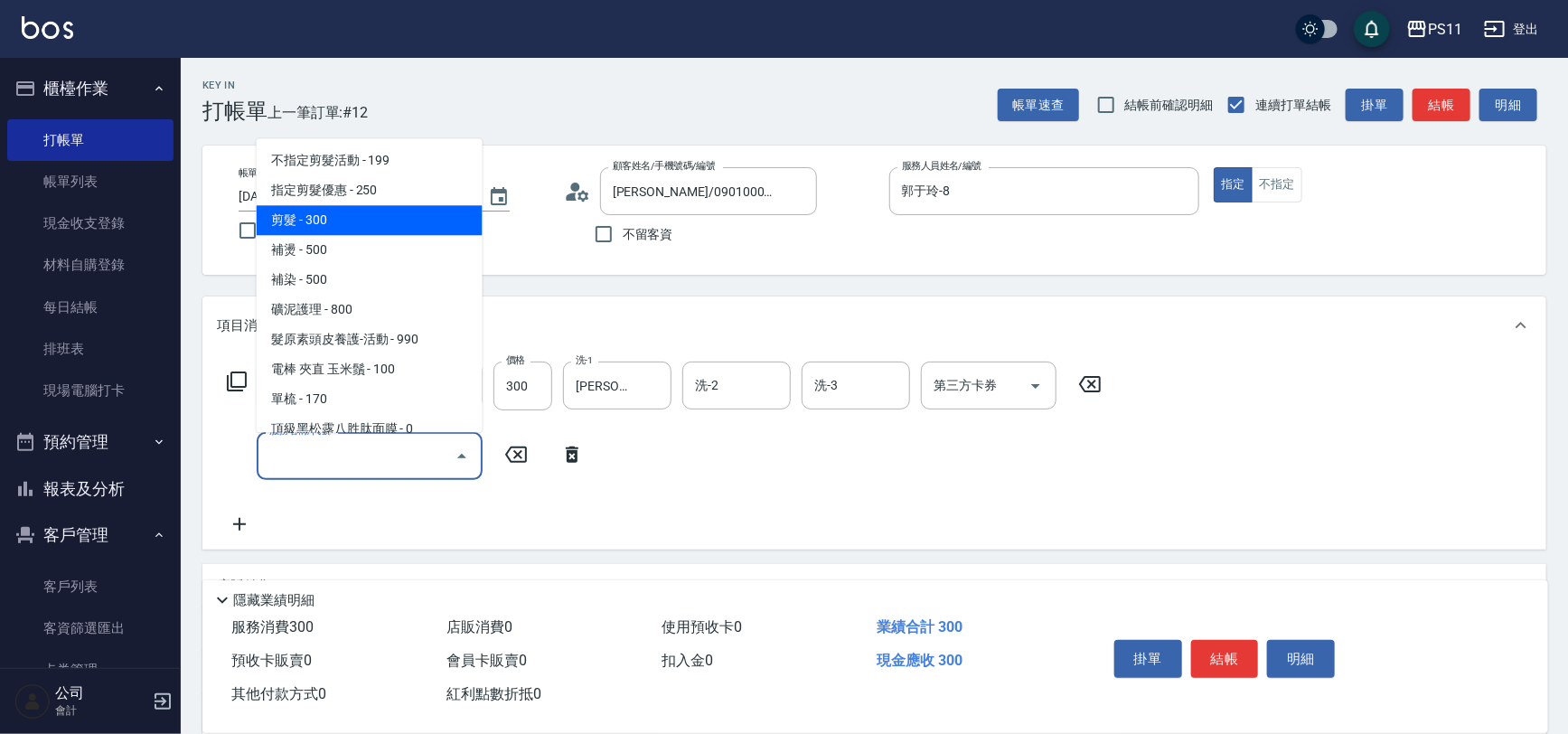
click at [382, 209] on span "剪髮 - 300" at bounding box center [368, 221] width 226 height 30
type input "剪髮(2300)"
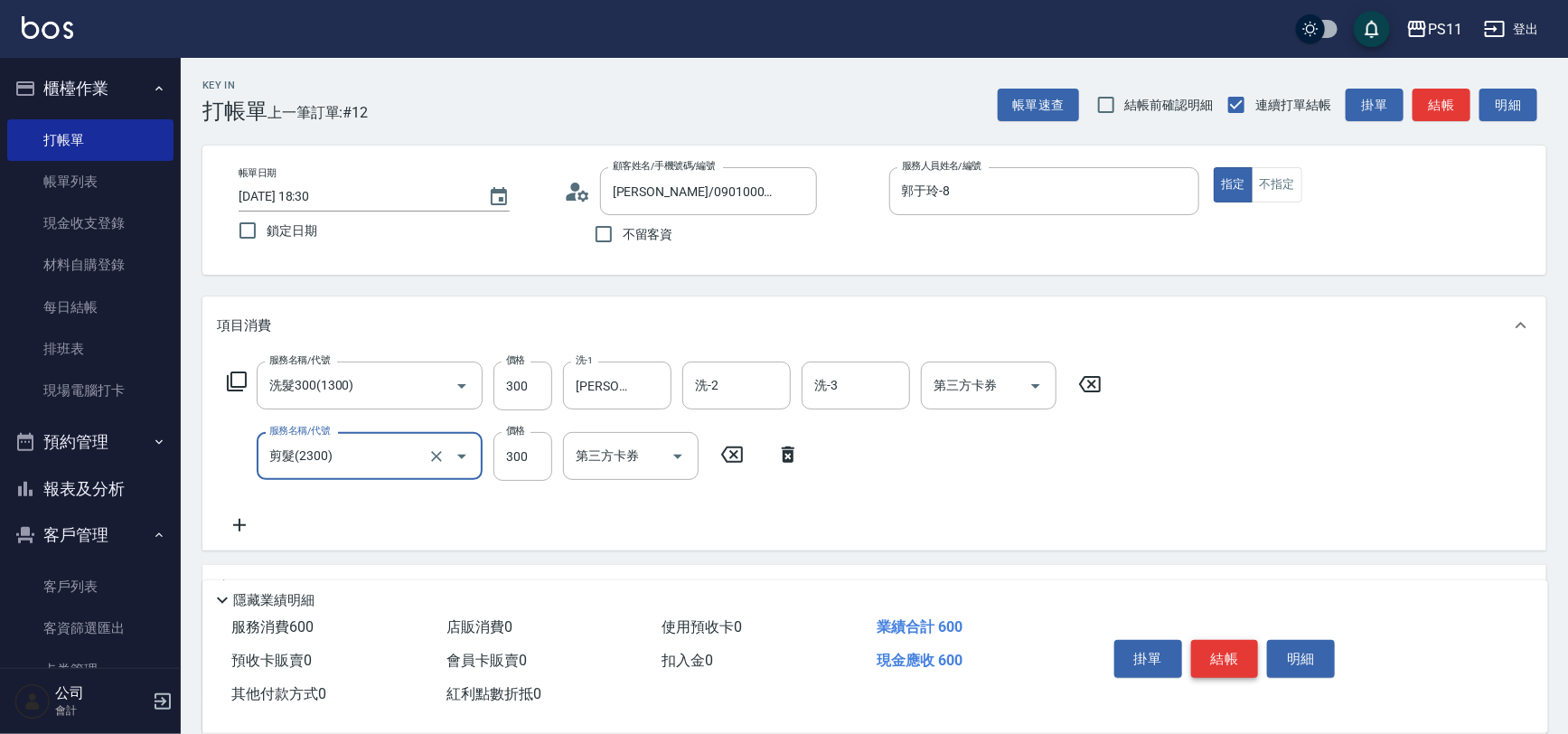
drag, startPoint x: 1248, startPoint y: 658, endPoint x: 1301, endPoint y: 555, distance: 115.8
click at [1248, 657] on button "結帳" at bounding box center [1224, 659] width 68 height 38
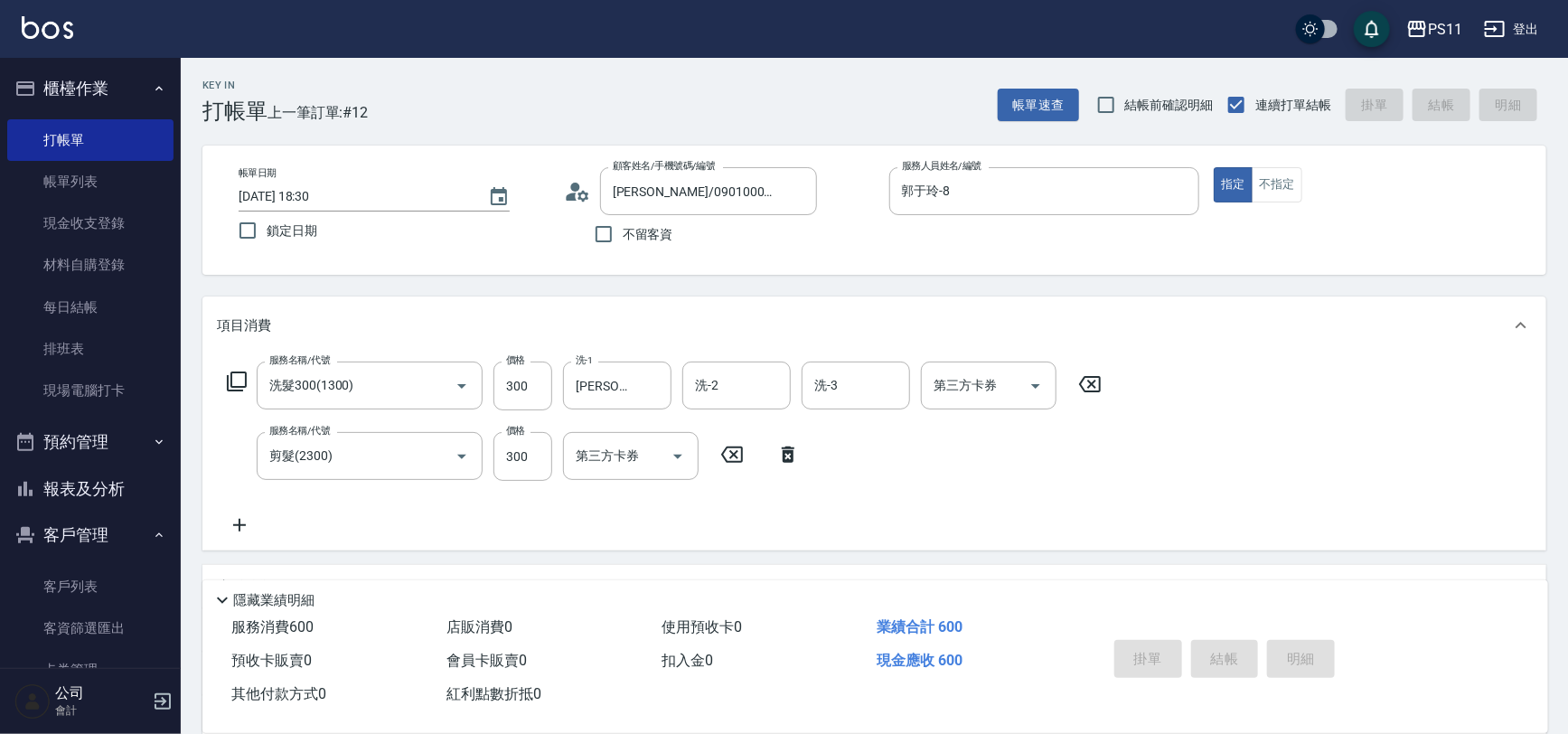
type input "[DATE] 18:31"
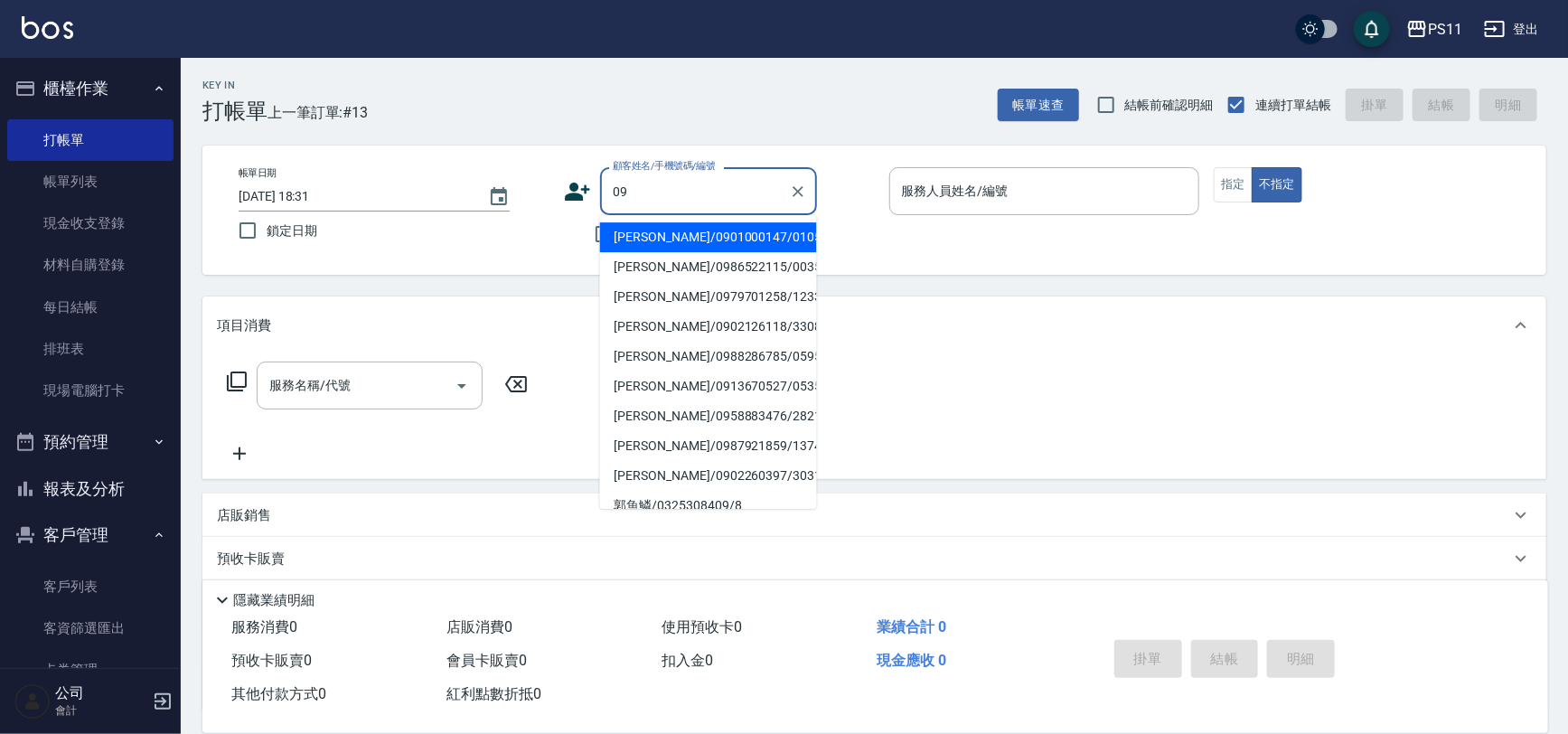
type input "0"
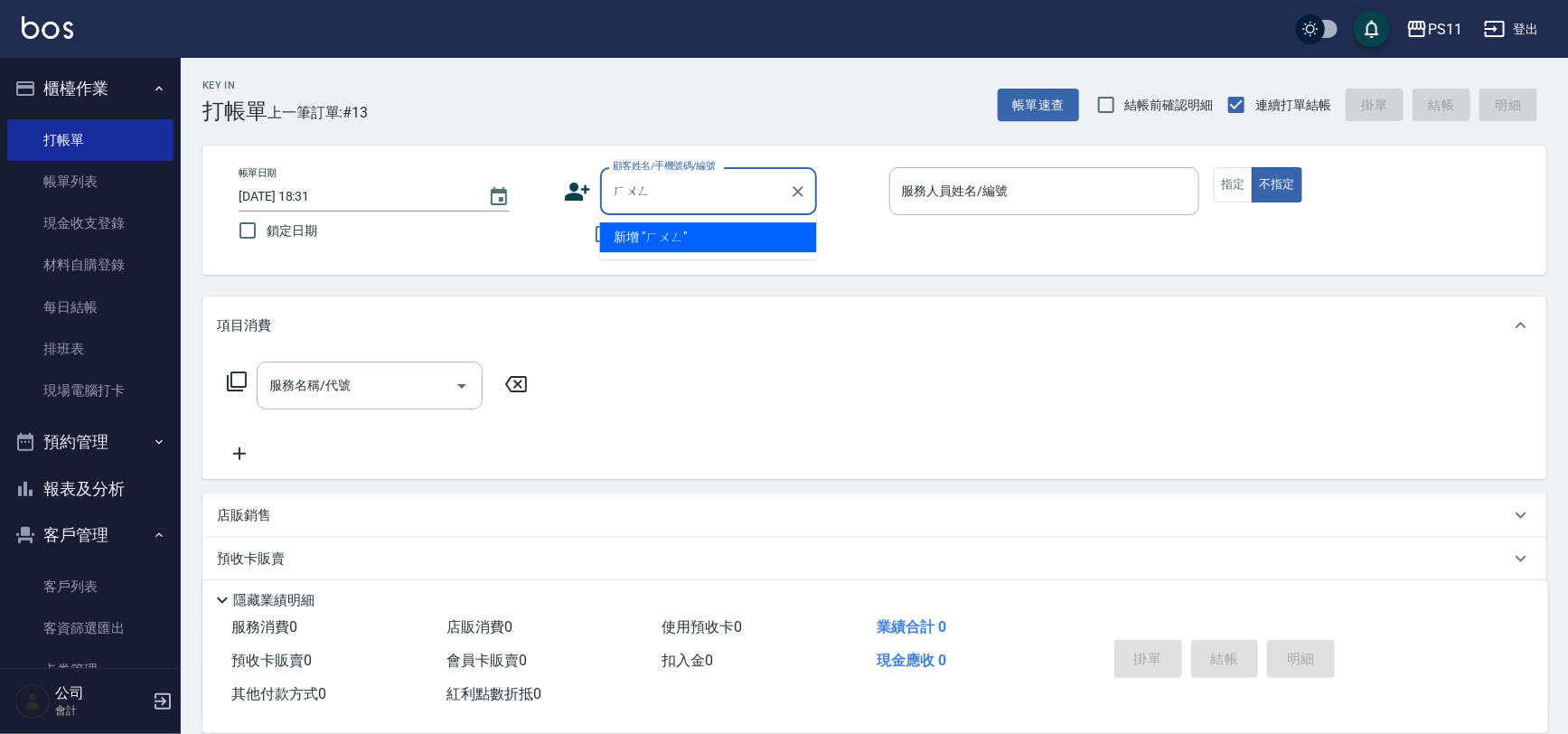
type input "[PERSON_NAME]"
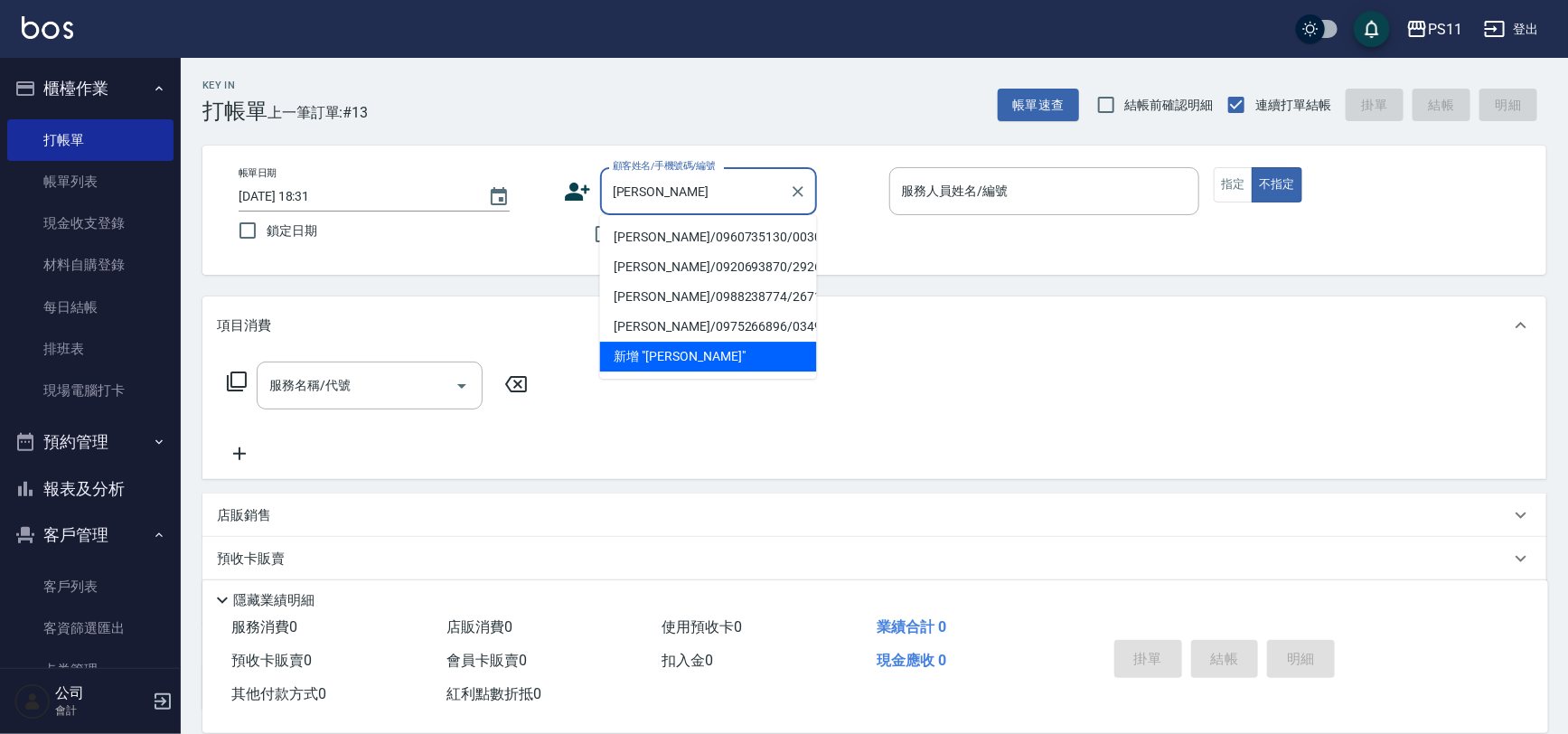
click at [737, 244] on li "[PERSON_NAME]/0960735130/0030" at bounding box center [708, 237] width 217 height 30
type input "[PERSON_NAME]/0960735130/0030"
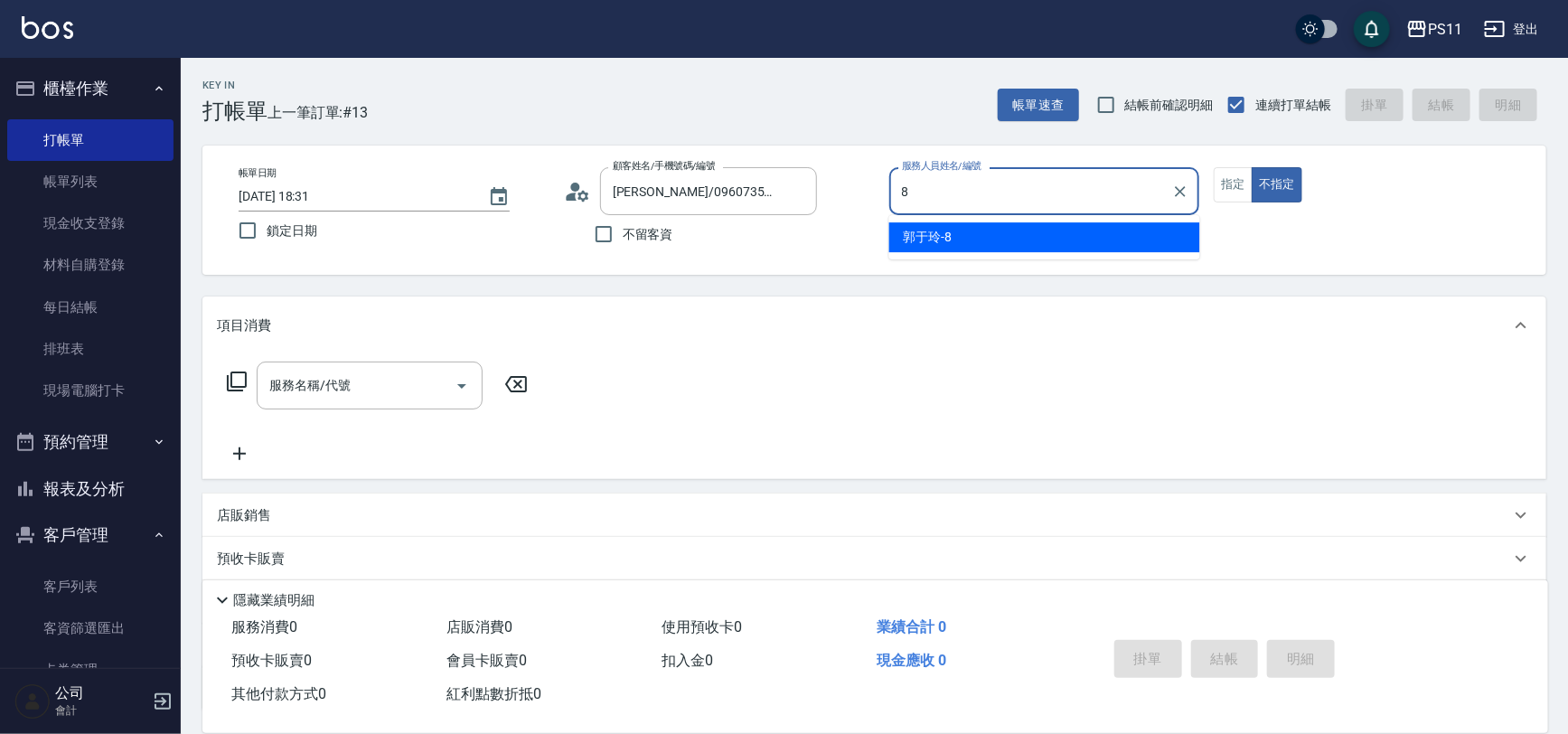
type input "郭于玲-8"
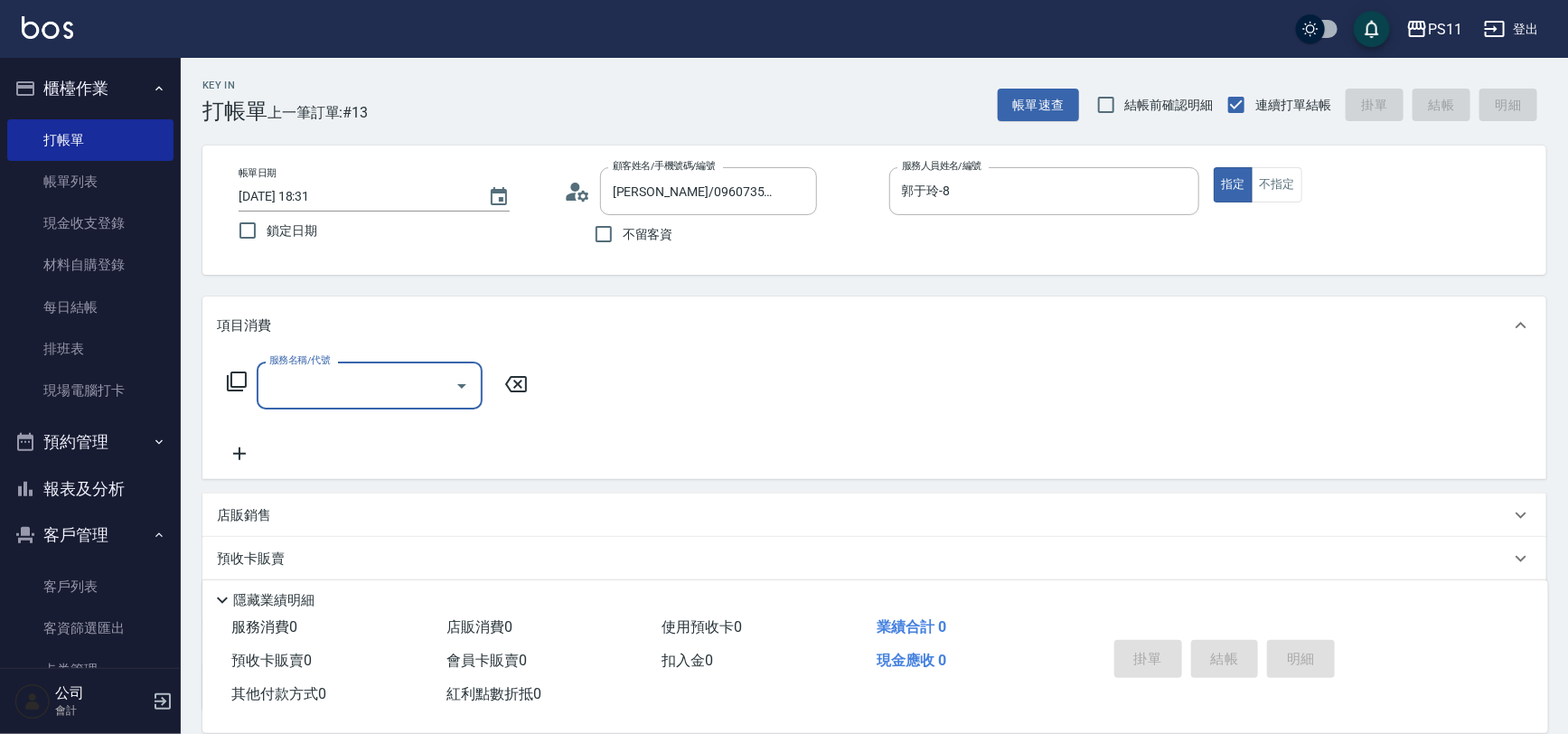
click at [458, 390] on icon "Open" at bounding box center [462, 386] width 22 height 22
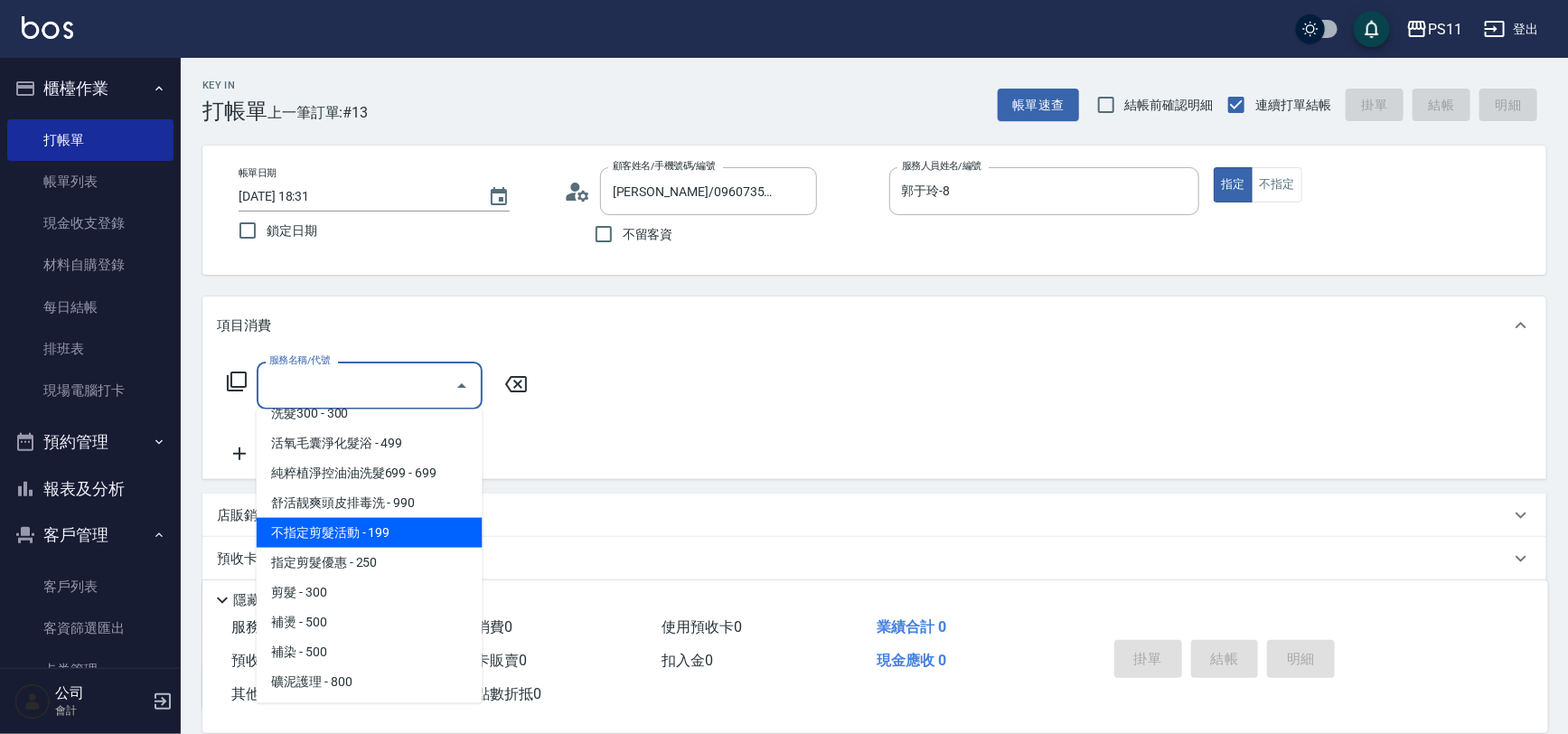
scroll to position [246, 0]
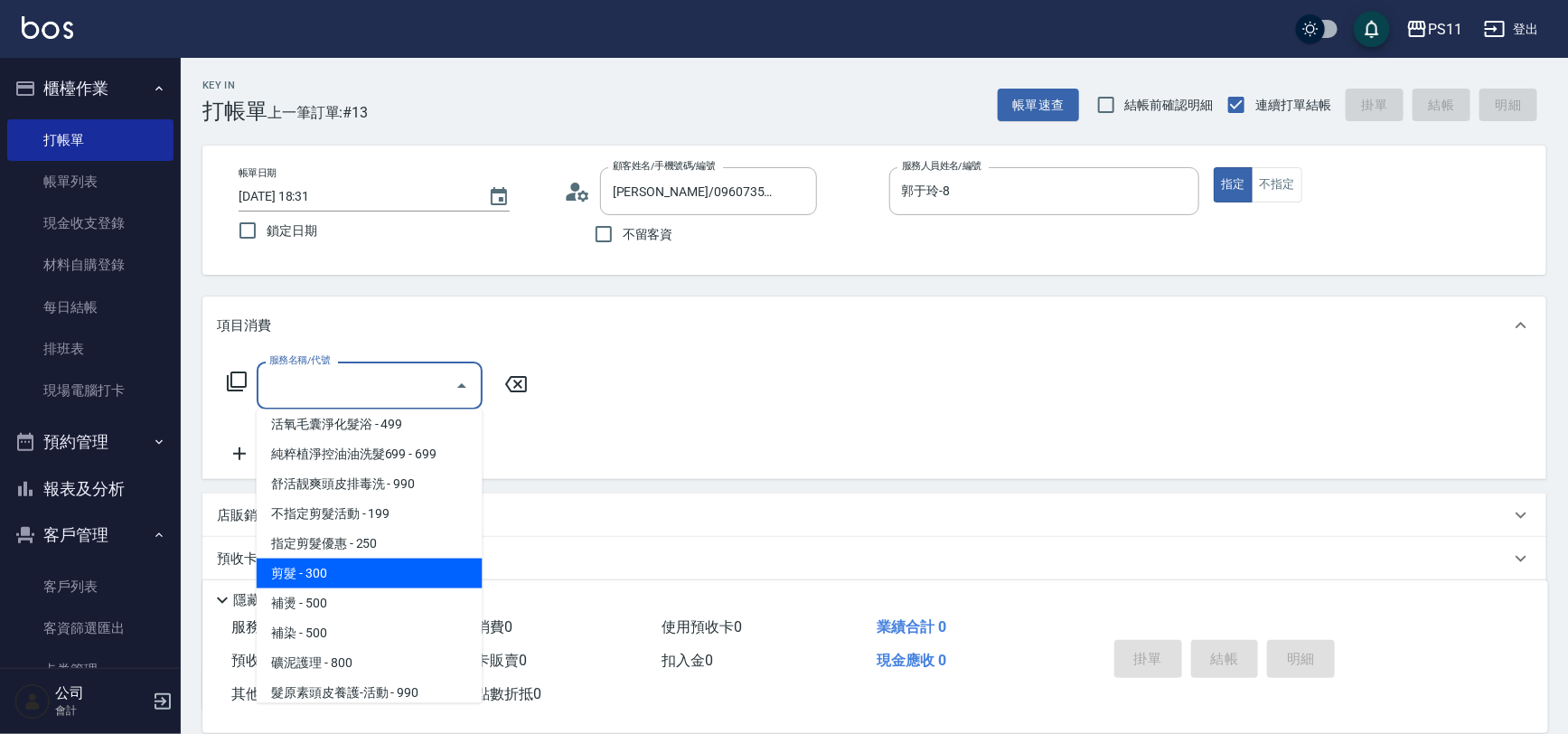
click at [431, 566] on span "剪髮 - 300" at bounding box center [368, 573] width 226 height 30
type input "剪髮(2300)"
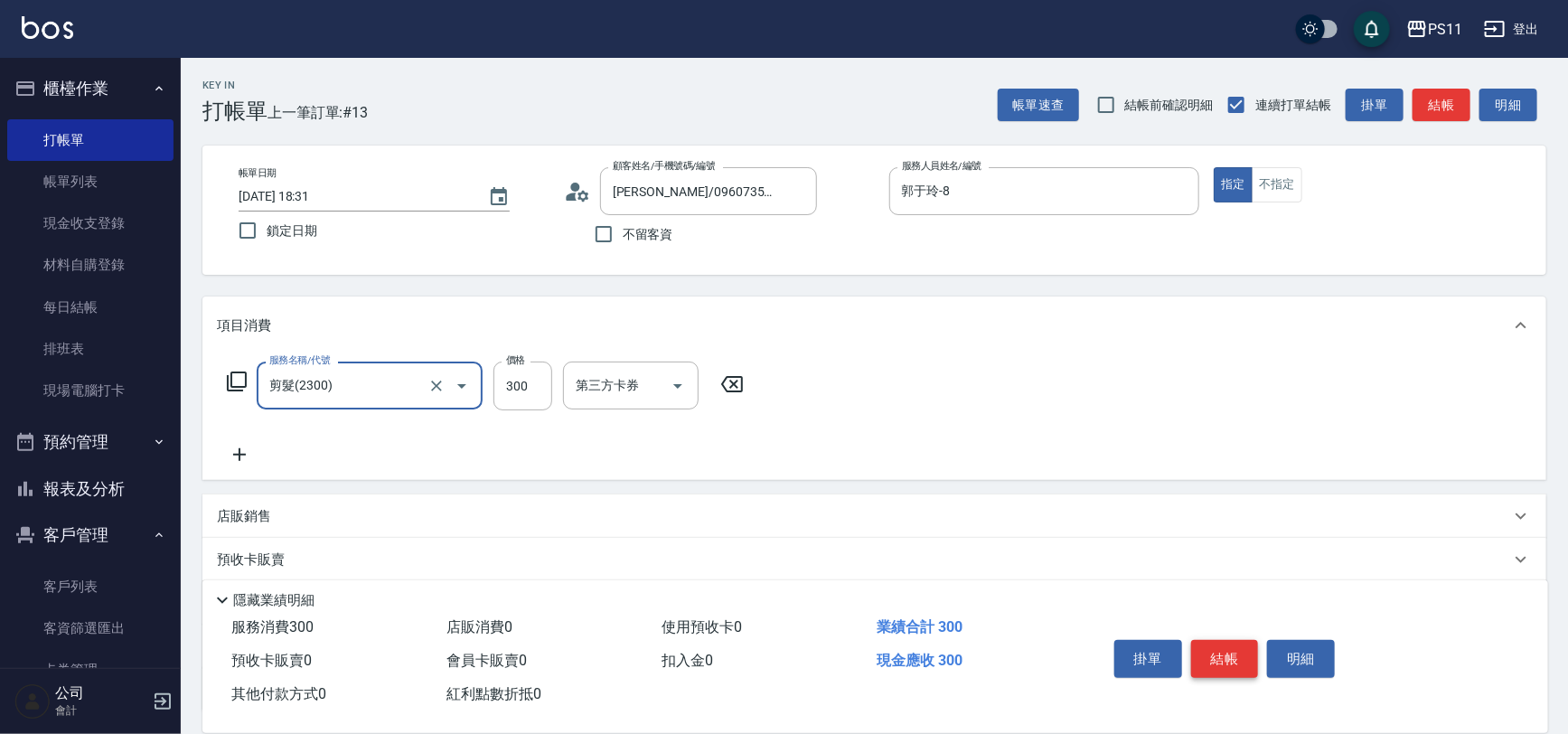
click at [1200, 641] on button "結帳" at bounding box center [1224, 659] width 68 height 38
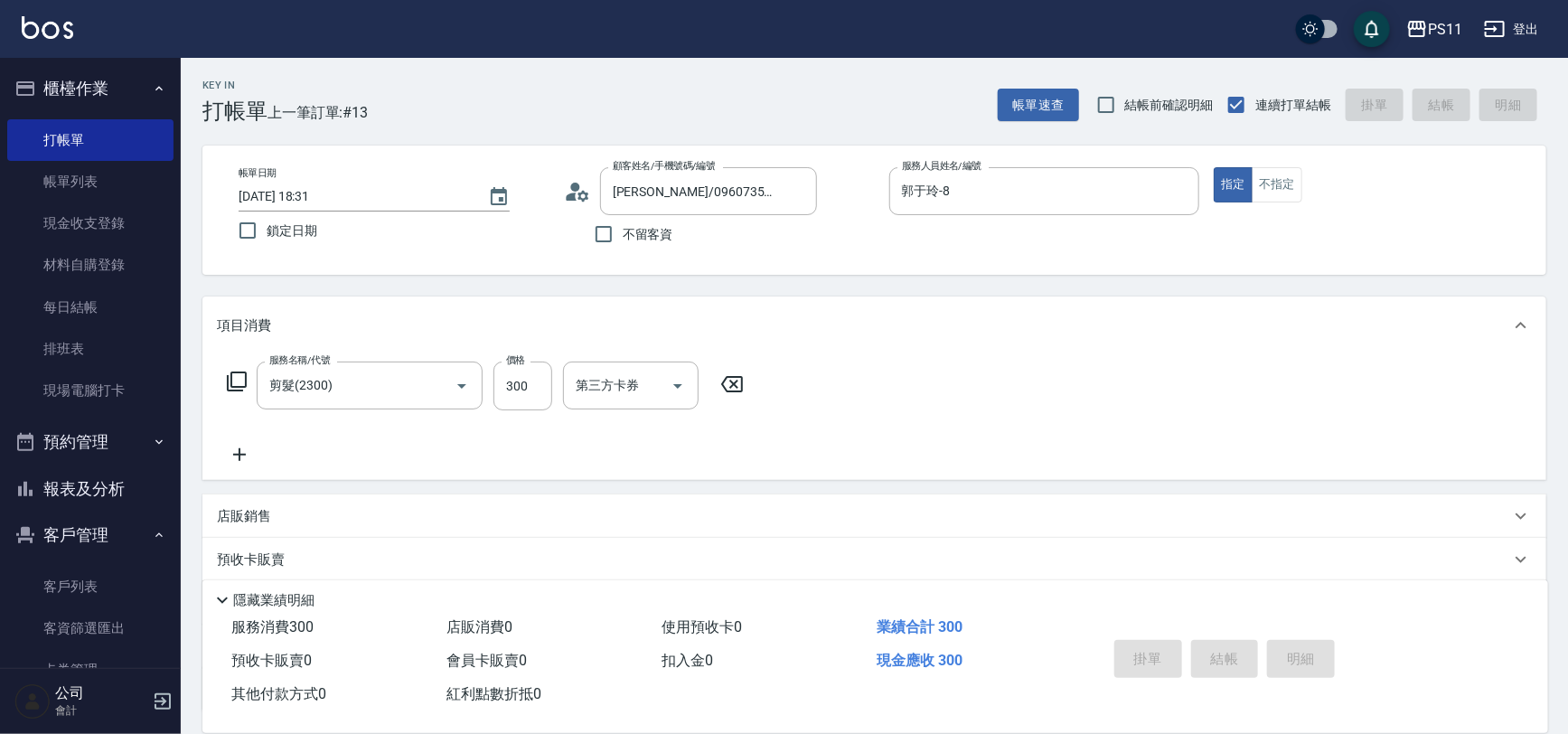
type input "[DATE] 18:40"
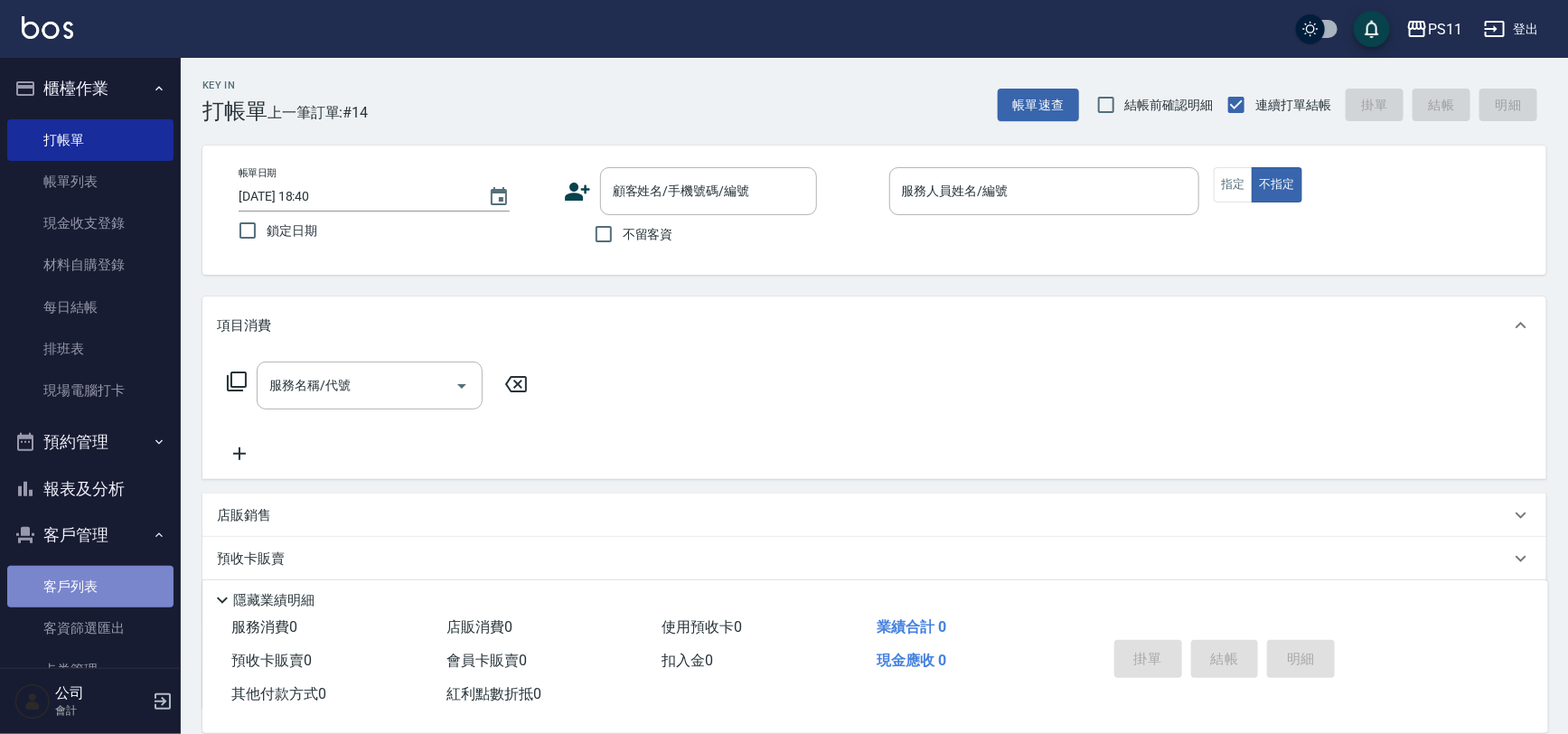
click at [138, 578] on link "客戶列表" at bounding box center [90, 586] width 166 height 41
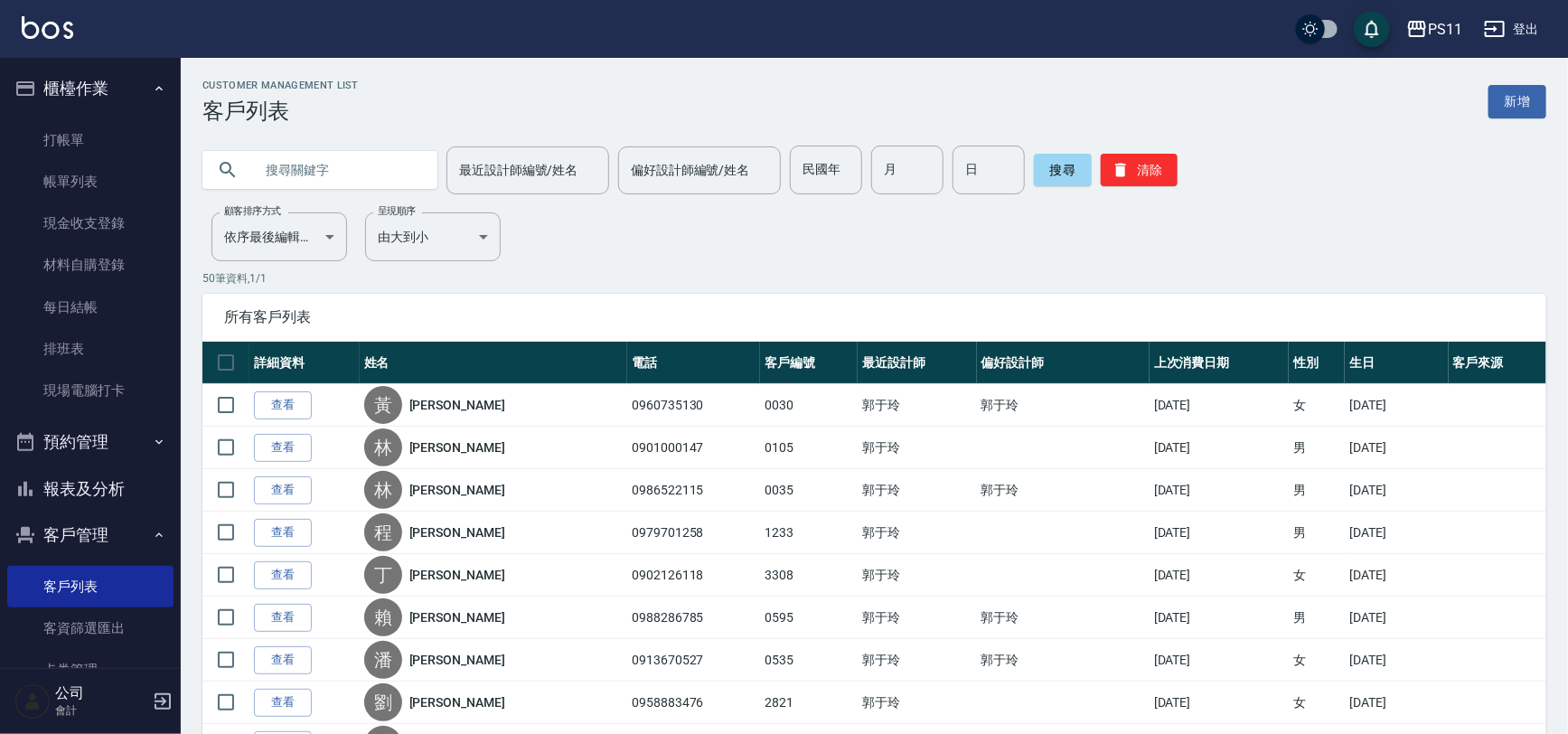
click at [318, 161] on input "text" at bounding box center [338, 170] width 170 height 49
type input "[PERSON_NAME]"
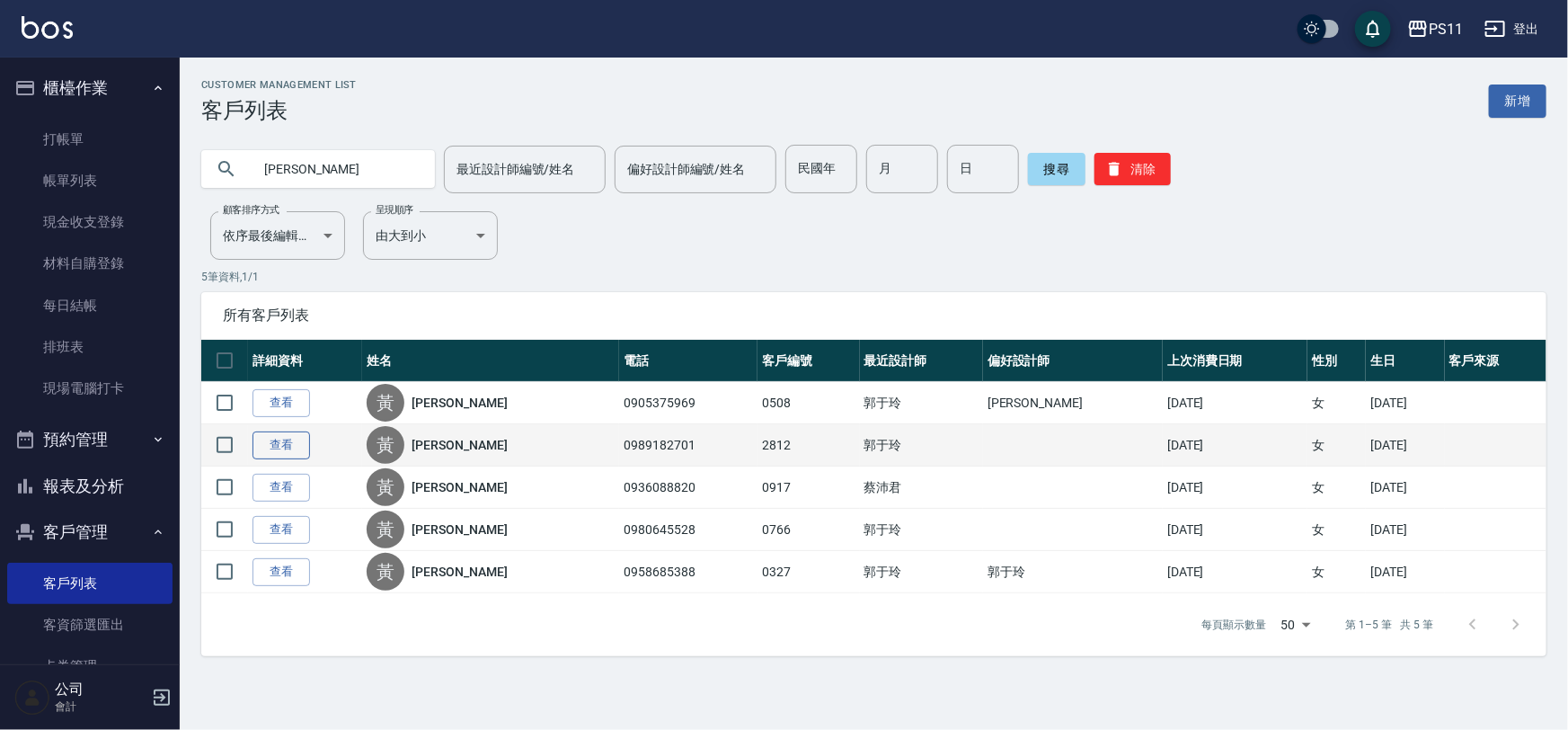
click at [305, 438] on link "查看" at bounding box center [282, 445] width 57 height 28
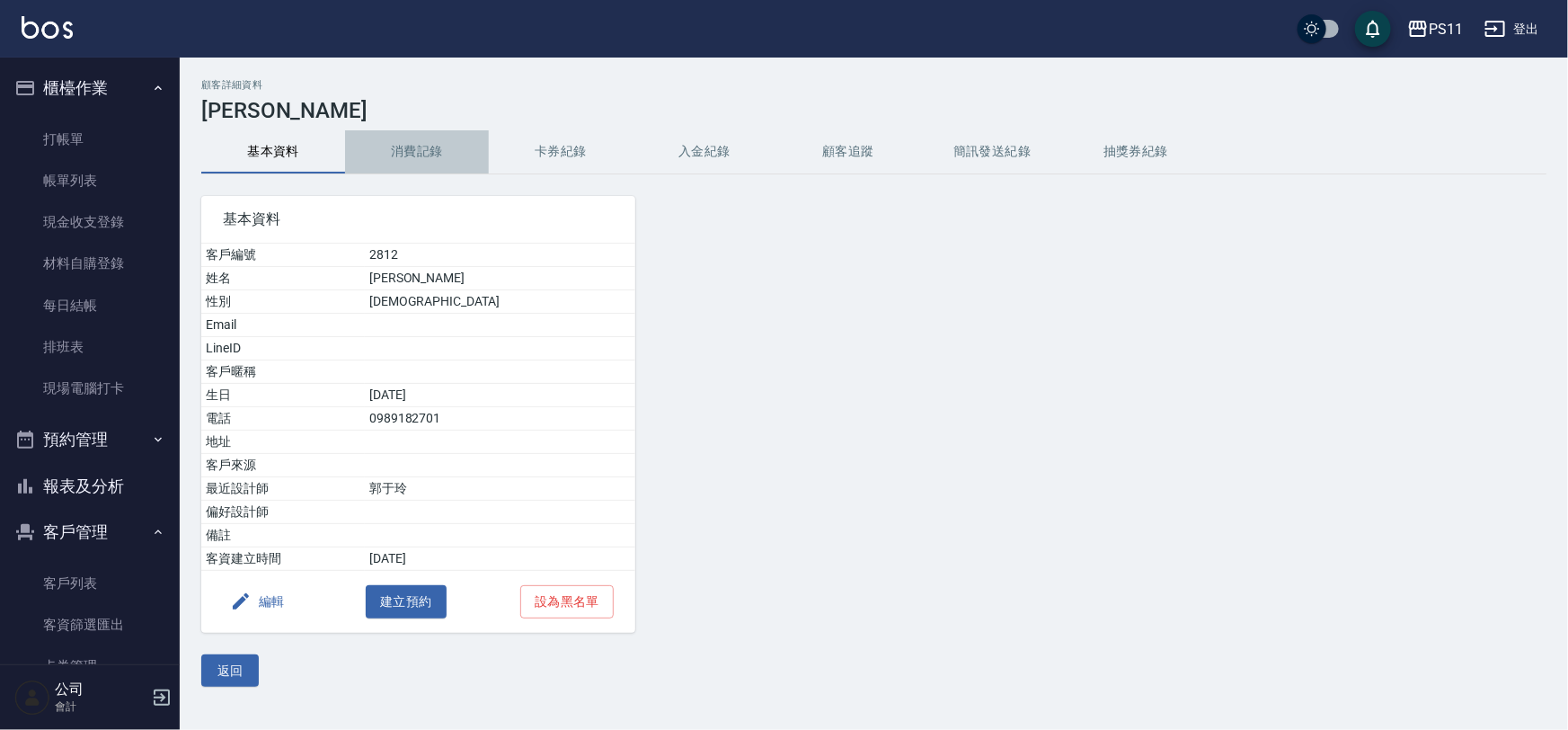
click at [454, 147] on button "消費記錄" at bounding box center [417, 152] width 144 height 43
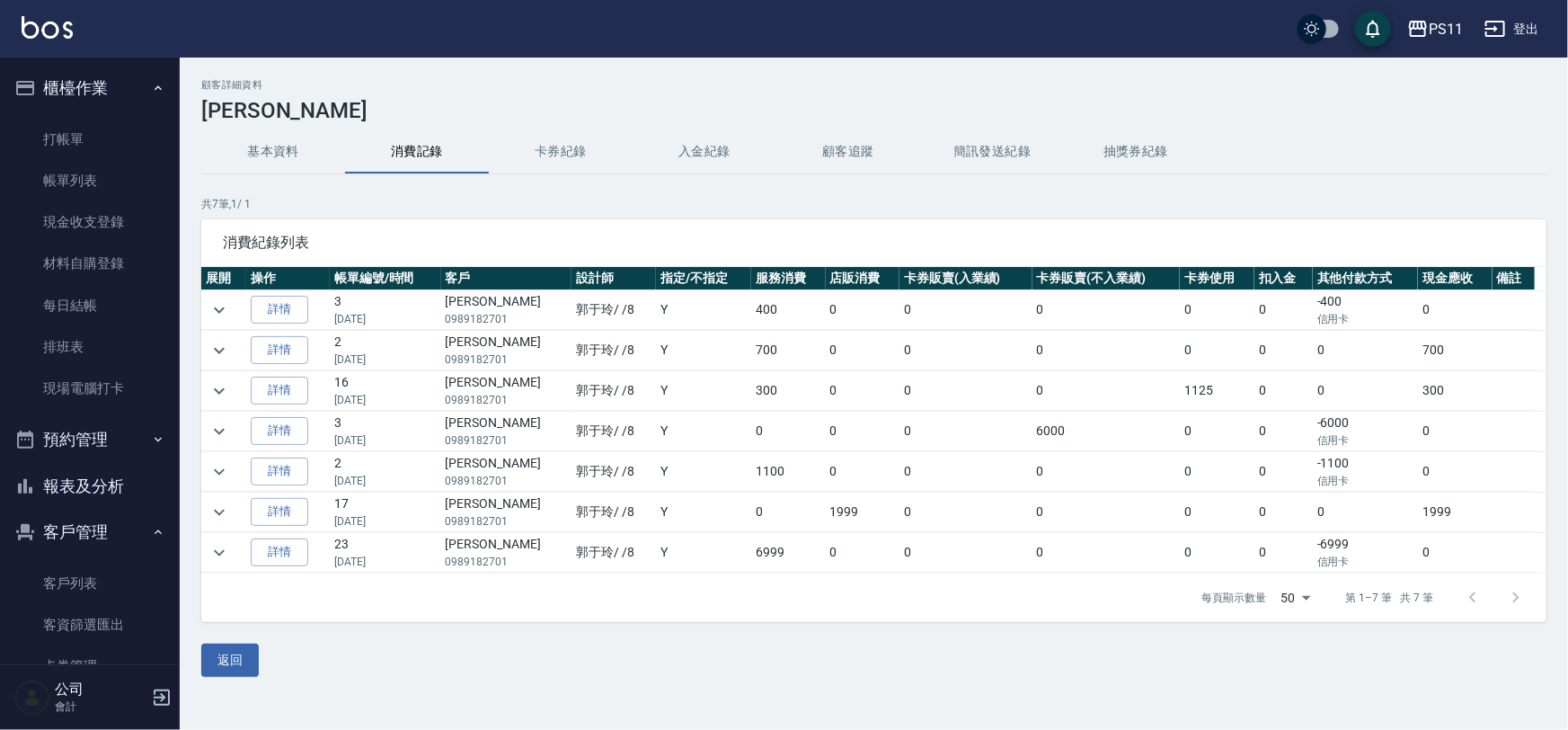
click at [698, 428] on td "Y" at bounding box center [703, 430] width 95 height 39
click at [279, 558] on link "詳情" at bounding box center [280, 552] width 57 height 28
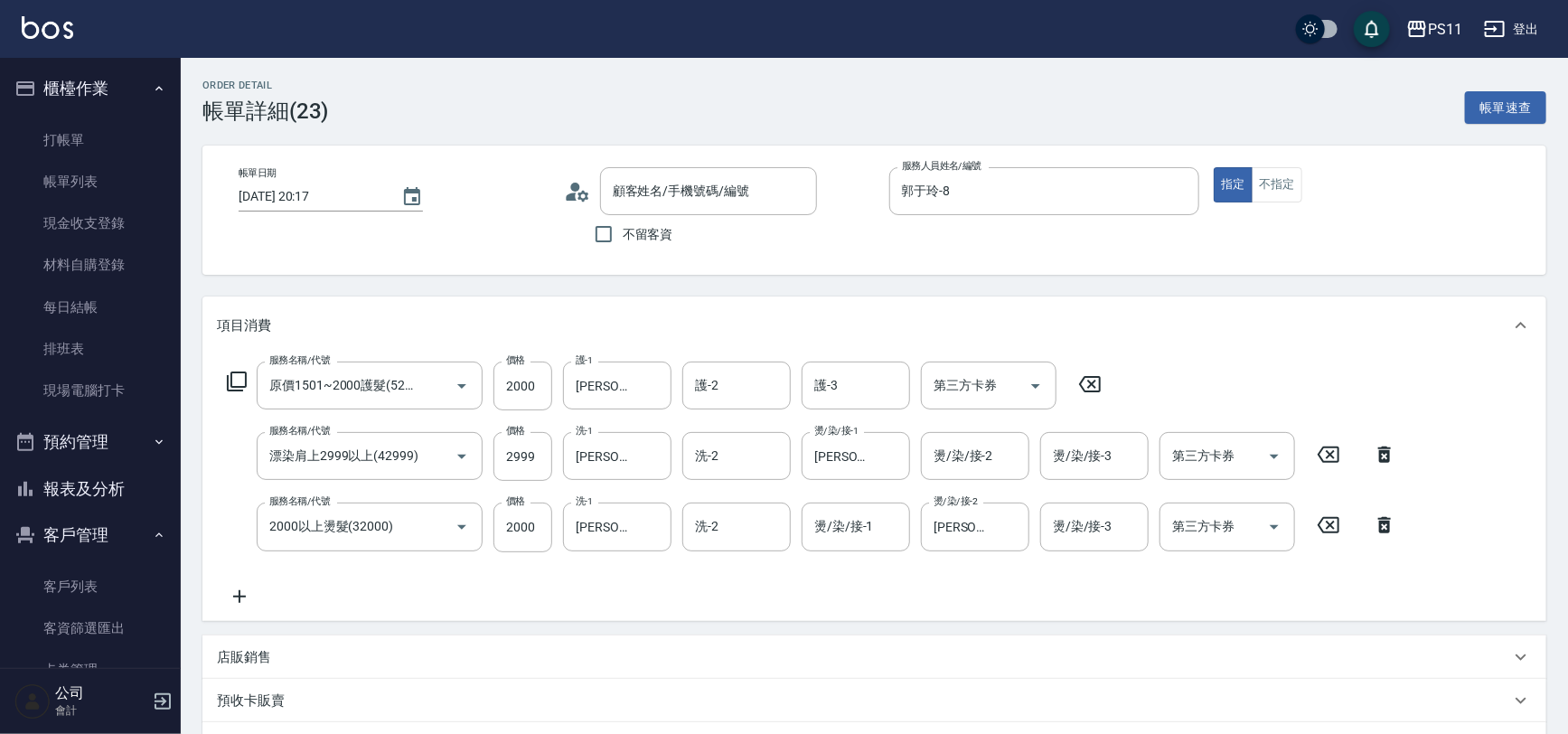
type input "[DATE] 20:17"
type input "郭于玲-8"
type input "原價1501~2000護髮(52000)"
type input "漂染肩上2999以上(42999)"
type input "2000以上燙髮(32000)"
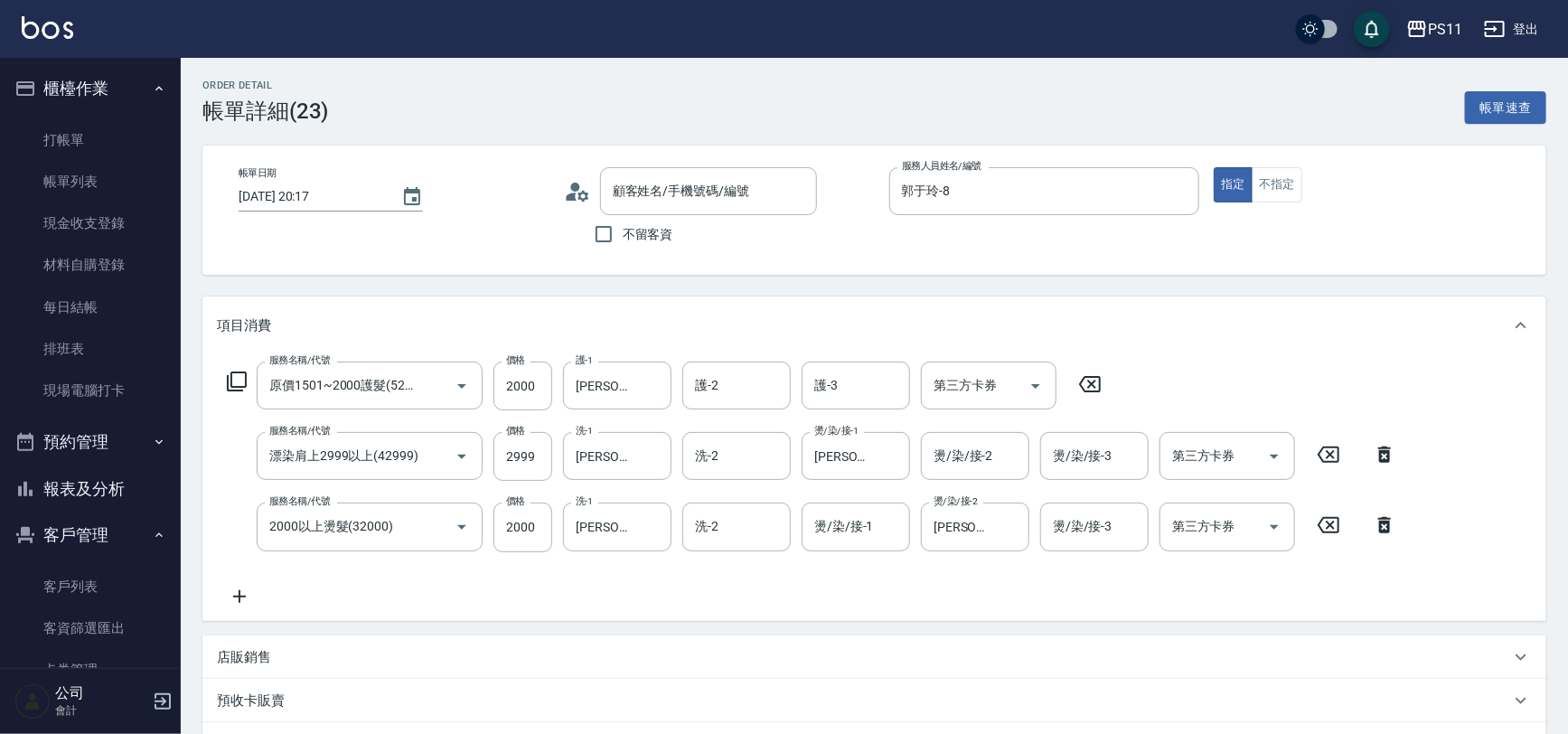
type input "[PERSON_NAME]/0989182701/2812"
drag, startPoint x: 0, startPoint y: 471, endPoint x: 11, endPoint y: 472, distance: 11.0
click at [0, 471] on nav "櫃檯作業 打帳單 帳單列表 現金收支登錄 材料自購登錄 每日結帳 排班表 現場電腦打卡 預約管理 預約管理 單日預約紀錄 單週預約紀錄 報表及分析 報表目錄 …" at bounding box center [90, 363] width 180 height 610
click at [60, 481] on button "報表及分析" at bounding box center [90, 488] width 166 height 47
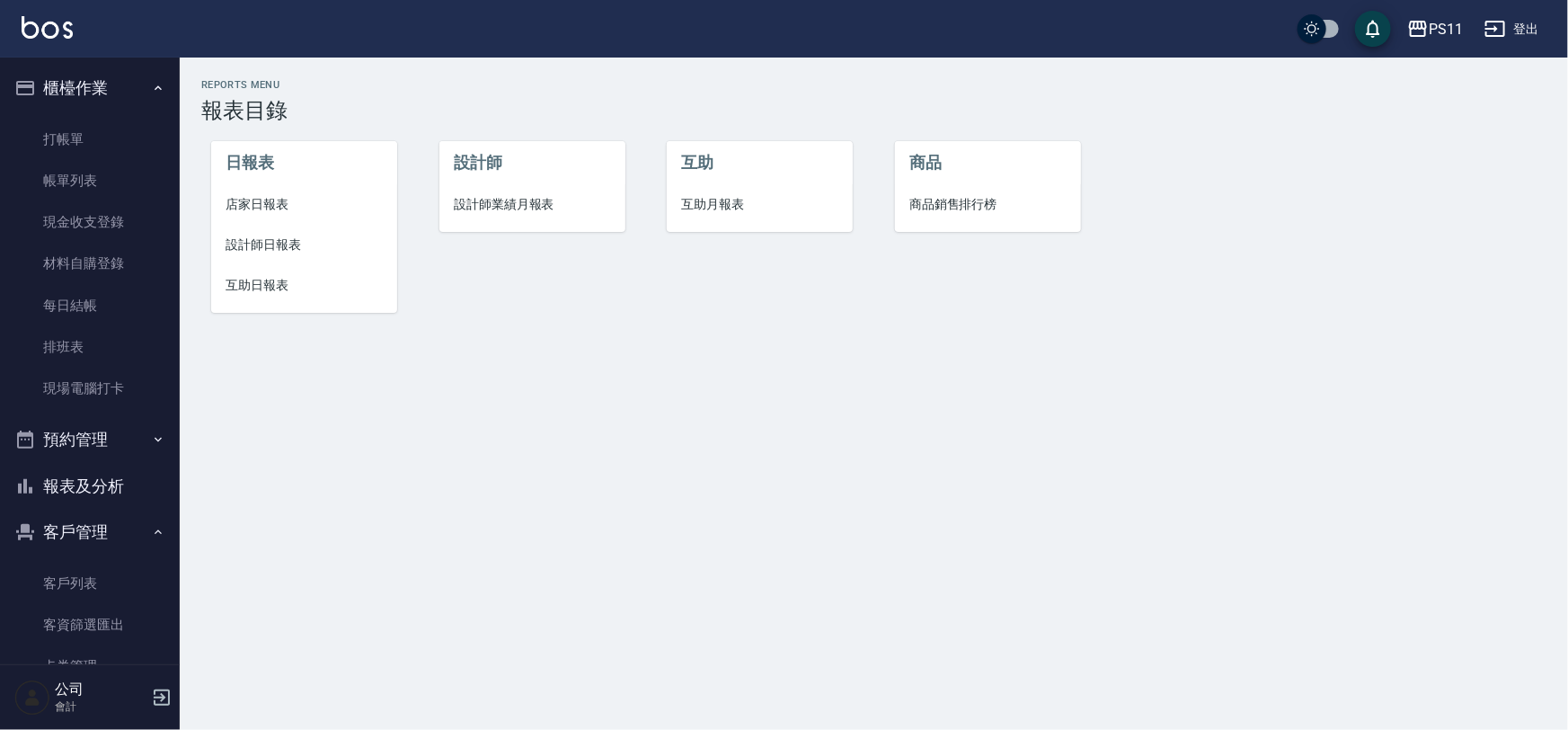
click at [301, 249] on span "設計師日報表" at bounding box center [303, 245] width 157 height 19
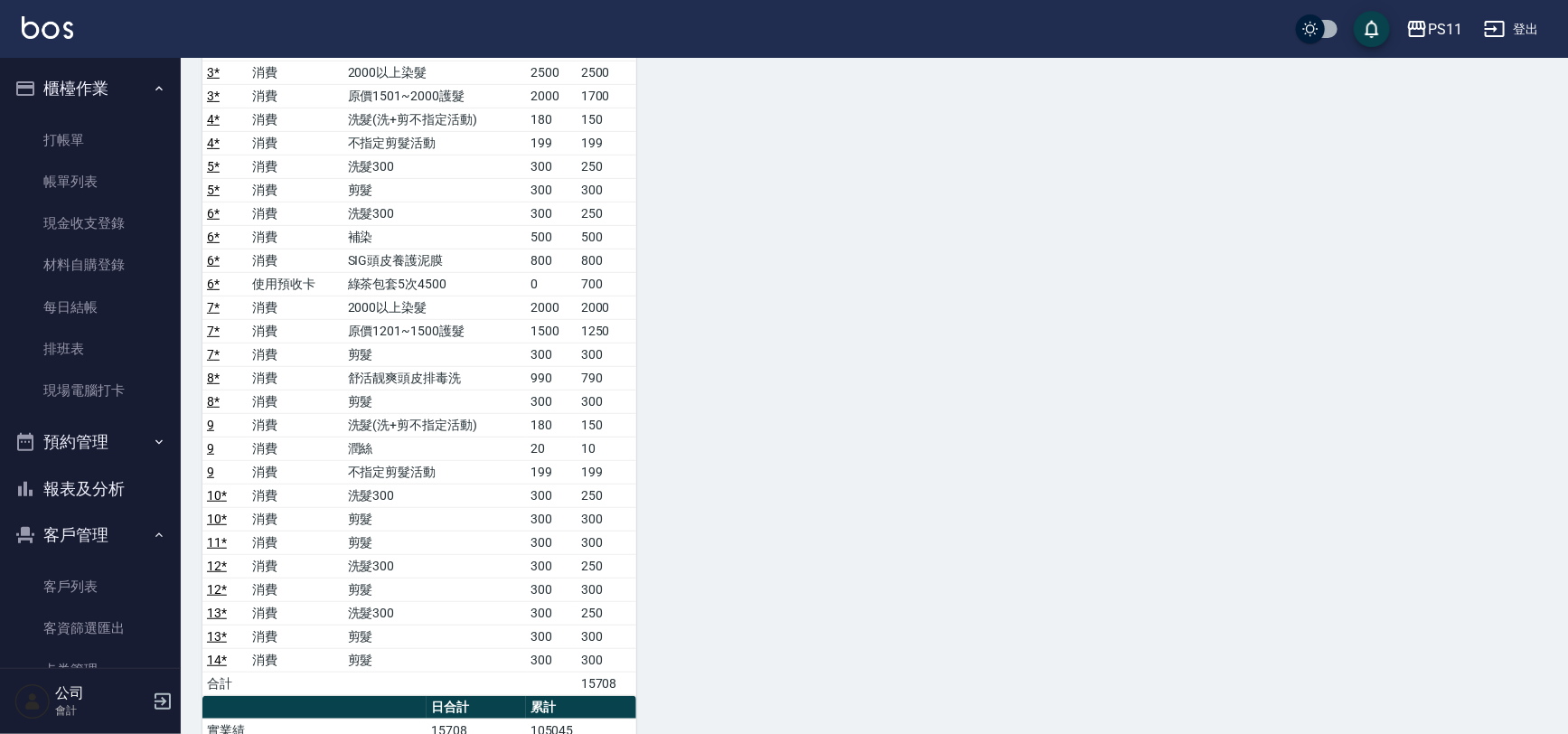
scroll to position [575, 0]
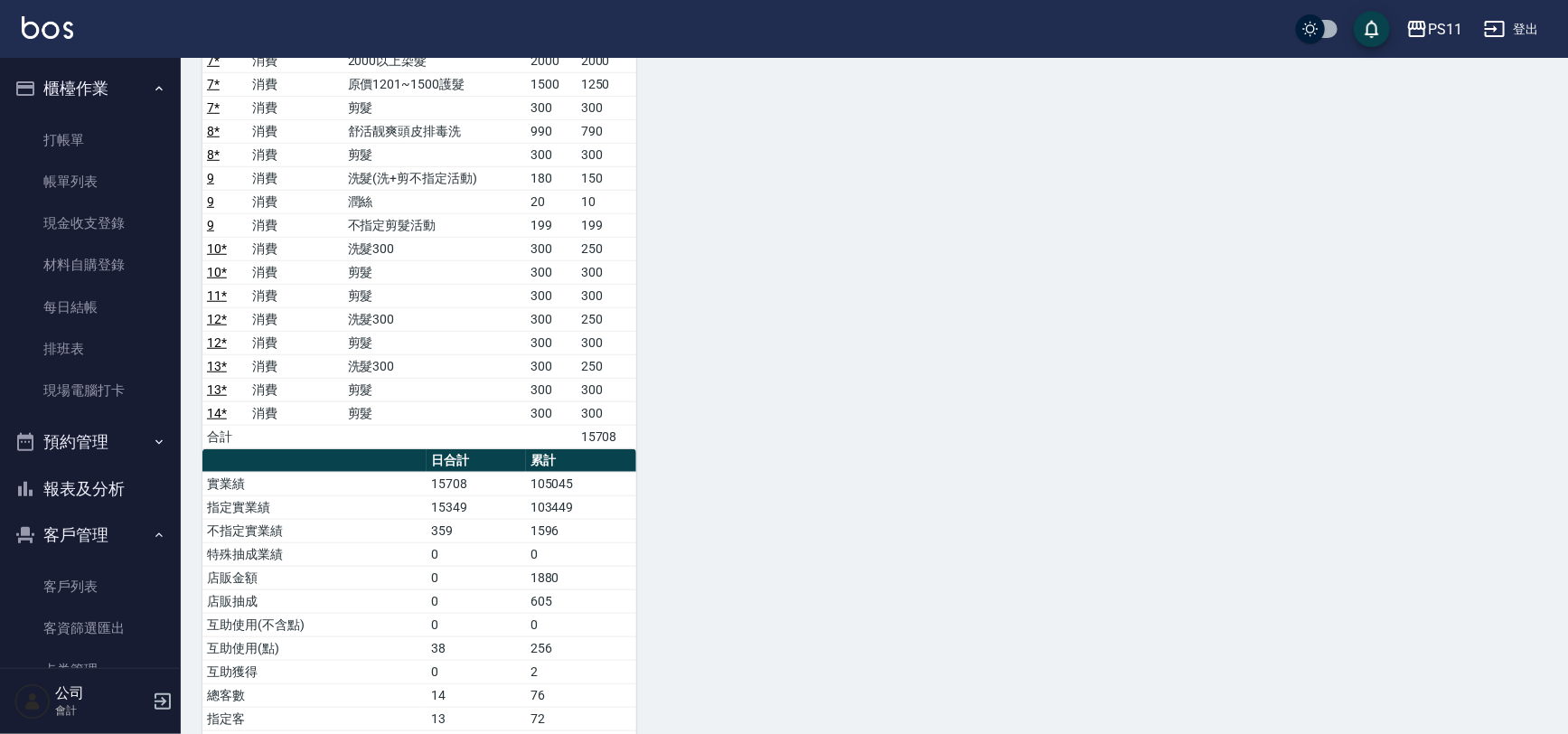
click at [67, 495] on button "報表及分析" at bounding box center [90, 488] width 166 height 47
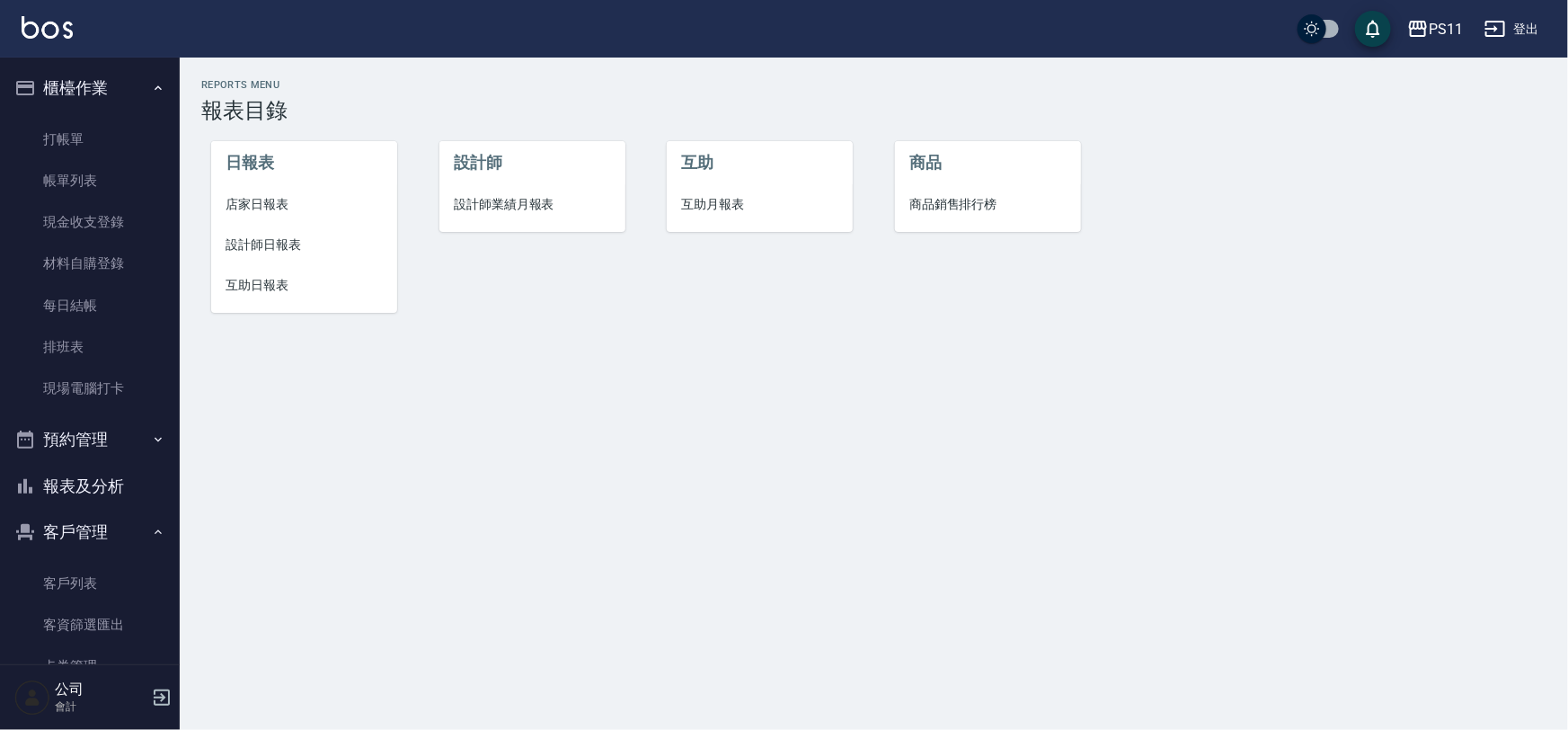
click at [282, 207] on span "店家日報表" at bounding box center [303, 204] width 157 height 19
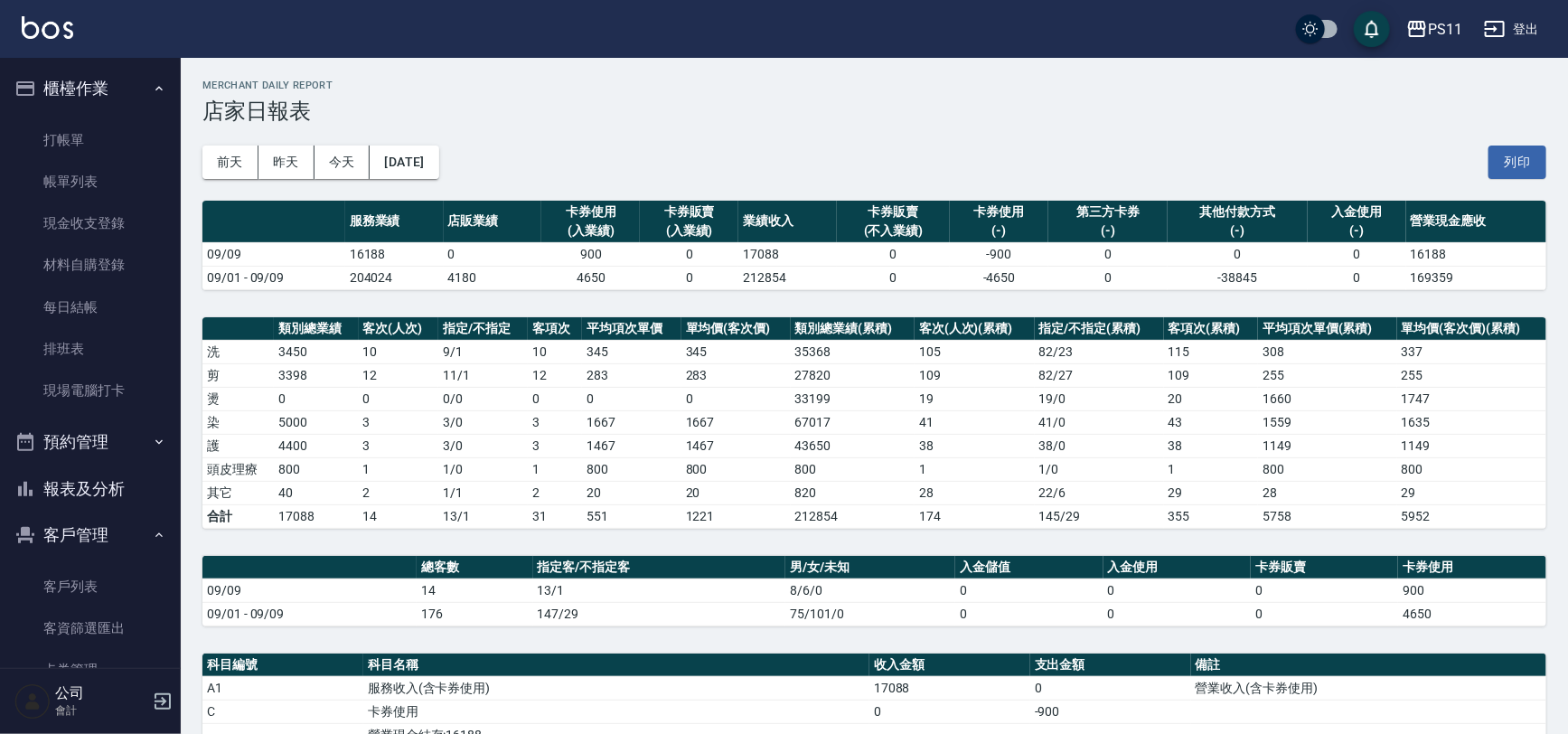
click at [1202, 371] on td "109" at bounding box center [1211, 375] width 95 height 23
click at [155, 473] on button "報表及分析" at bounding box center [90, 488] width 166 height 47
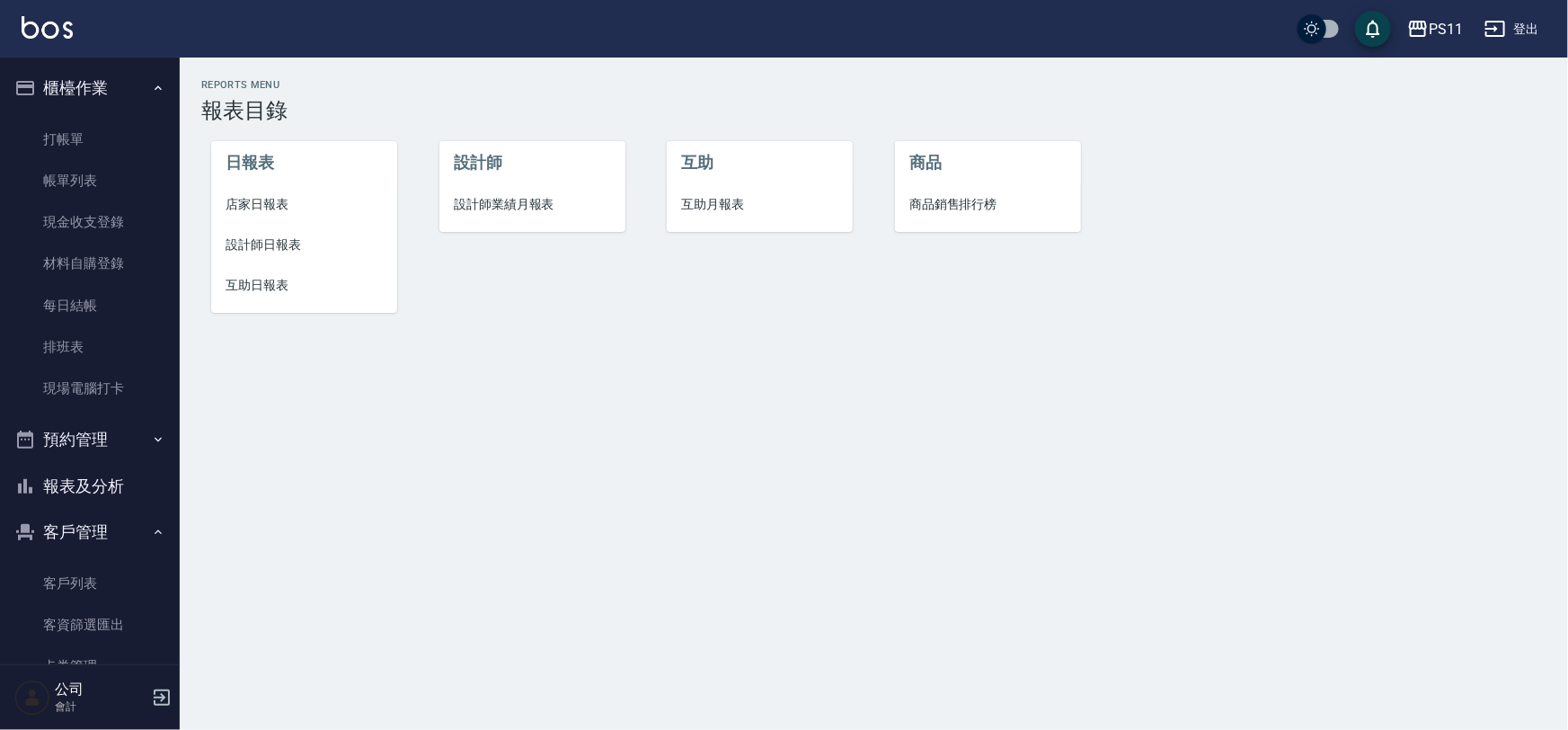
click at [261, 283] on span "互助日報表" at bounding box center [303, 285] width 157 height 19
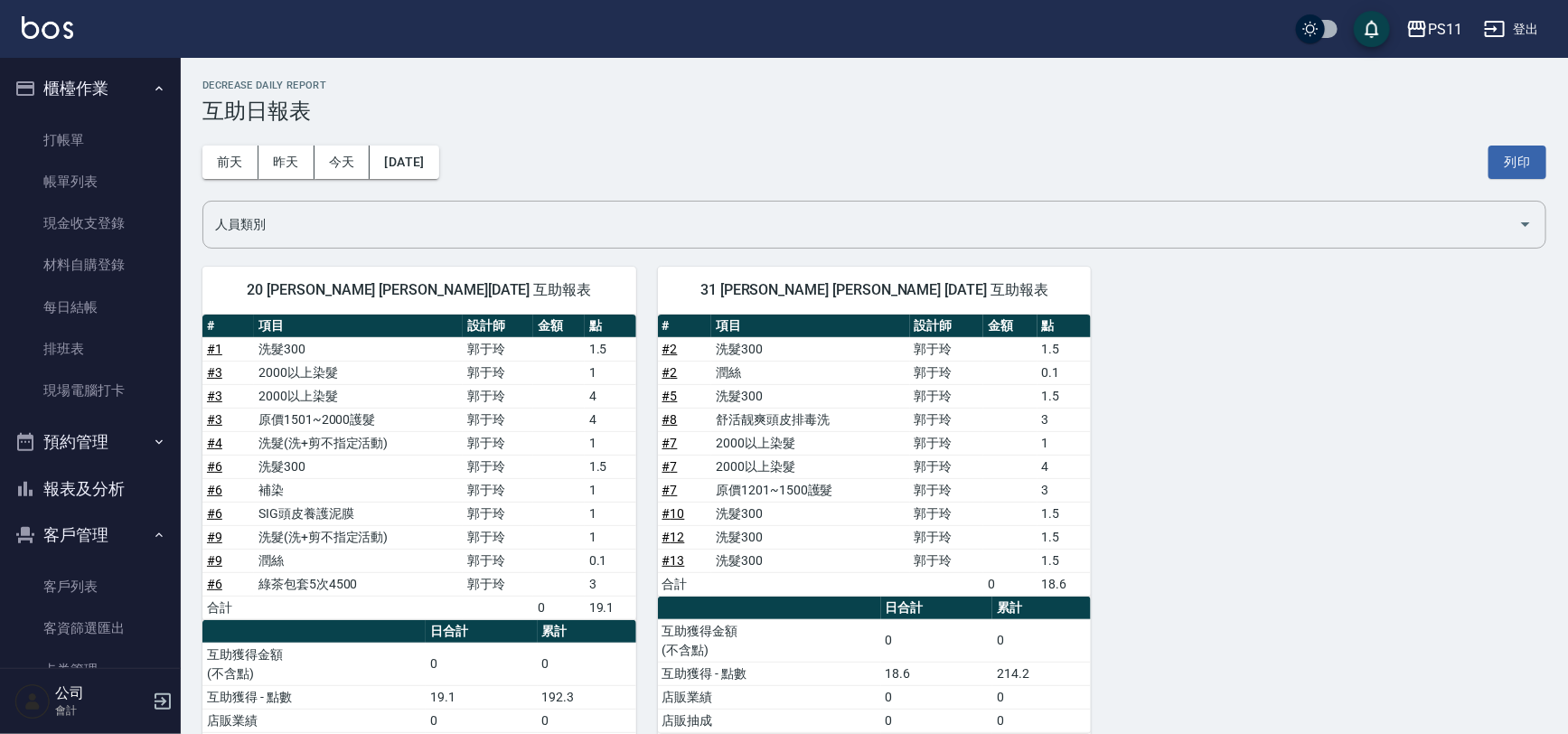
click at [1284, 386] on div "20 [PERSON_NAME] [PERSON_NAME][DATE] 互助報表 # 項目 設計師 金額 點 # 1 洗髮300 [PERSON_NAME]…" at bounding box center [863, 511] width 1366 height 533
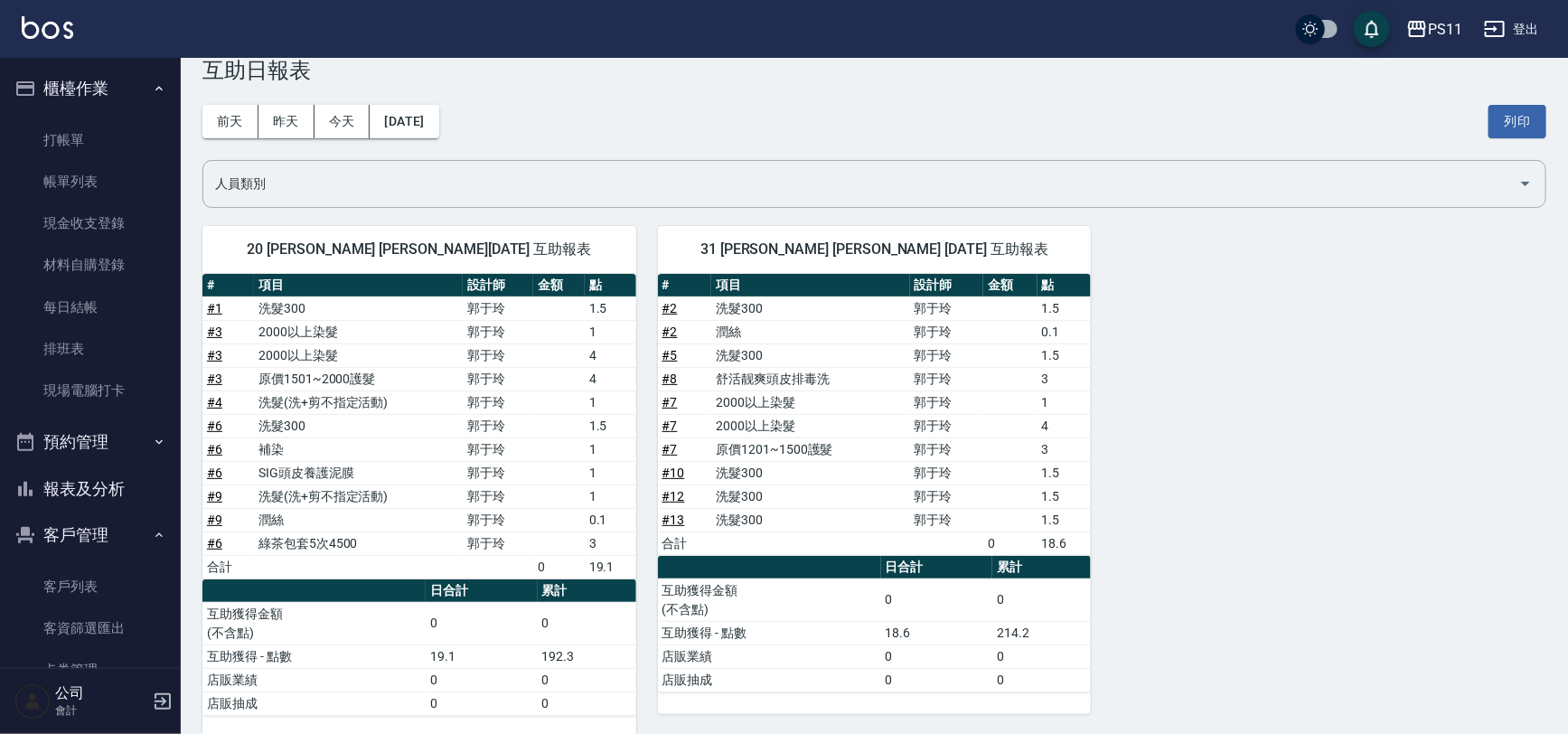
scroll to position [63, 0]
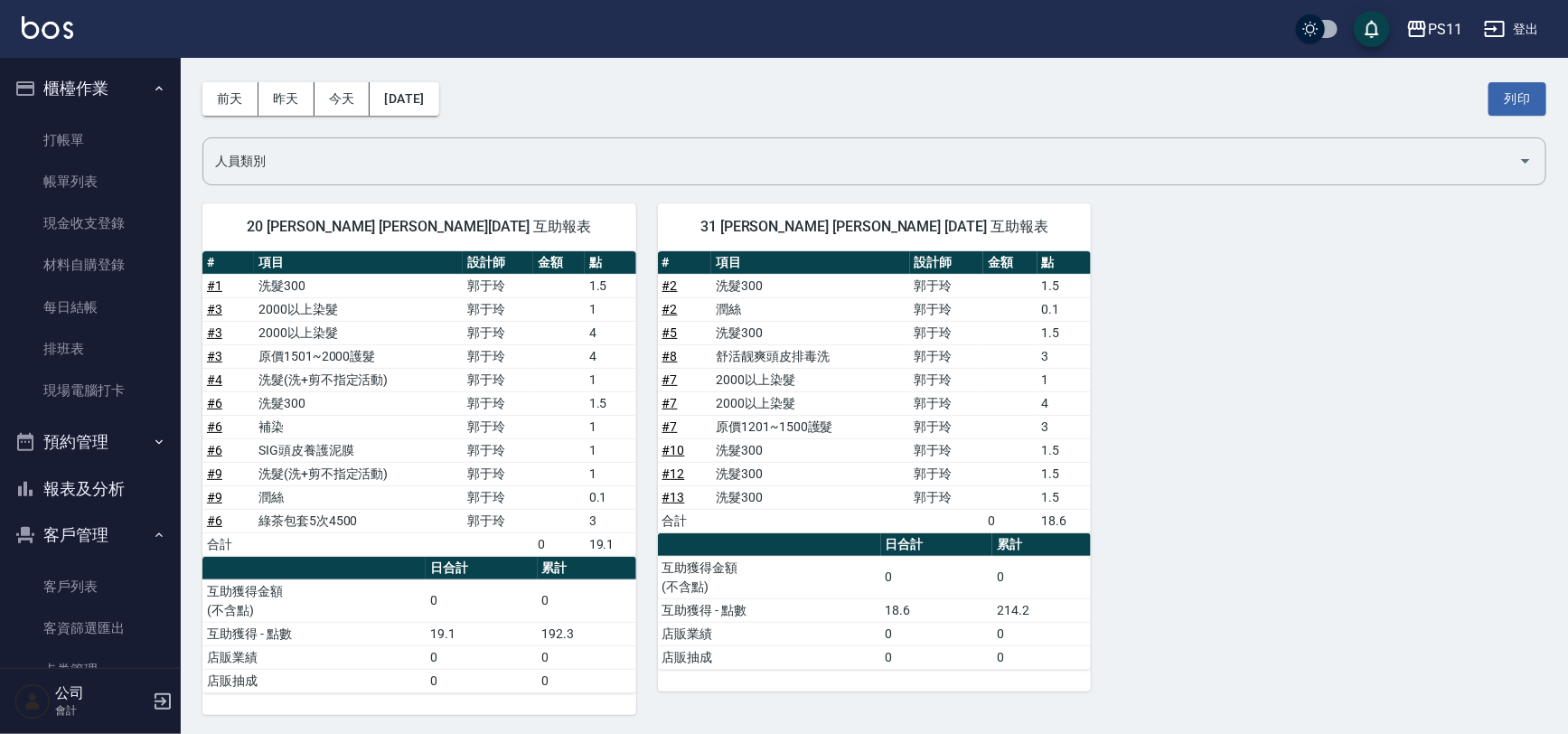
click at [1283, 365] on div "20 [PERSON_NAME] [PERSON_NAME][DATE] 互助報表 # 項目 設計師 金額 點 # 1 洗髮300 [PERSON_NAME]…" at bounding box center [863, 448] width 1366 height 533
